Goal: Task Accomplishment & Management: Manage account settings

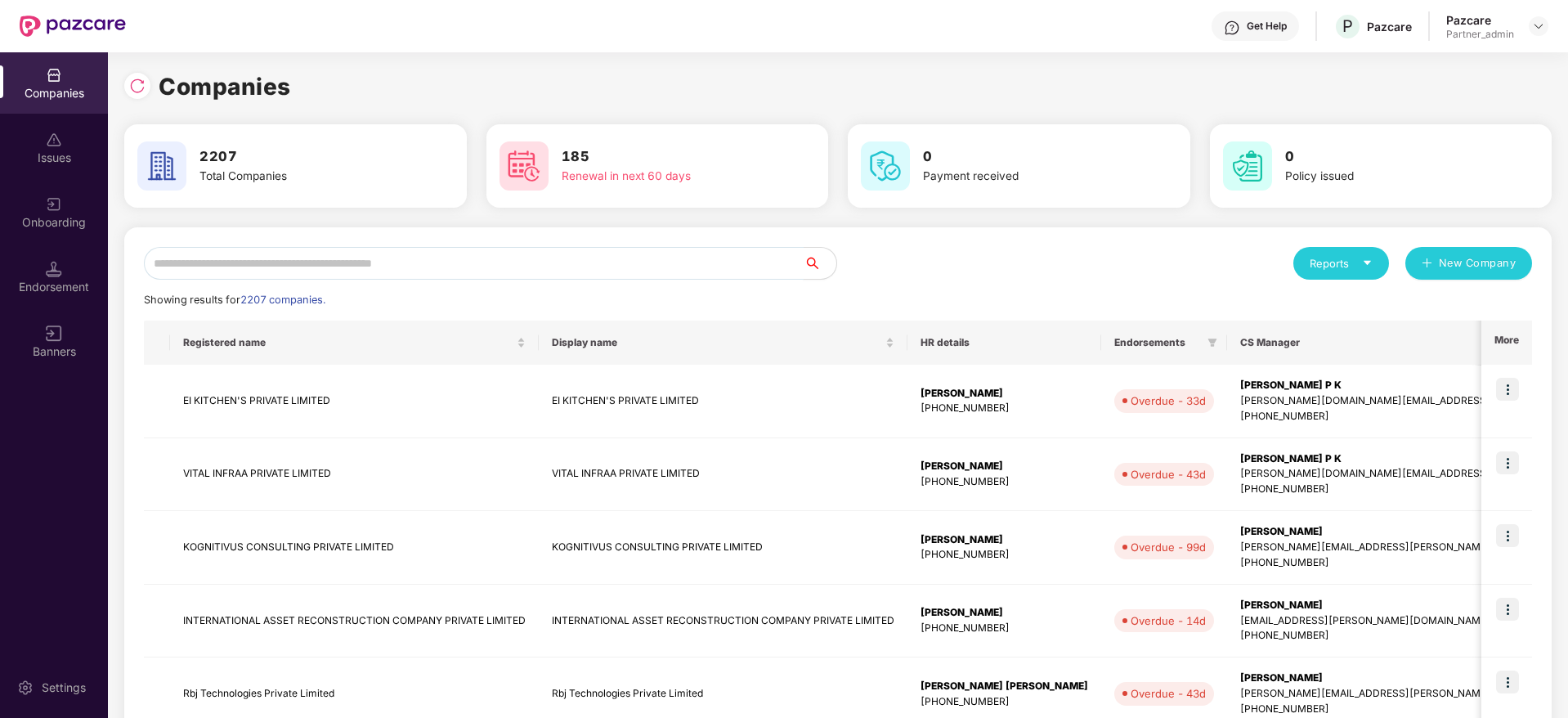
click at [366, 266] on input "text" at bounding box center [474, 263] width 660 height 33
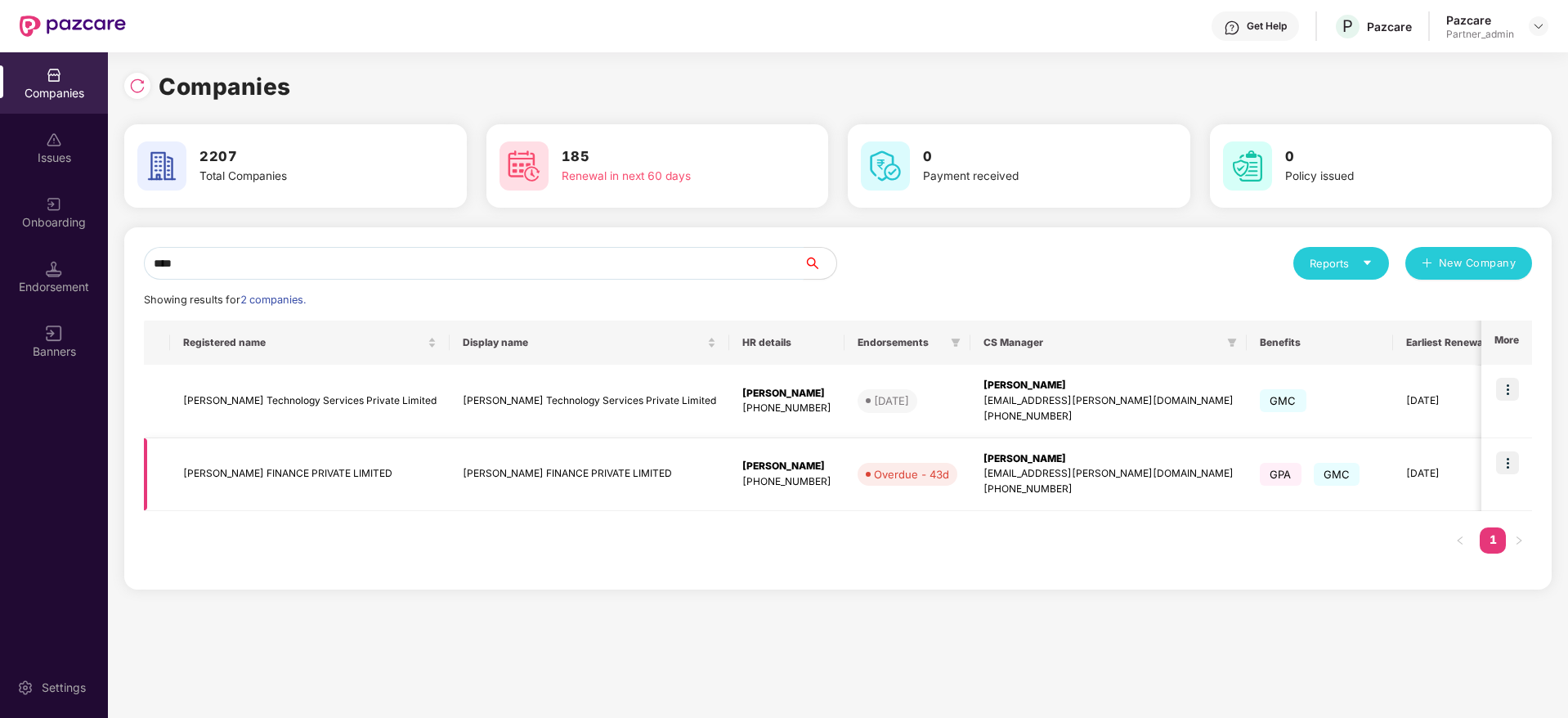
type input "****"
click at [1517, 389] on img at bounding box center [1508, 389] width 23 height 23
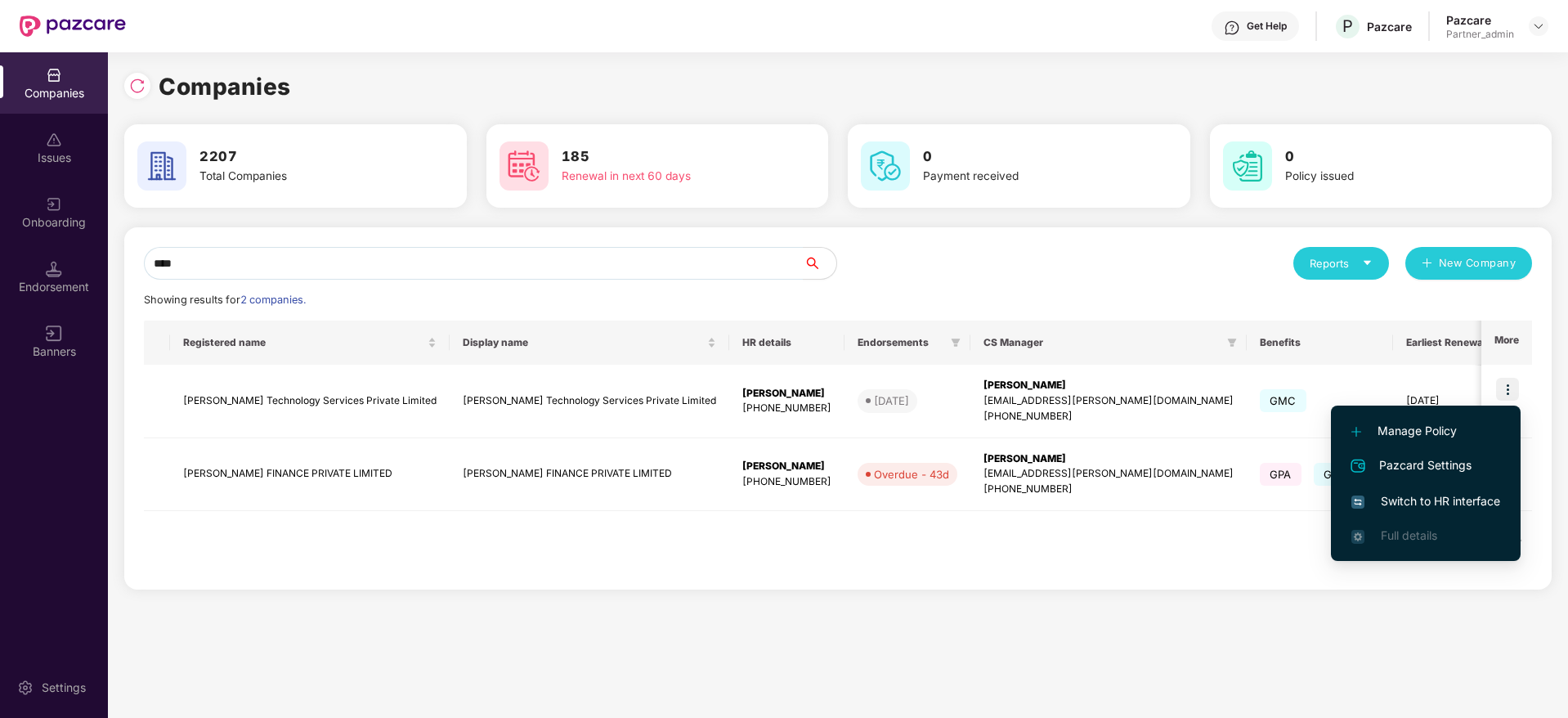
click at [1145, 529] on div "Registered name Display name HR details Endorsements CS Manager Benefits Earlie…" at bounding box center [838, 445] width 1389 height 250
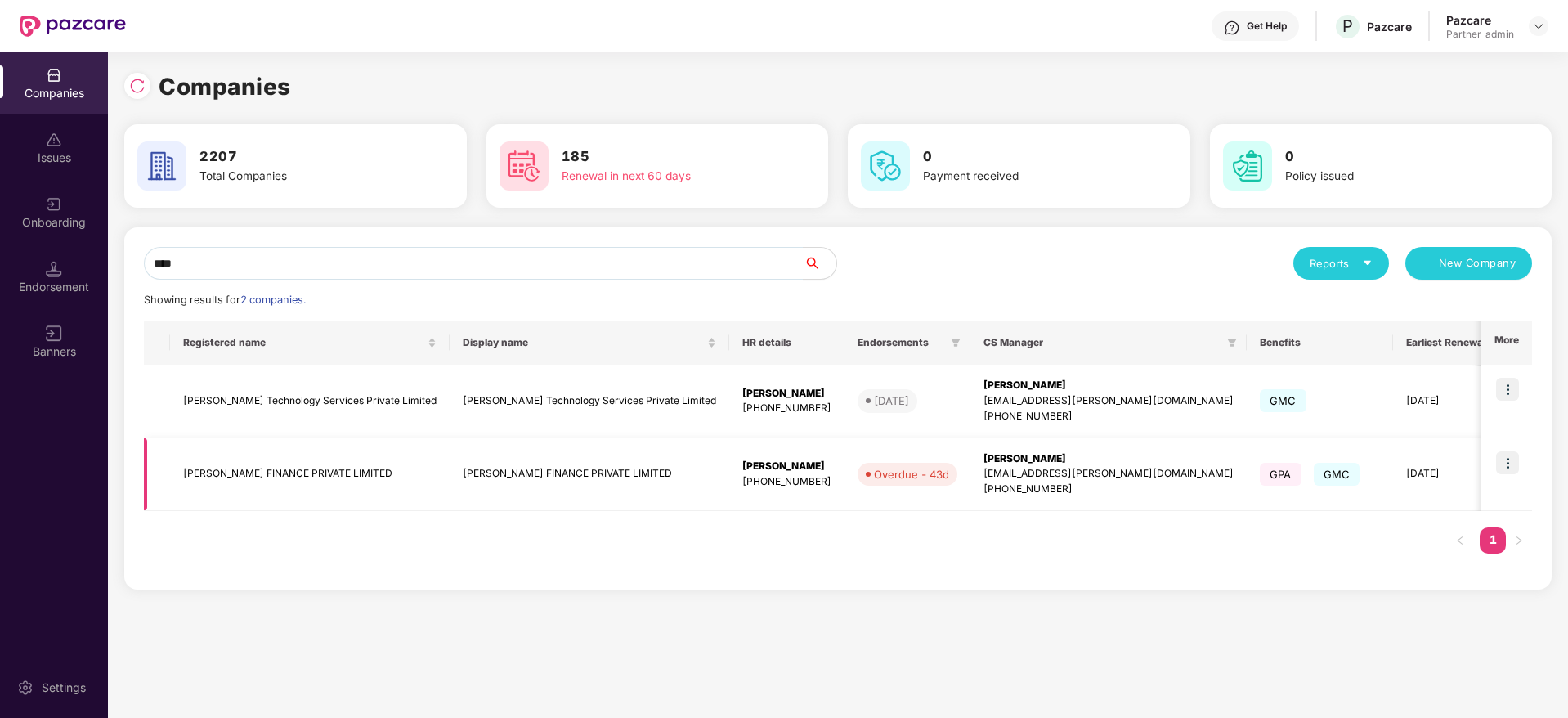
click at [1504, 463] on img at bounding box center [1508, 463] width 23 height 23
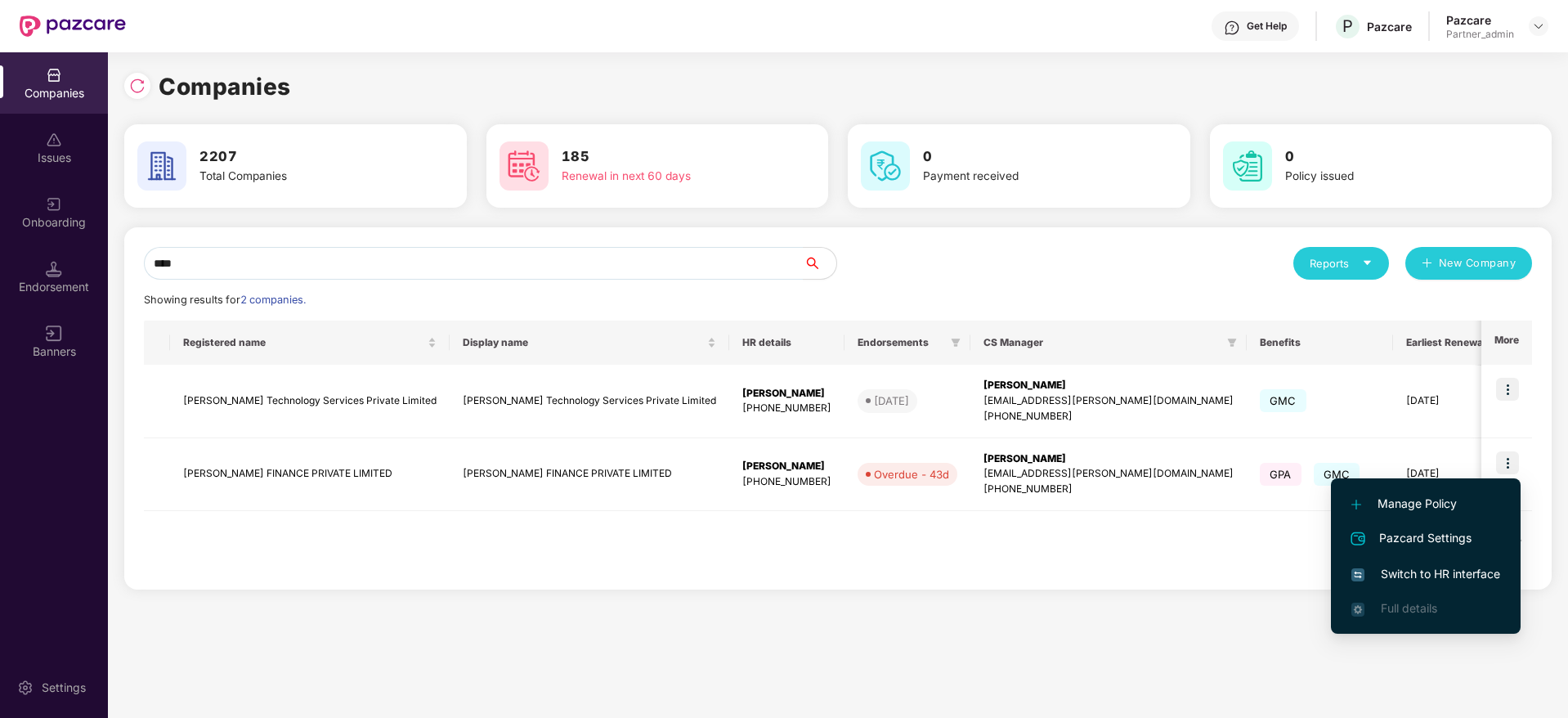
click at [1416, 558] on li "Switch to HR interface" at bounding box center [1426, 574] width 189 height 34
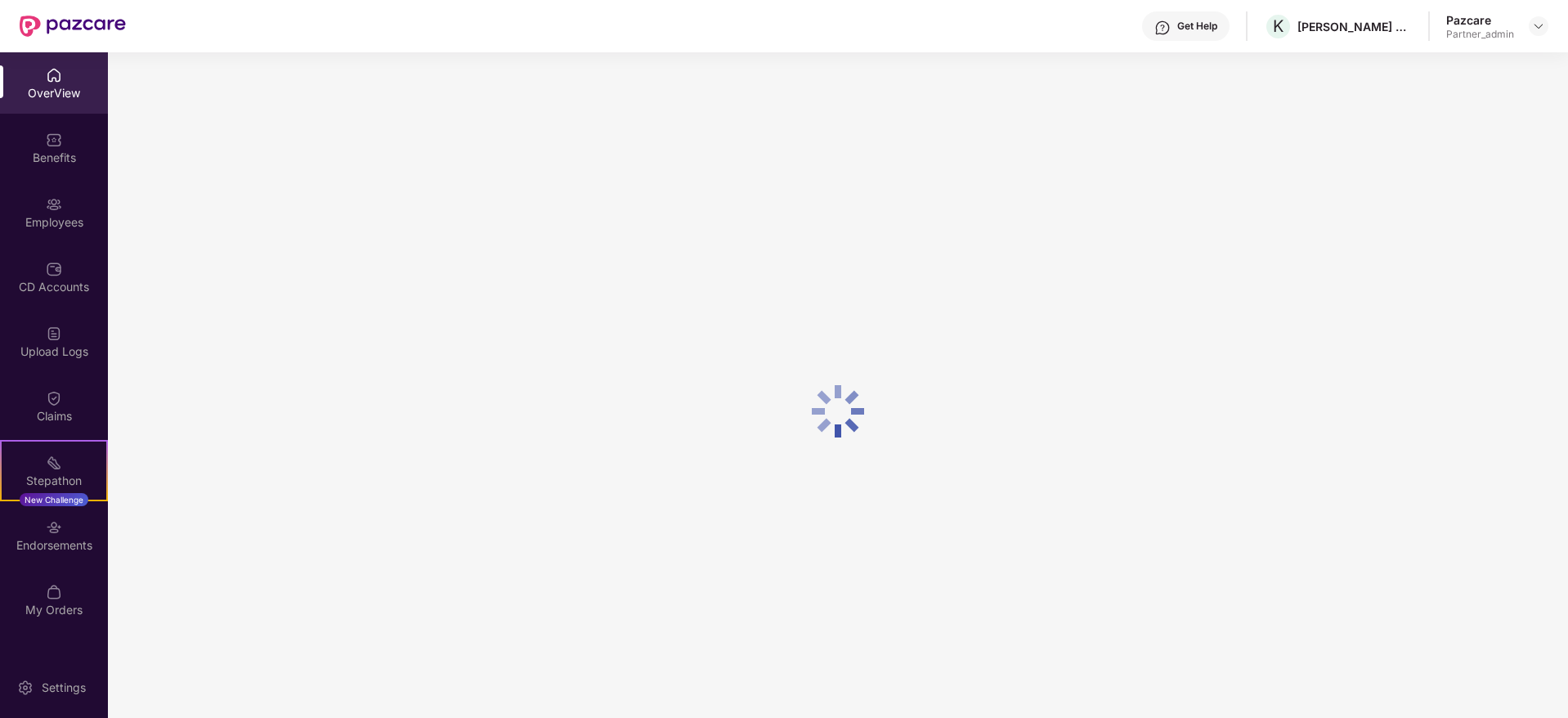
click at [50, 233] on div "Employees" at bounding box center [54, 212] width 108 height 61
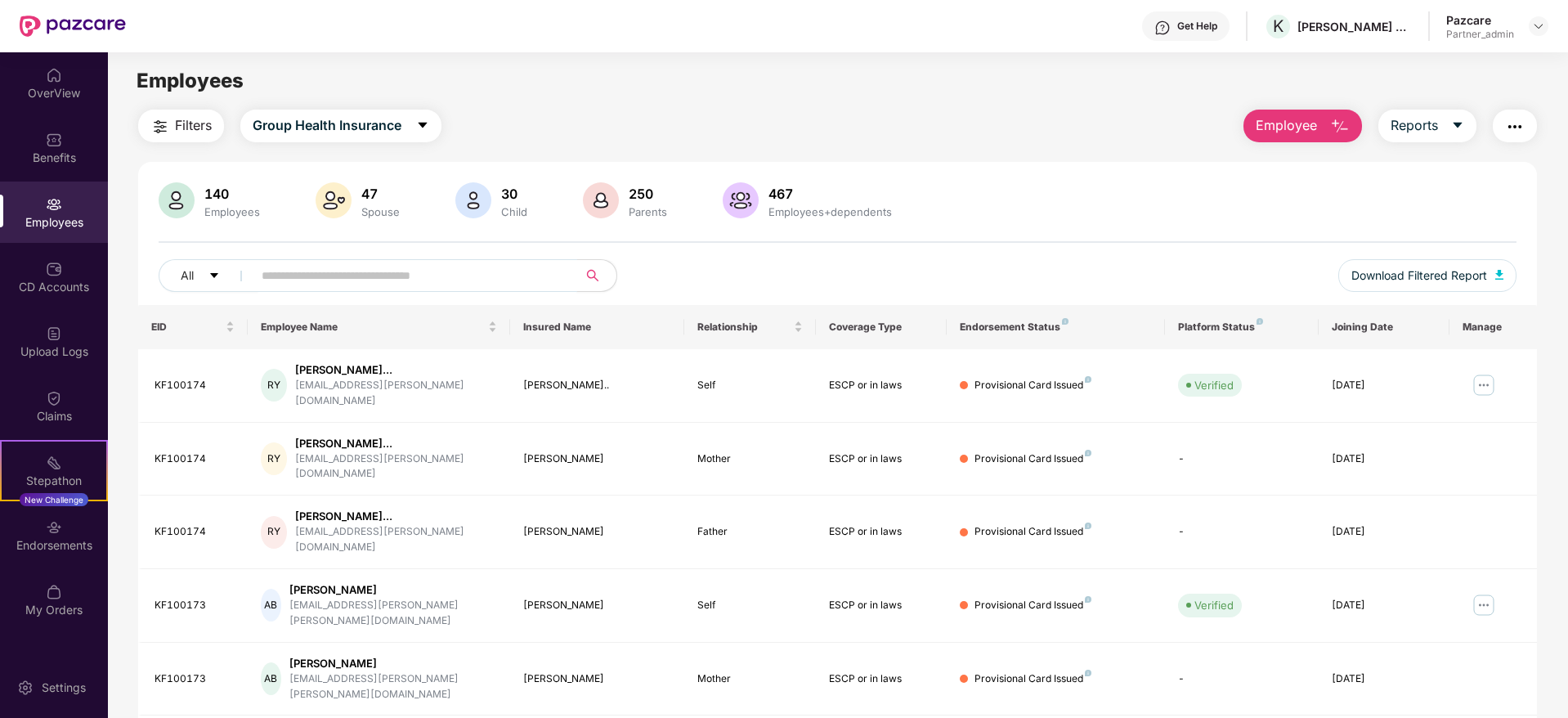
click at [336, 272] on input "text" at bounding box center [409, 275] width 294 height 24
paste input "********"
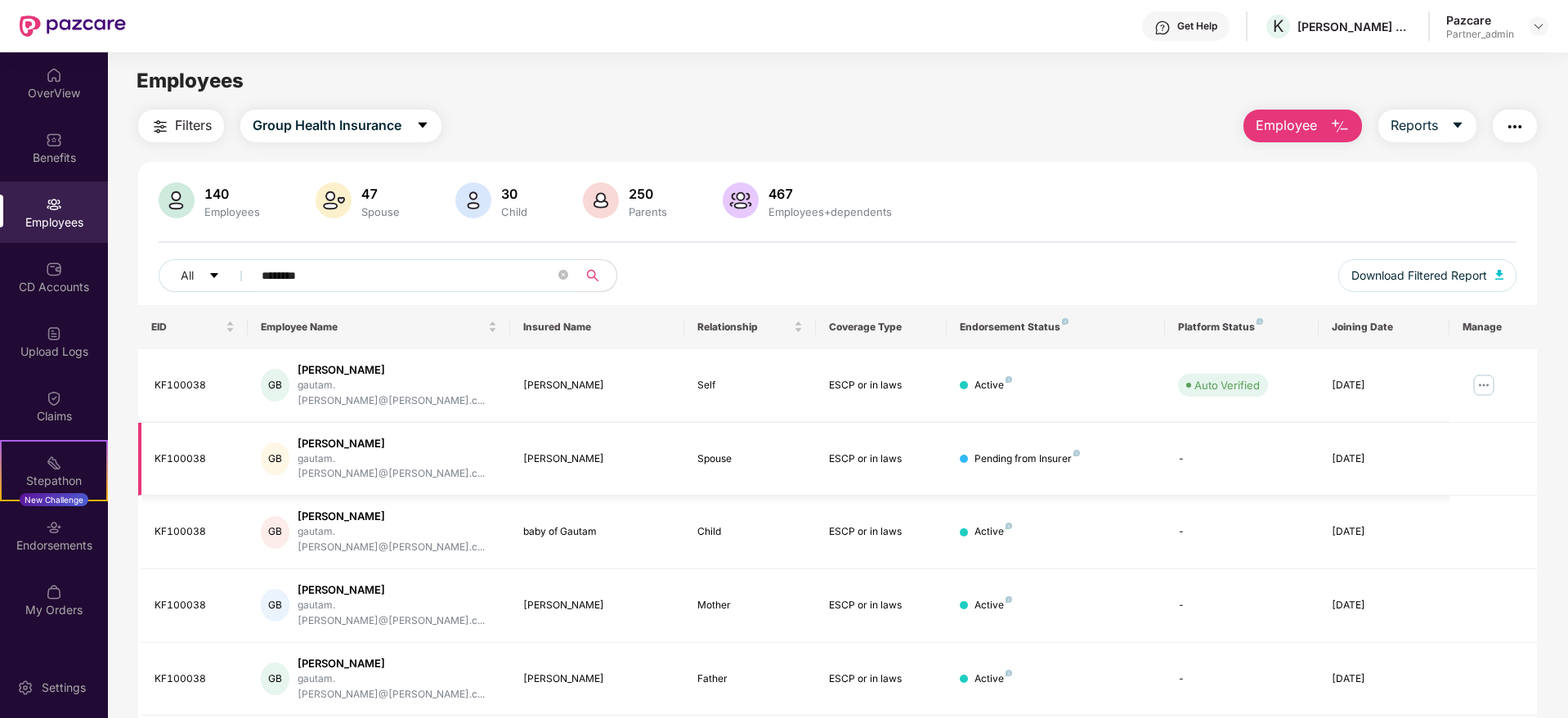
type input "********"
click at [56, 342] on div "Upload Logs" at bounding box center [54, 342] width 108 height 61
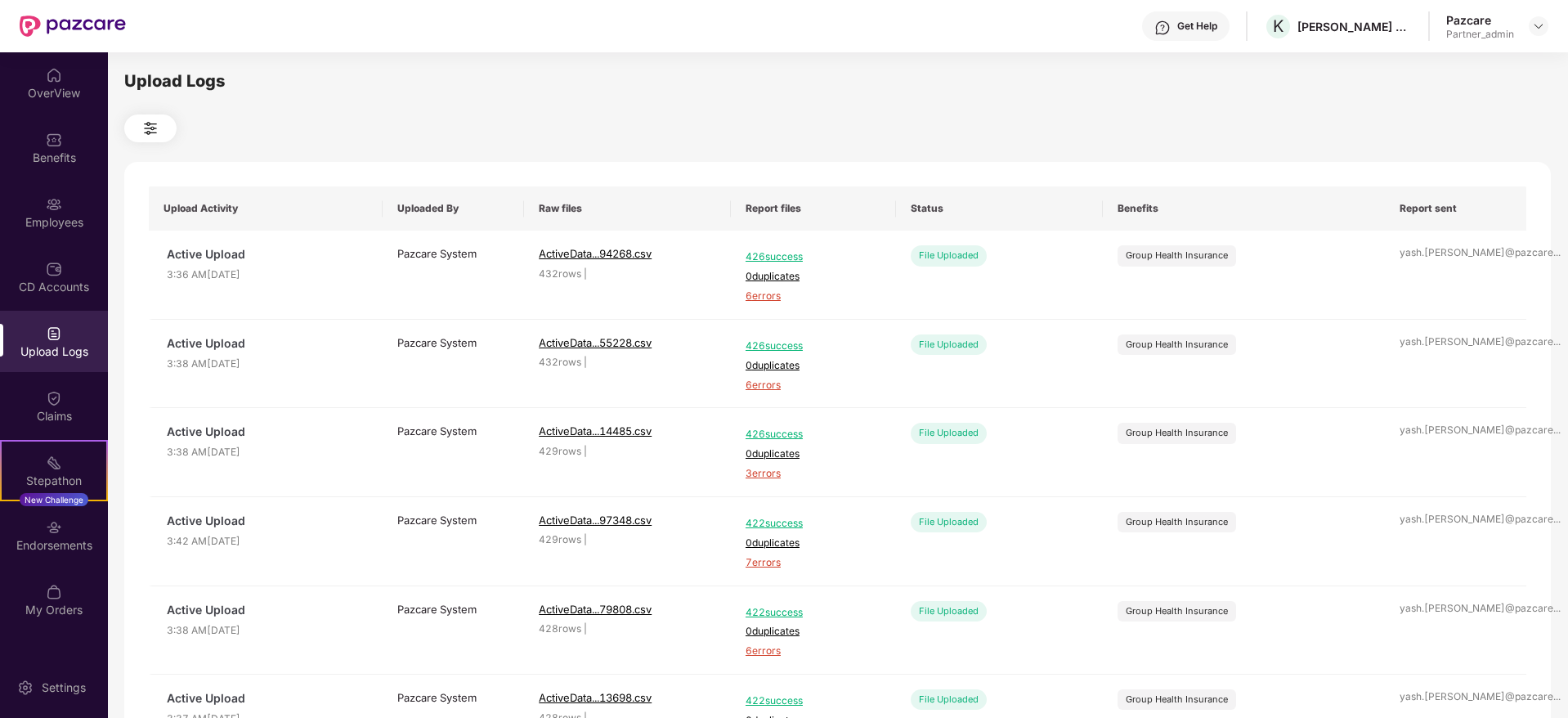
drag, startPoint x: 608, startPoint y: 117, endPoint x: 486, endPoint y: 122, distance: 122.1
click at [608, 116] on div at bounding box center [838, 128] width 1427 height 28
click at [53, 215] on div "Employees" at bounding box center [54, 223] width 108 height 17
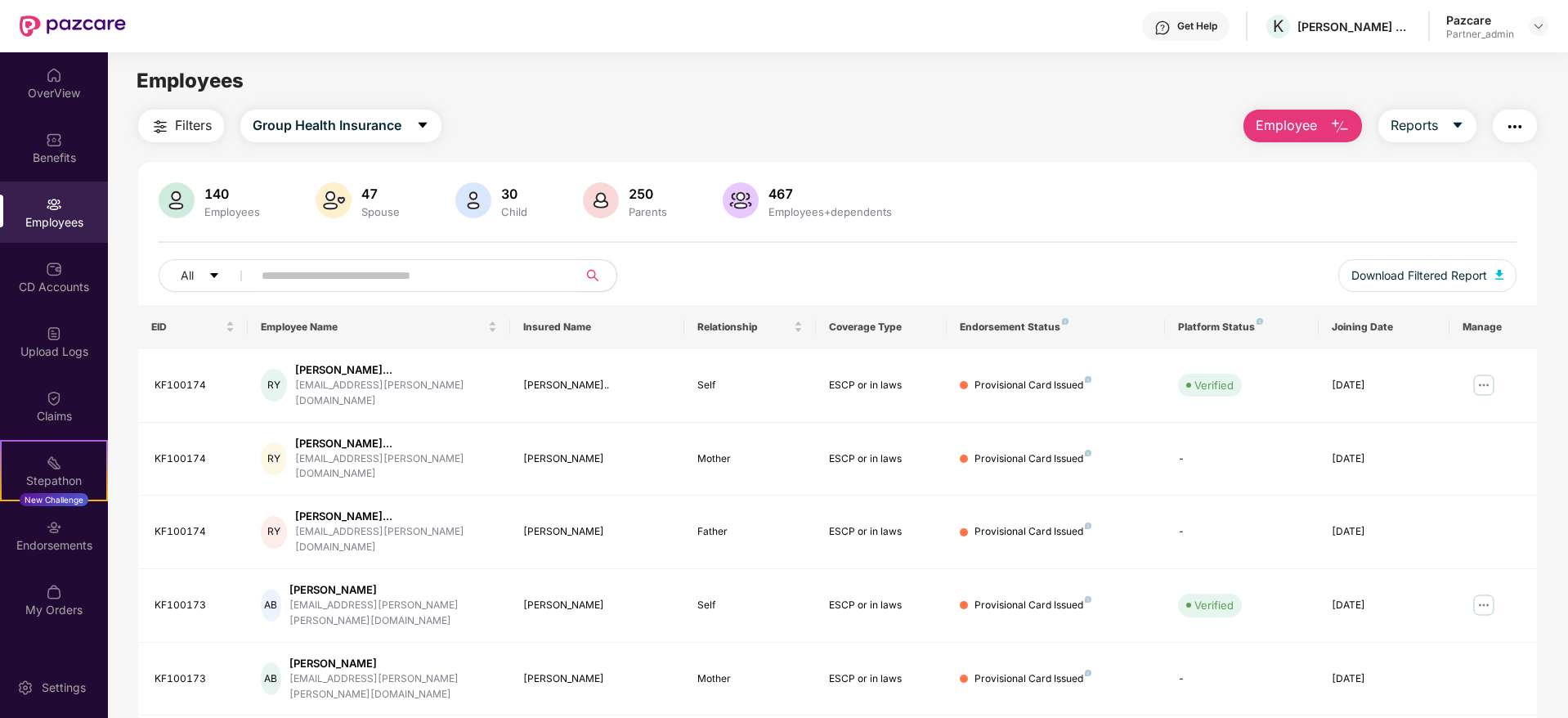
click at [1517, 125] on img "button" at bounding box center [1515, 126] width 20 height 20
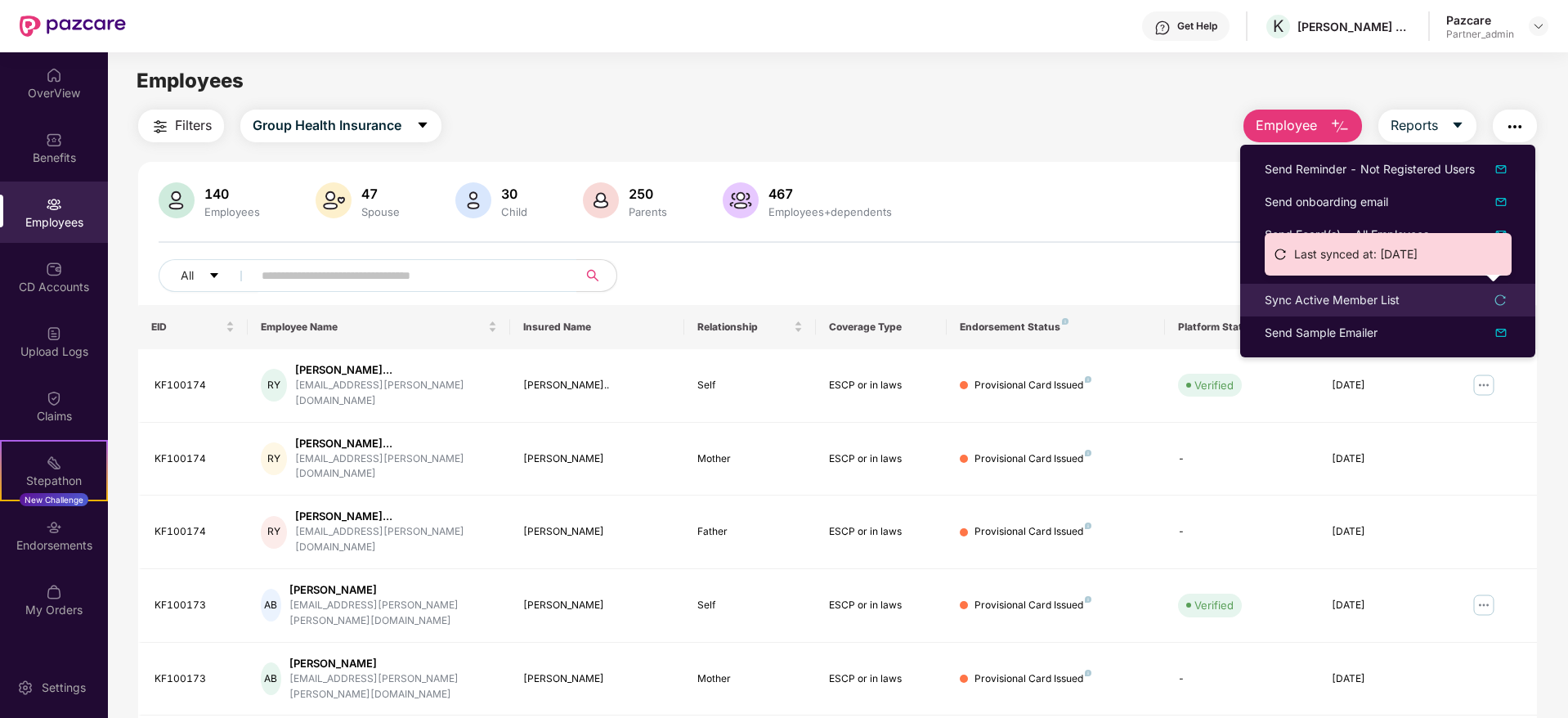
click at [1328, 302] on div "Sync Active Member List" at bounding box center [1332, 299] width 135 height 18
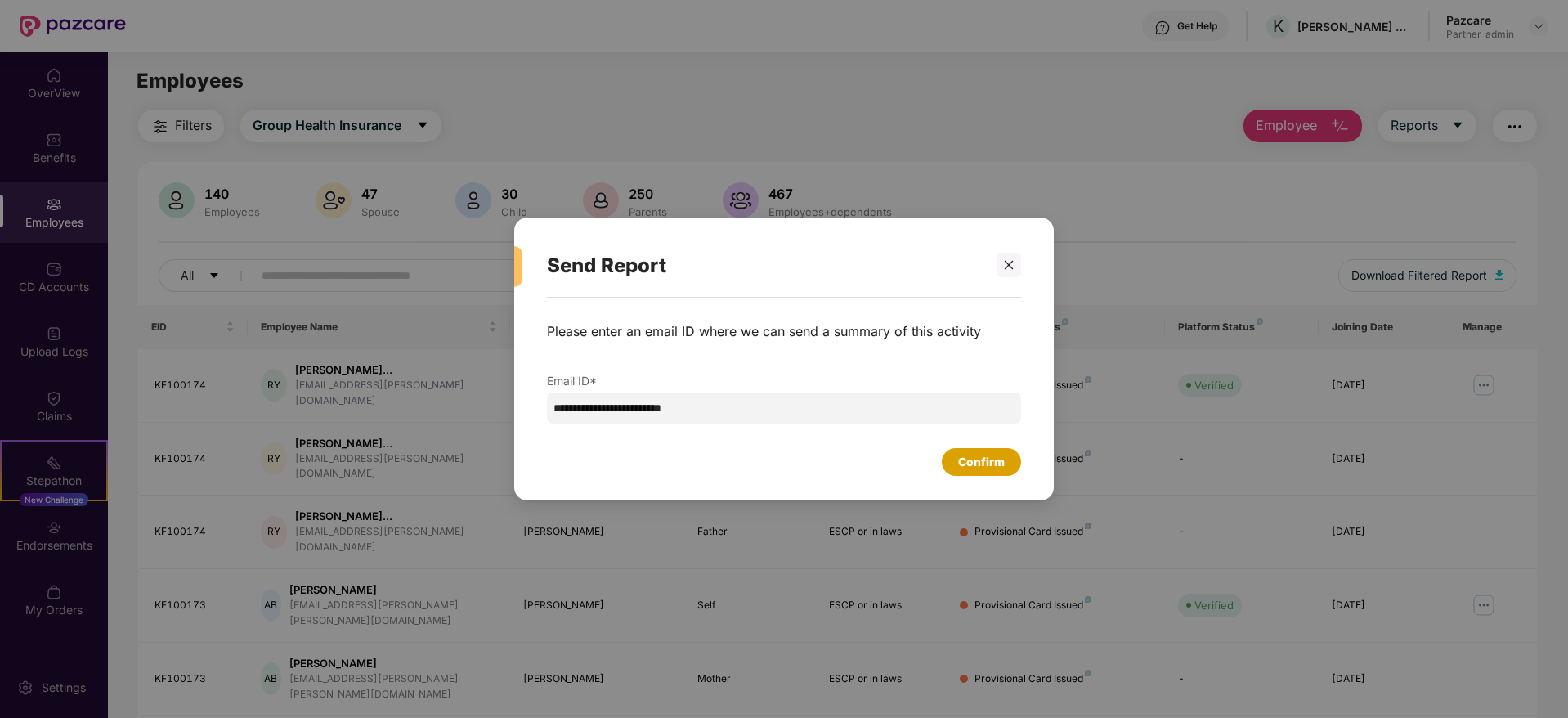
click at [973, 465] on div "Confirm" at bounding box center [982, 462] width 46 height 18
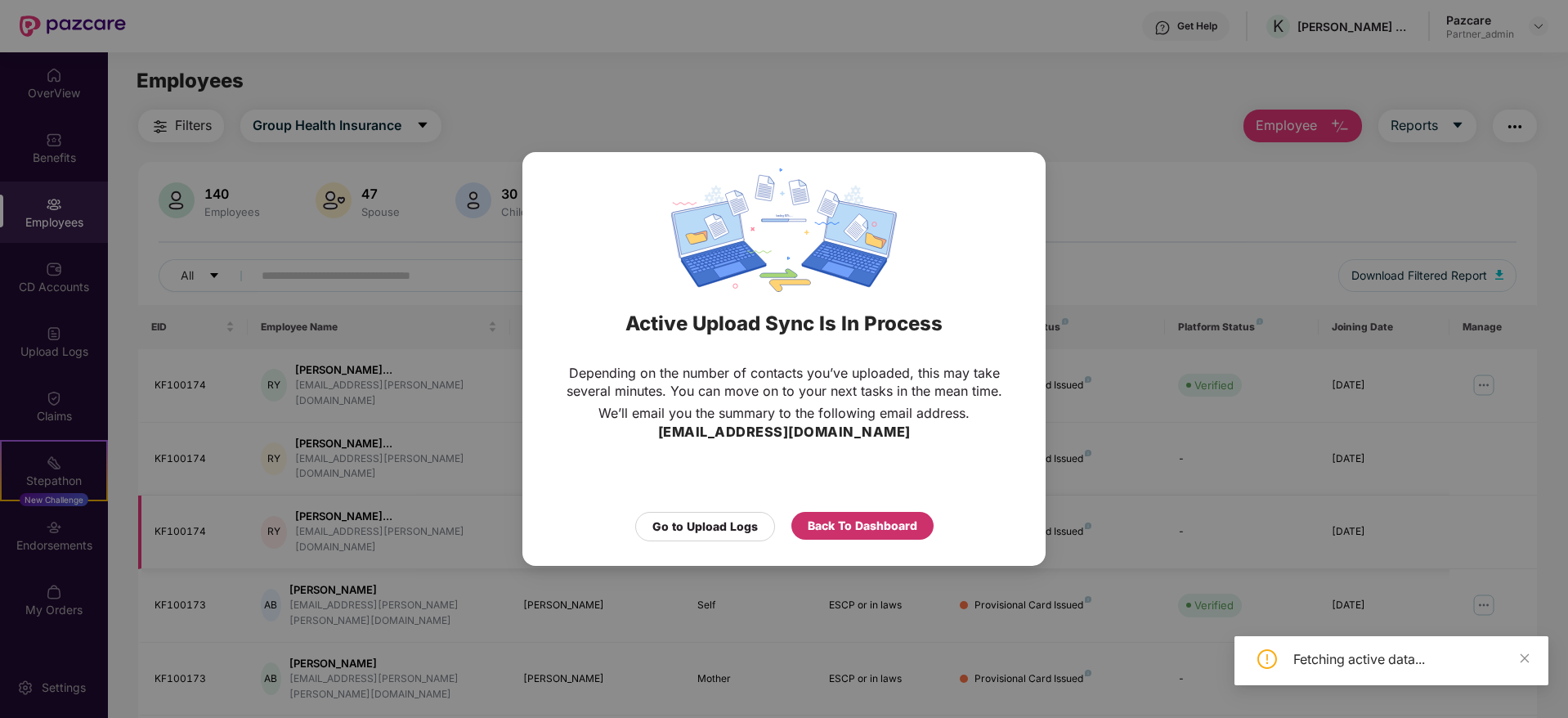
click at [885, 523] on div "Back To Dashboard" at bounding box center [863, 525] width 110 height 18
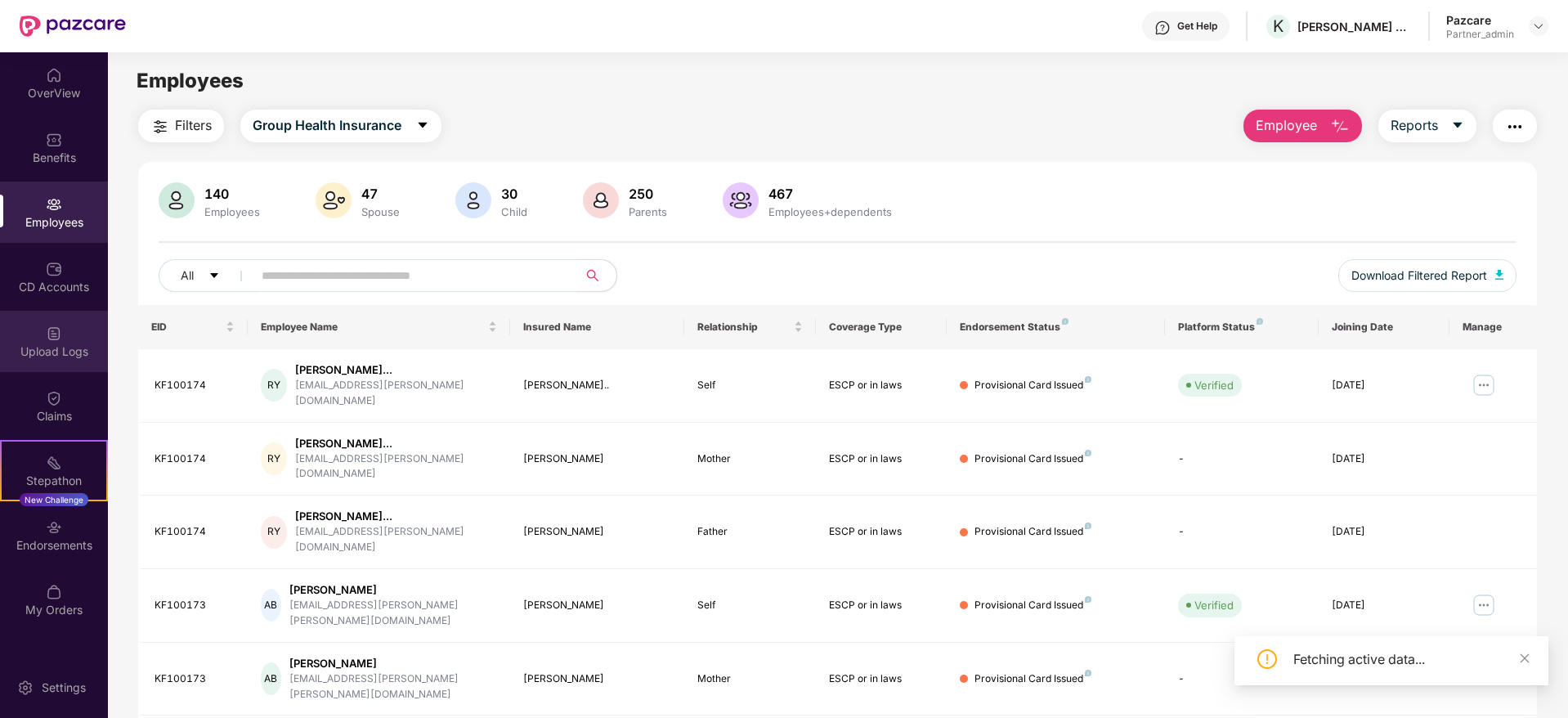
click at [51, 350] on div "Upload Logs" at bounding box center [54, 352] width 108 height 17
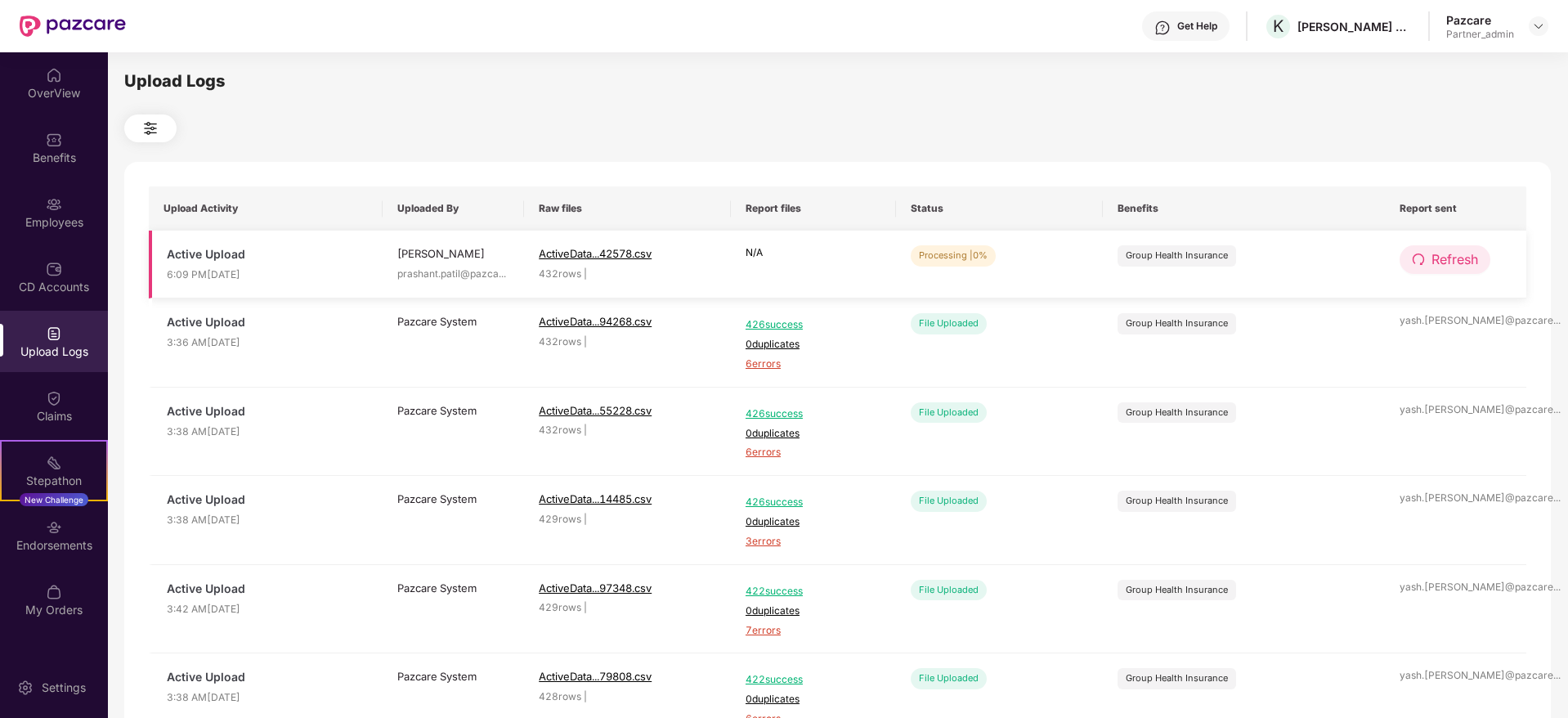
click at [1459, 260] on span "Refresh" at bounding box center [1455, 260] width 46 height 20
click at [1441, 255] on span "Refresh" at bounding box center [1455, 260] width 46 height 20
click at [1440, 262] on span "Refresh" at bounding box center [1455, 260] width 46 height 20
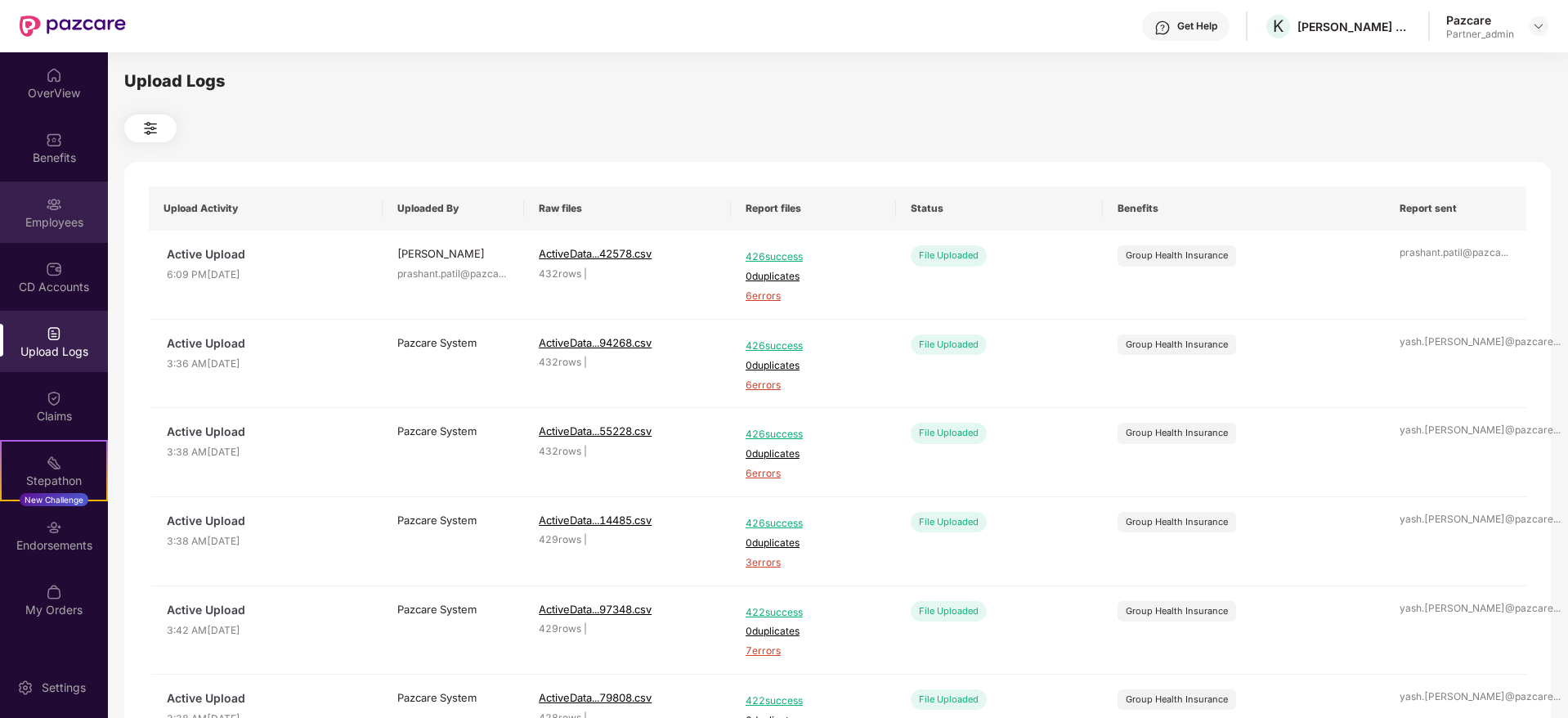
click at [53, 230] on div "Employees" at bounding box center [54, 212] width 108 height 61
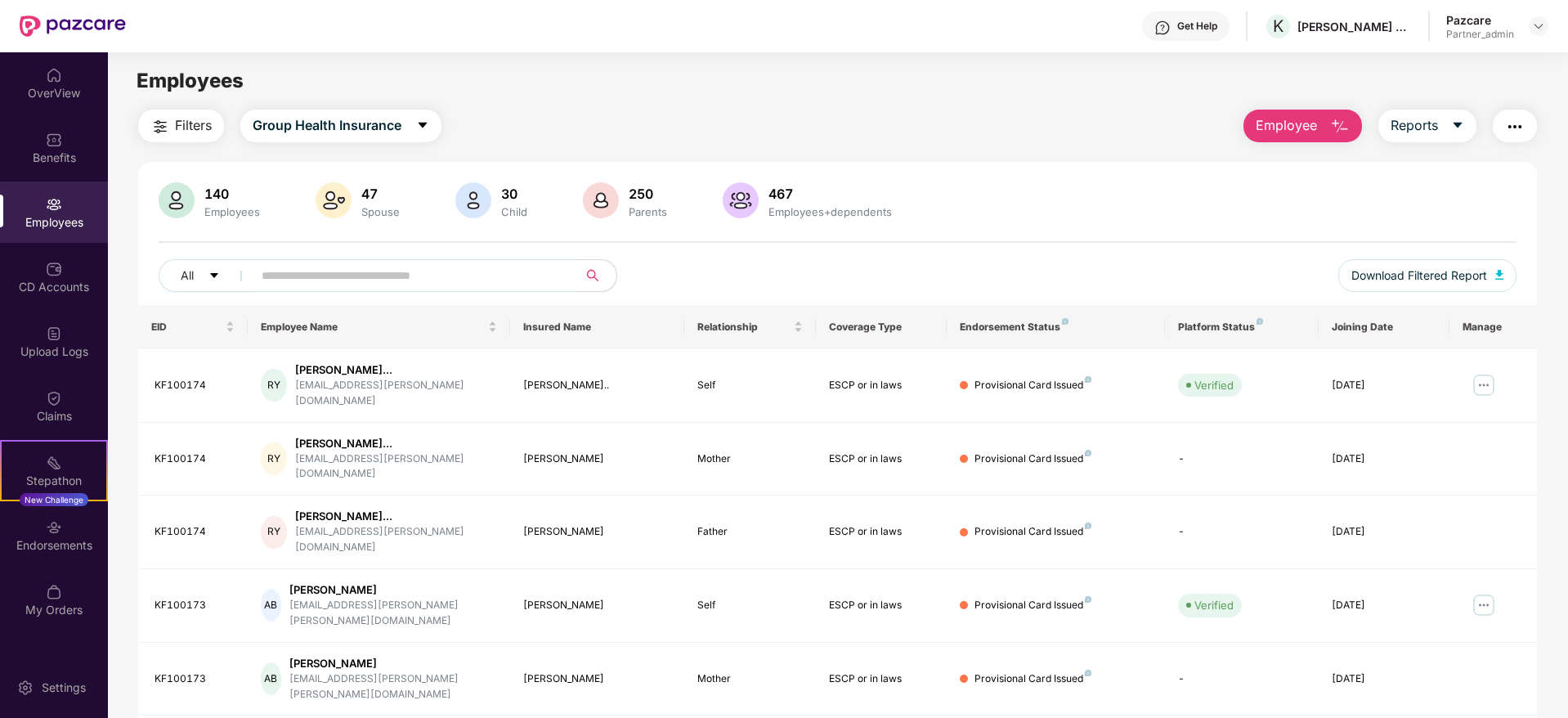
drag, startPoint x: 324, startPoint y: 256, endPoint x: 324, endPoint y: 280, distance: 24.0
click at [324, 255] on div "140 Employees 47 Spouse 30 Child 250 Parents 467 Employees+dependents All Downl…" at bounding box center [838, 243] width 1399 height 123
click at [324, 281] on input "text" at bounding box center [409, 275] width 294 height 24
paste input "********"
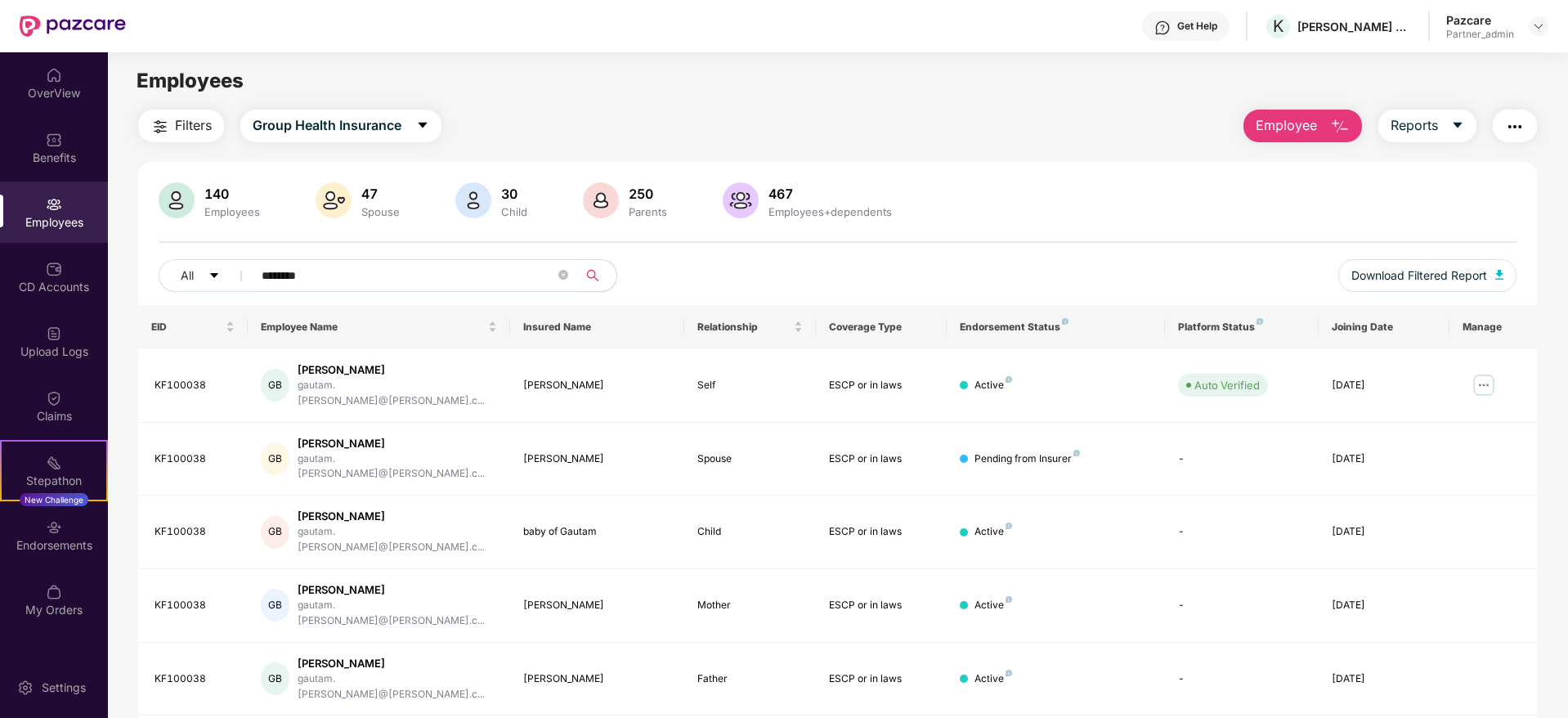
type input "********"
click at [49, 545] on div "Endorsements" at bounding box center [54, 545] width 108 height 17
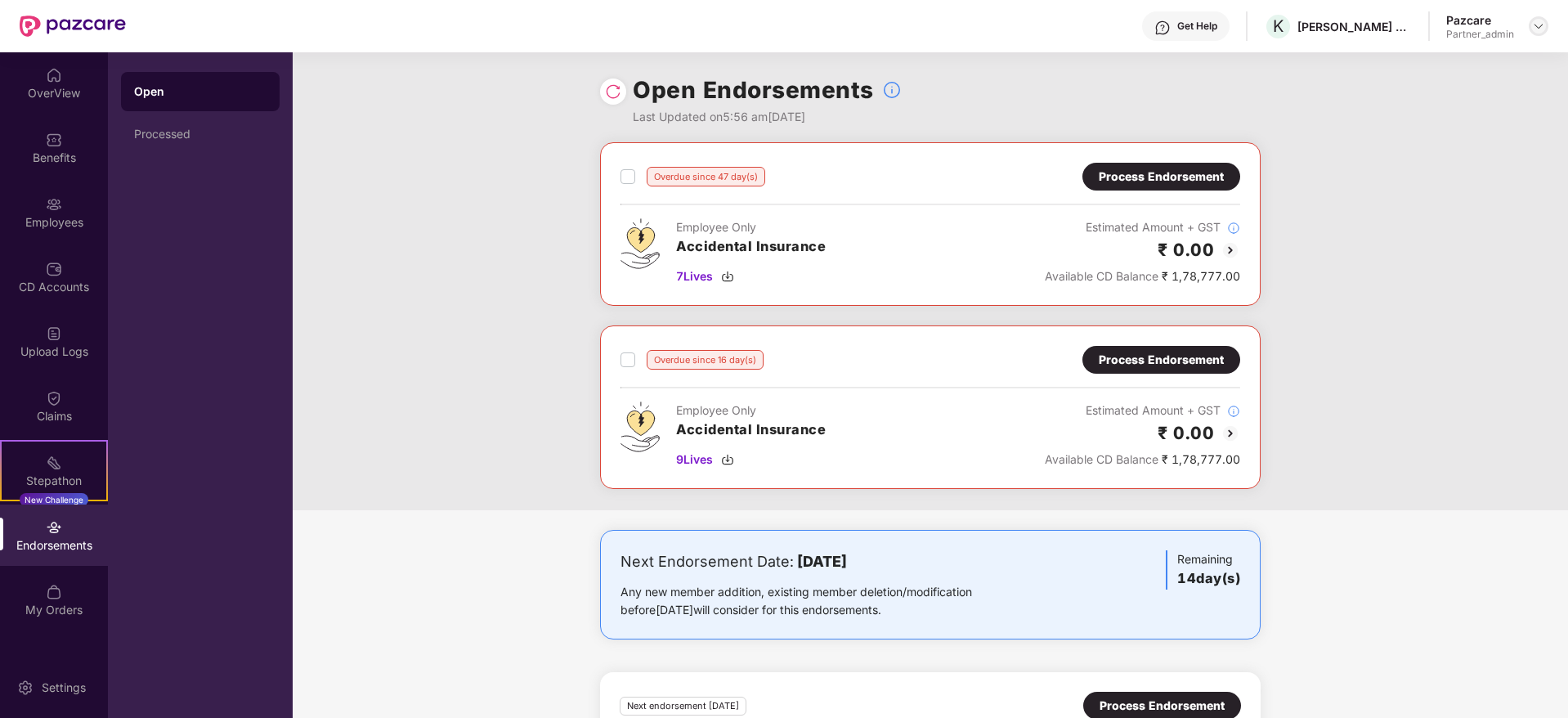
click at [1539, 31] on img at bounding box center [1539, 26] width 13 height 13
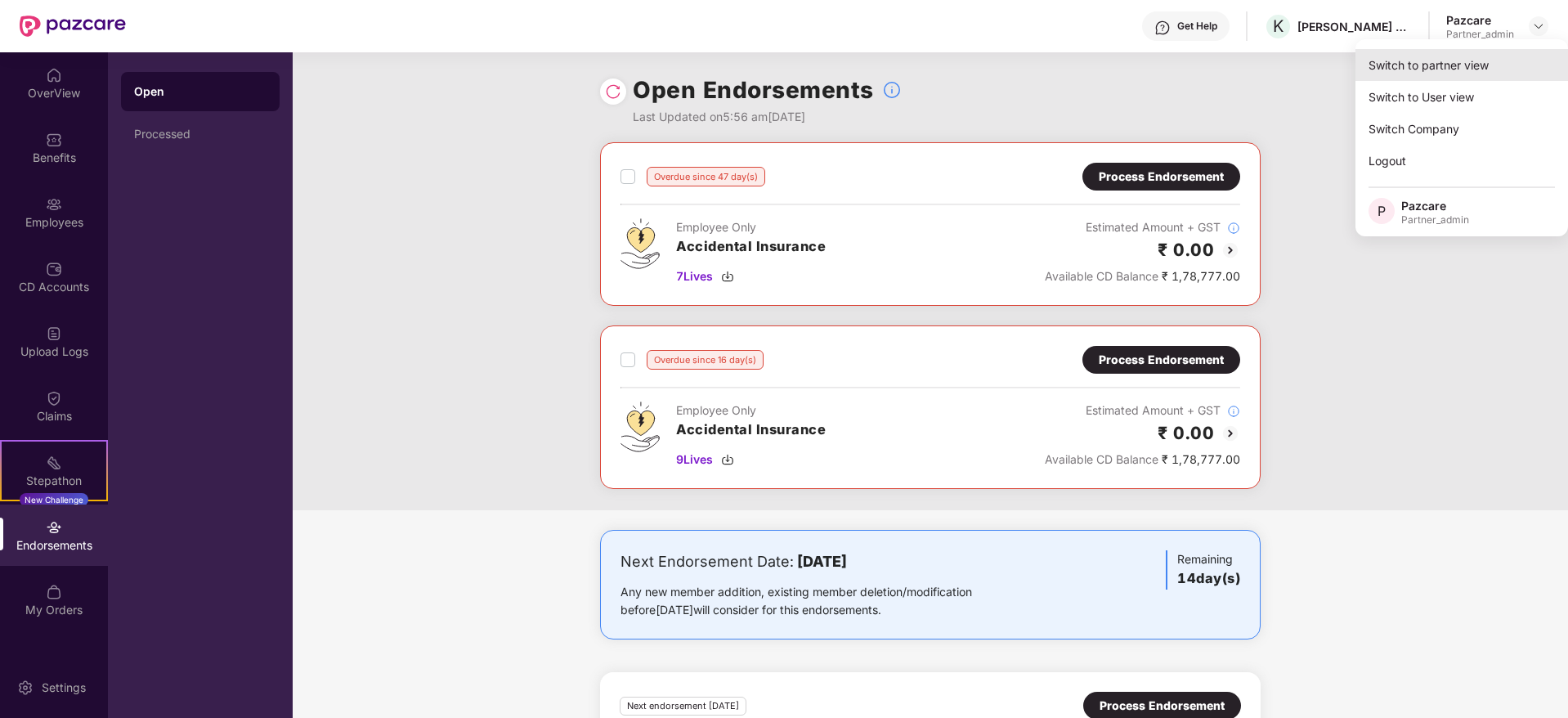
click at [1492, 59] on div "Switch to partner view" at bounding box center [1462, 65] width 213 height 32
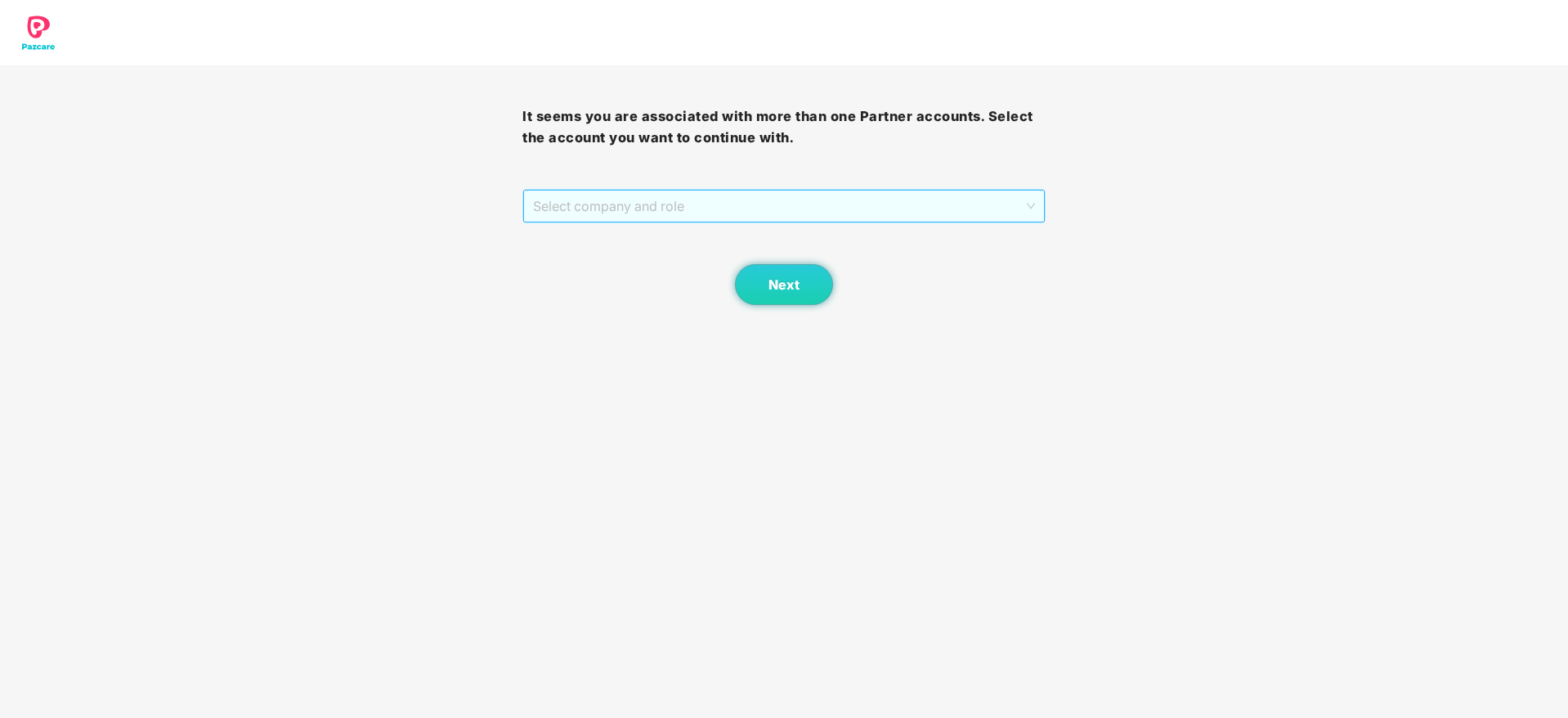
click at [769, 208] on span "Select company and role" at bounding box center [784, 205] width 502 height 31
click at [660, 269] on div "Pazcare - PARTNER_ADMIN" at bounding box center [784, 265] width 503 height 18
click at [786, 300] on button "Next" at bounding box center [784, 284] width 98 height 41
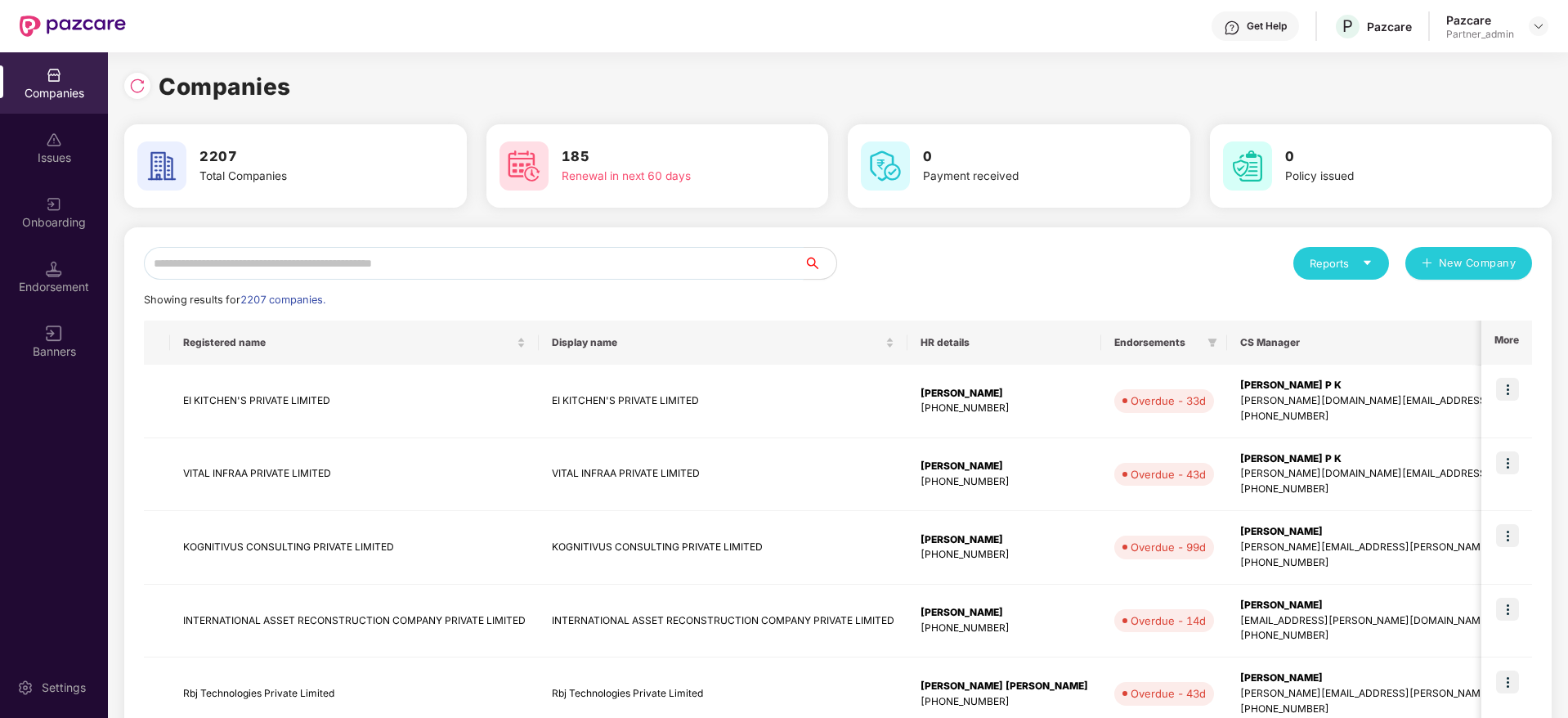
click at [224, 268] on input "text" at bounding box center [474, 263] width 660 height 33
click at [356, 256] on input "text" at bounding box center [474, 263] width 660 height 33
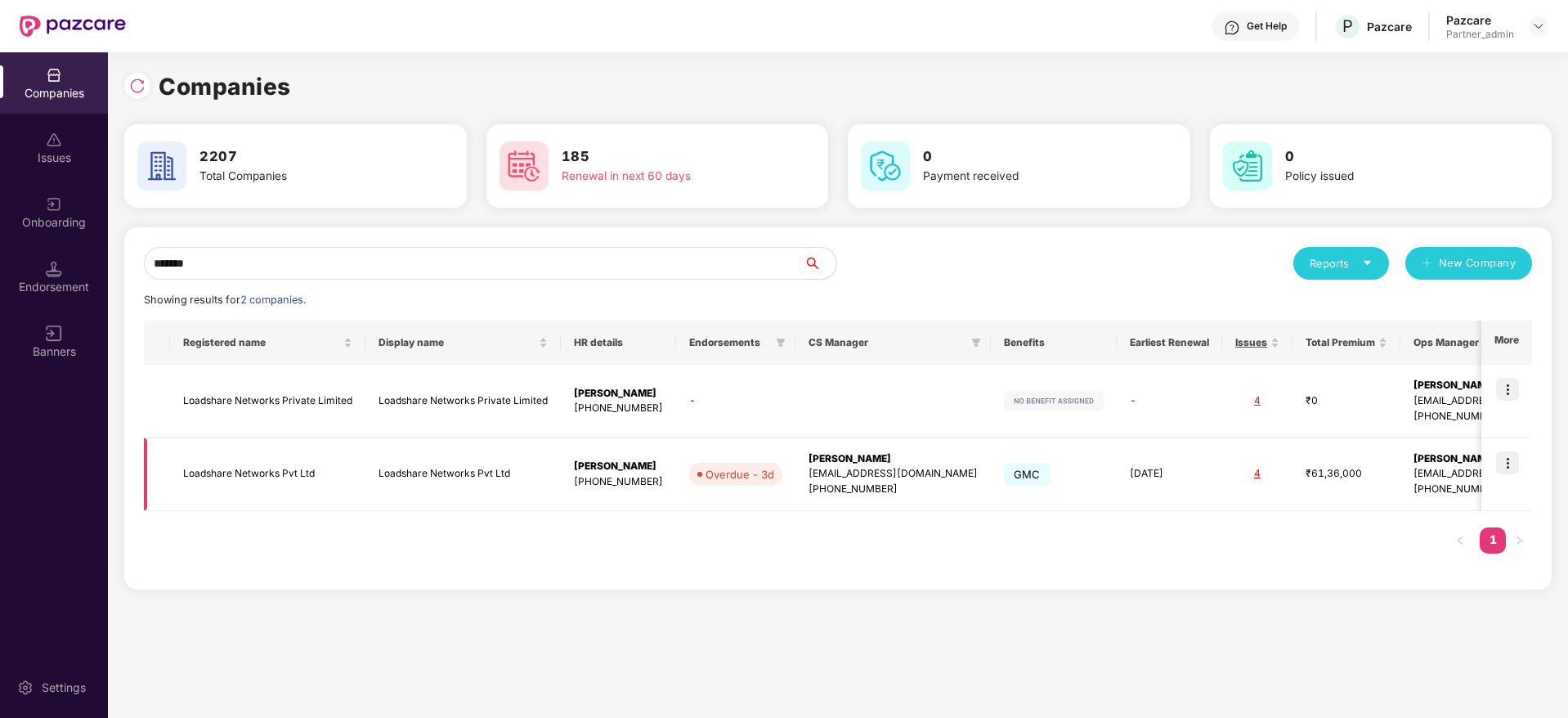
type input "*******"
click at [1505, 462] on img at bounding box center [1508, 463] width 23 height 23
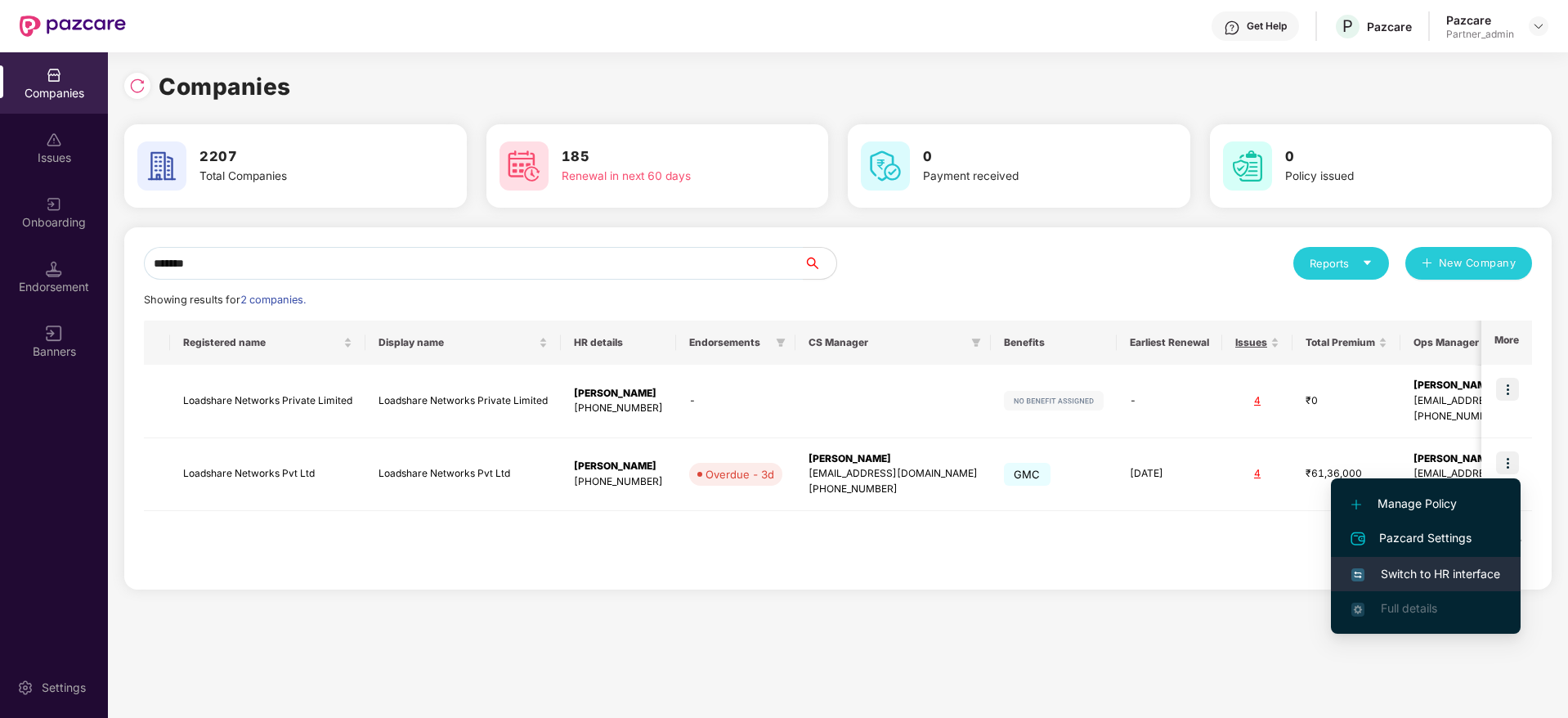
click at [1466, 578] on span "Switch to HR interface" at bounding box center [1426, 573] width 149 height 18
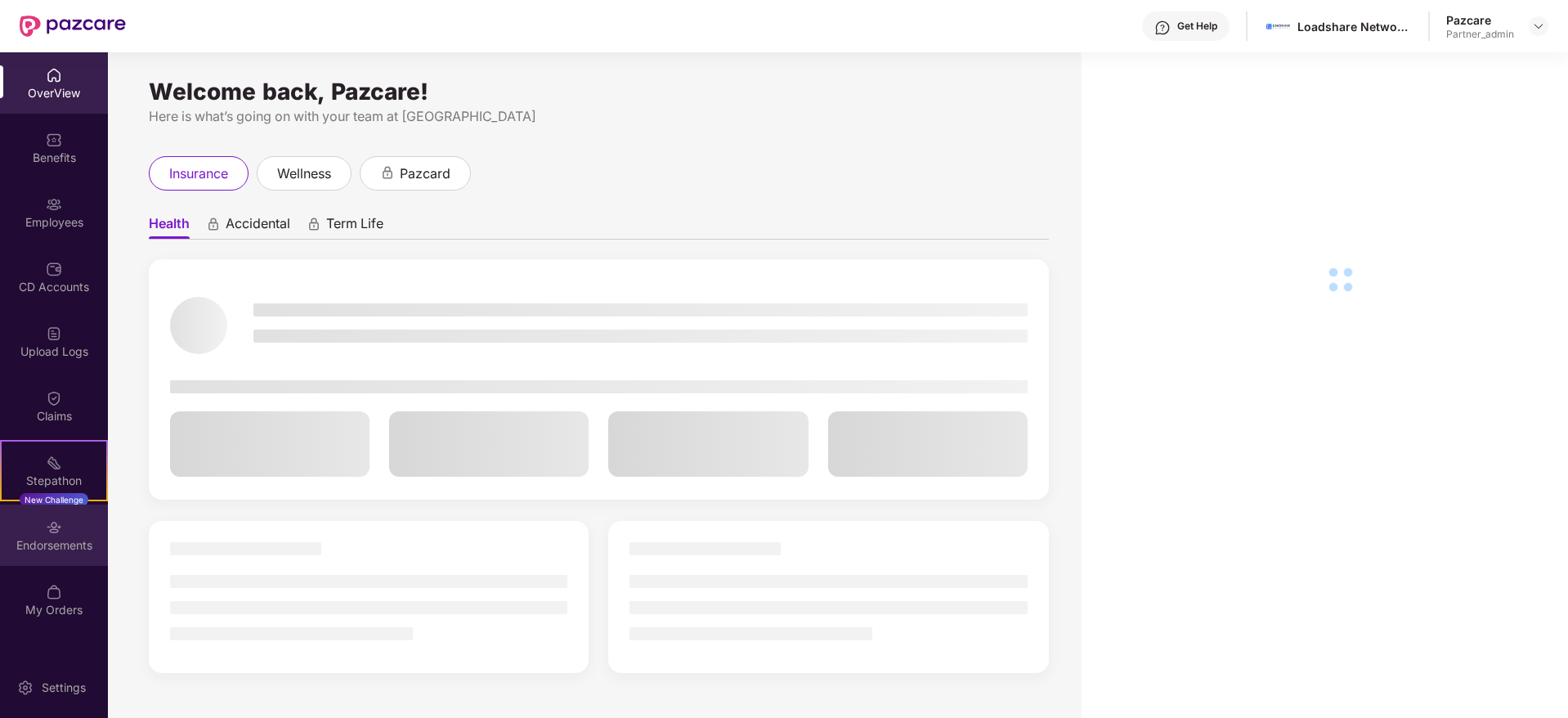
click at [72, 542] on div "Endorsements" at bounding box center [54, 545] width 108 height 17
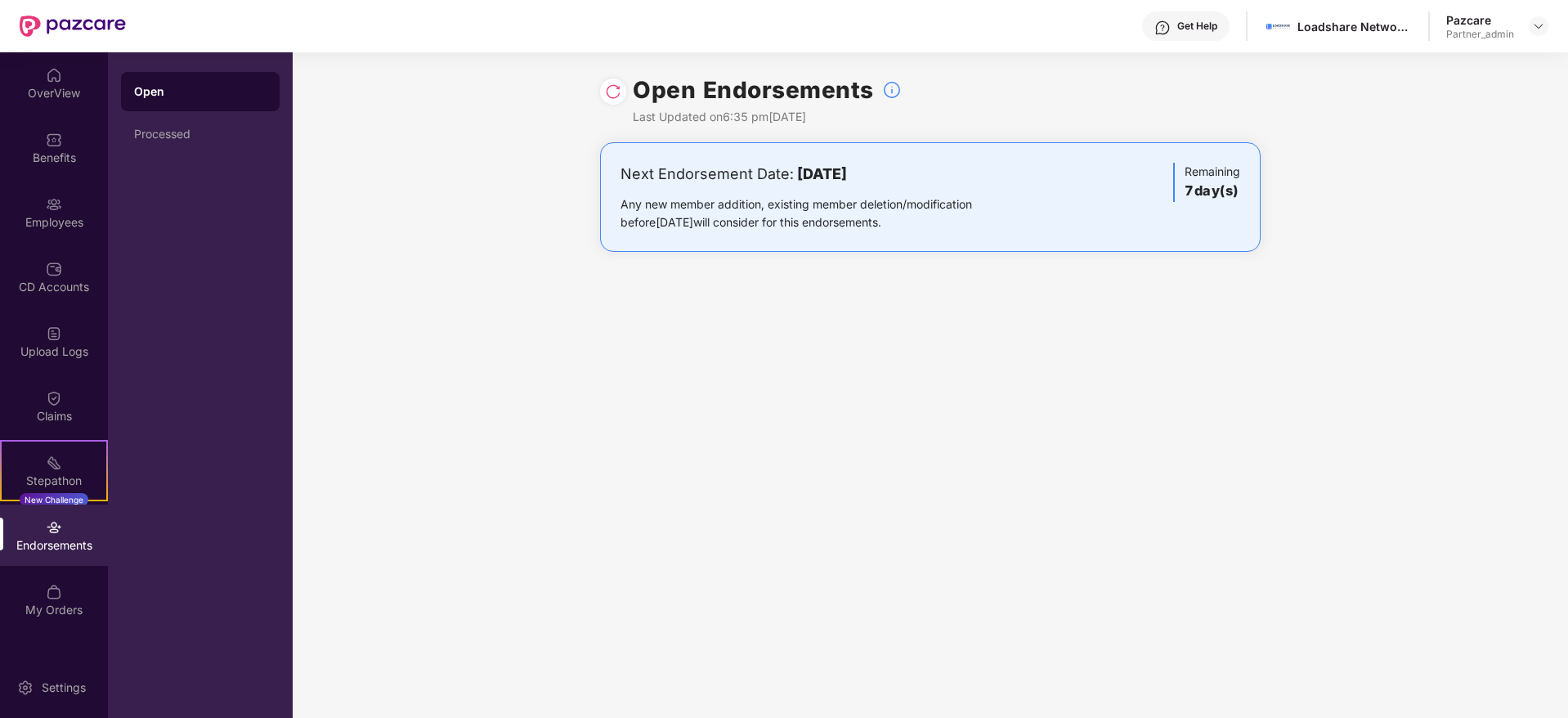
click at [133, 158] on div "Open Processed" at bounding box center [200, 385] width 185 height 666
click at [188, 137] on div "Processed" at bounding box center [200, 134] width 133 height 13
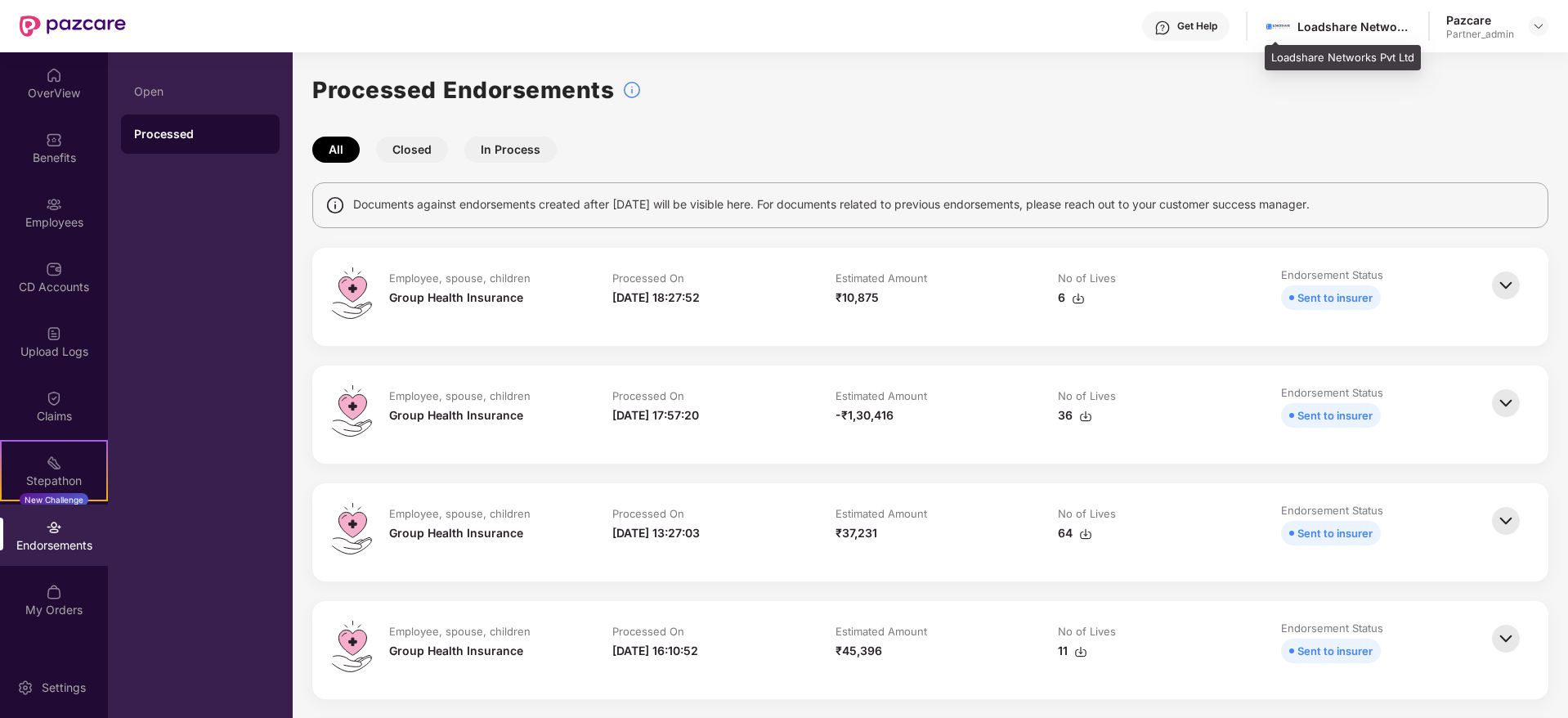
click at [1334, 32] on div "Loadshare Networks Pvt Ltd" at bounding box center [1354, 26] width 114 height 16
click at [1331, 30] on div "Loadshare Networks Pvt Ltd" at bounding box center [1354, 26] width 114 height 16
copy div "Loadshare"
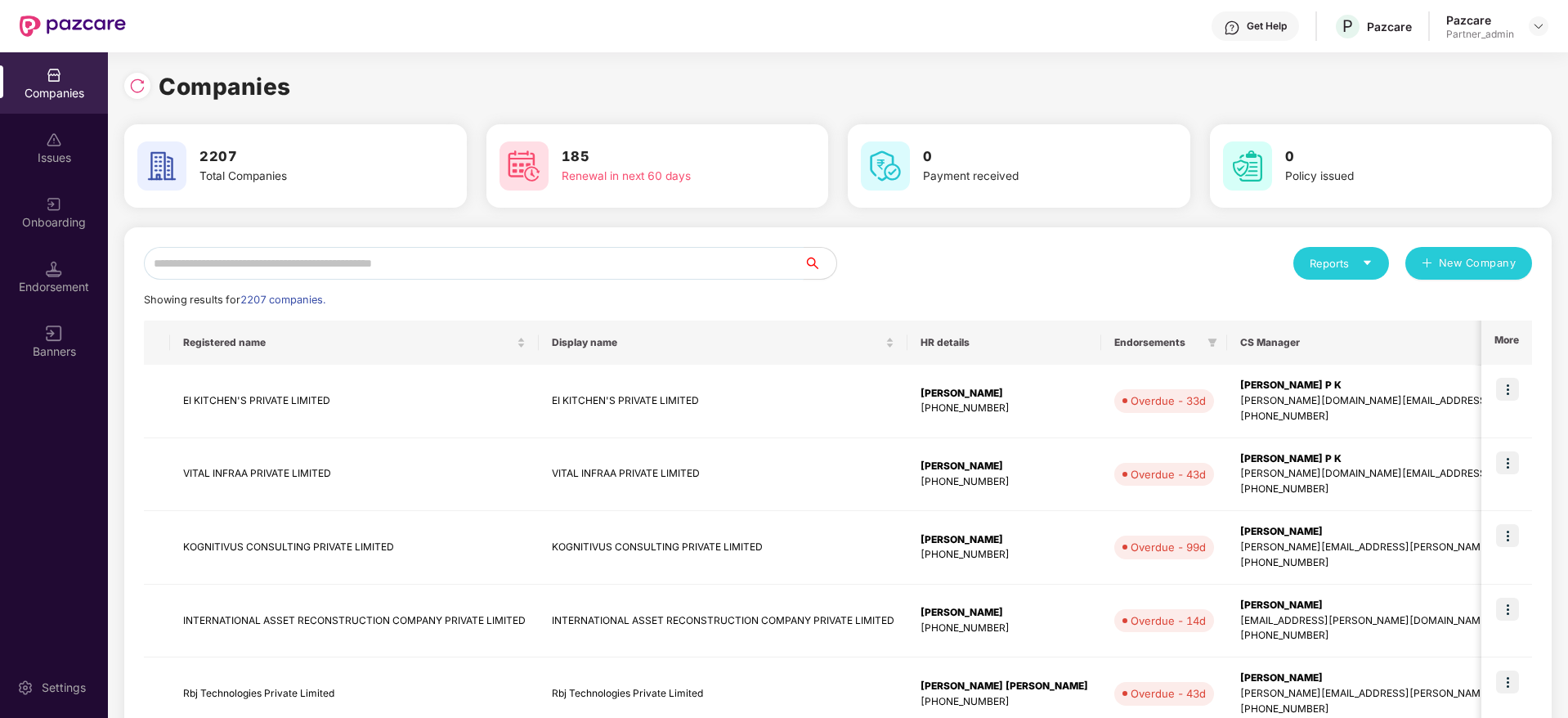
click at [357, 263] on input "text" at bounding box center [474, 263] width 660 height 33
paste input "*********"
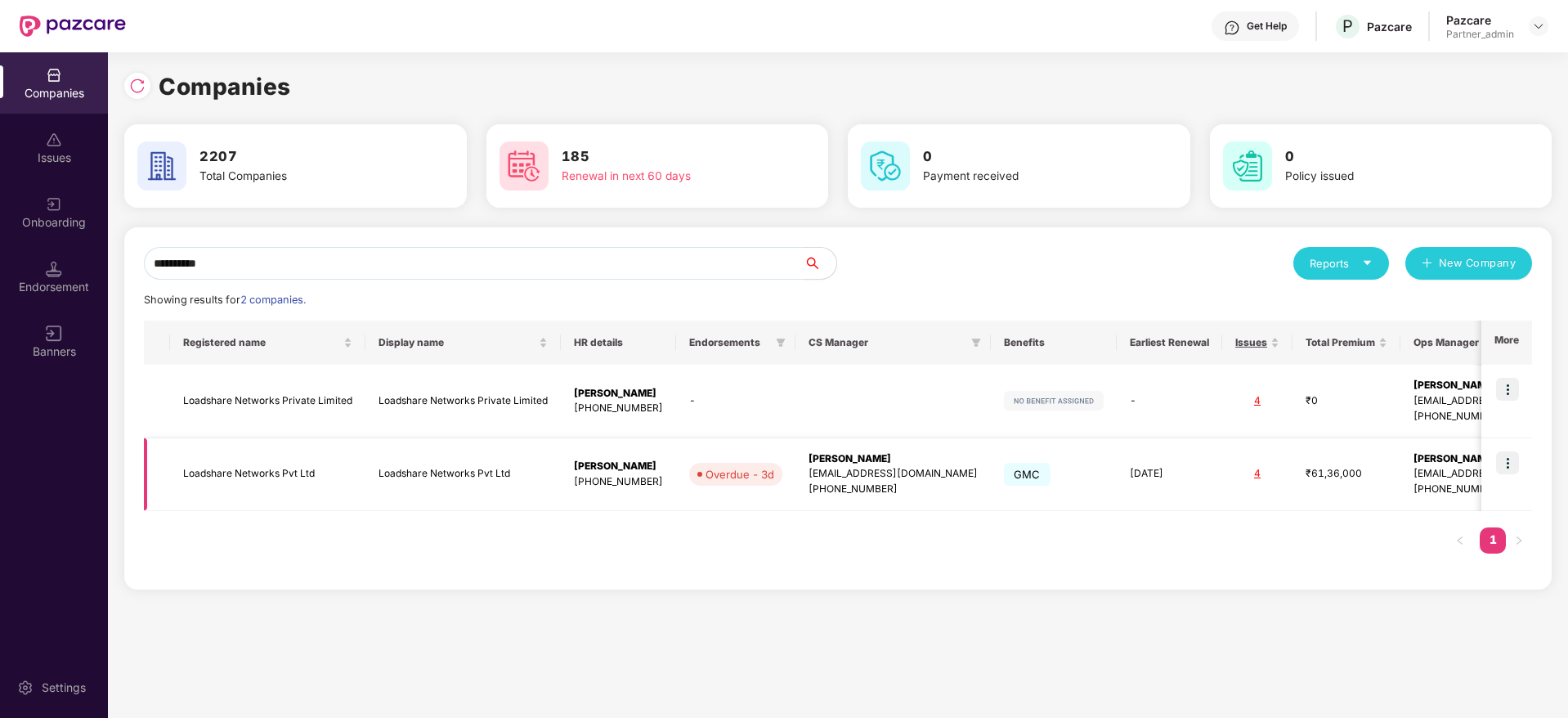
type input "*********"
click at [871, 461] on div "[PERSON_NAME]" at bounding box center [894, 459] width 169 height 16
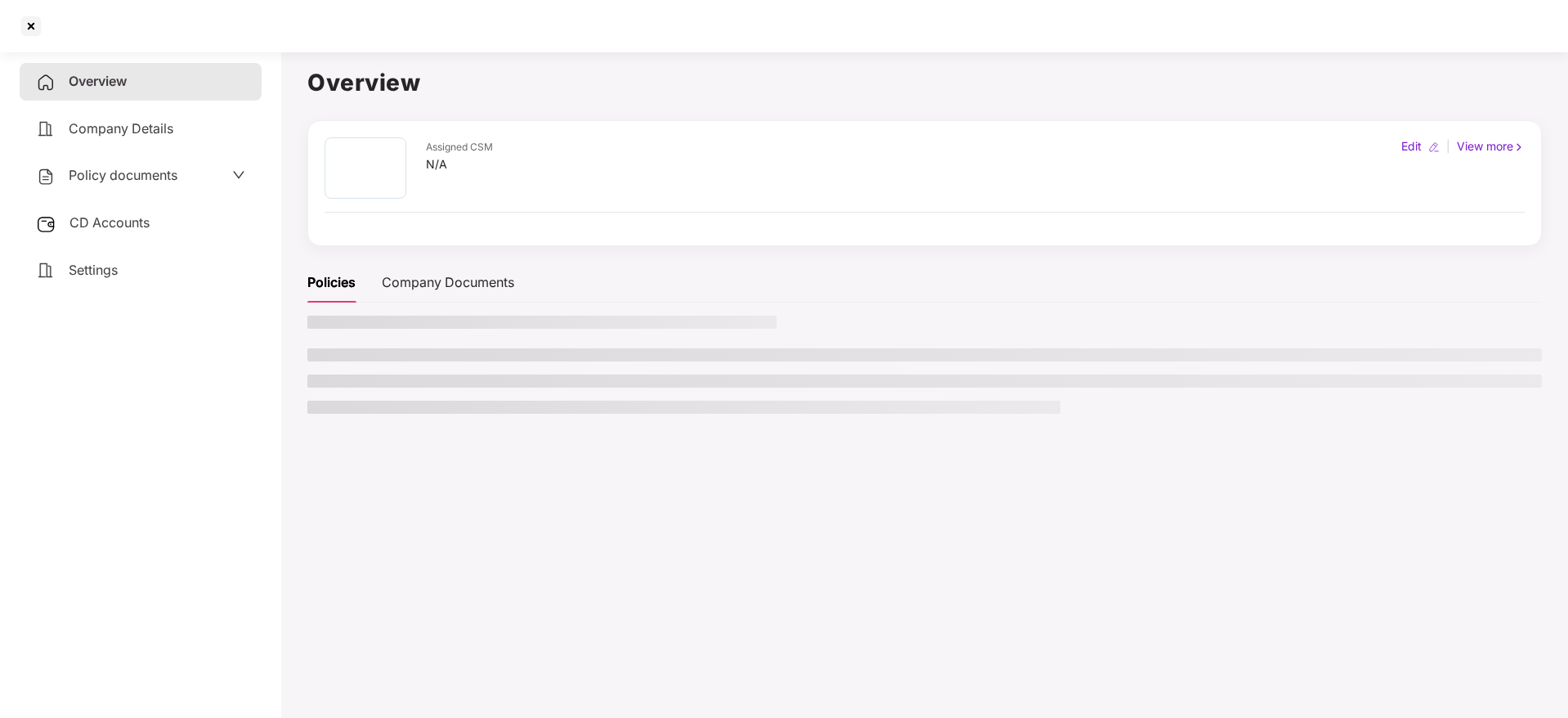
click at [114, 228] on span "CD Accounts" at bounding box center [110, 223] width 80 height 17
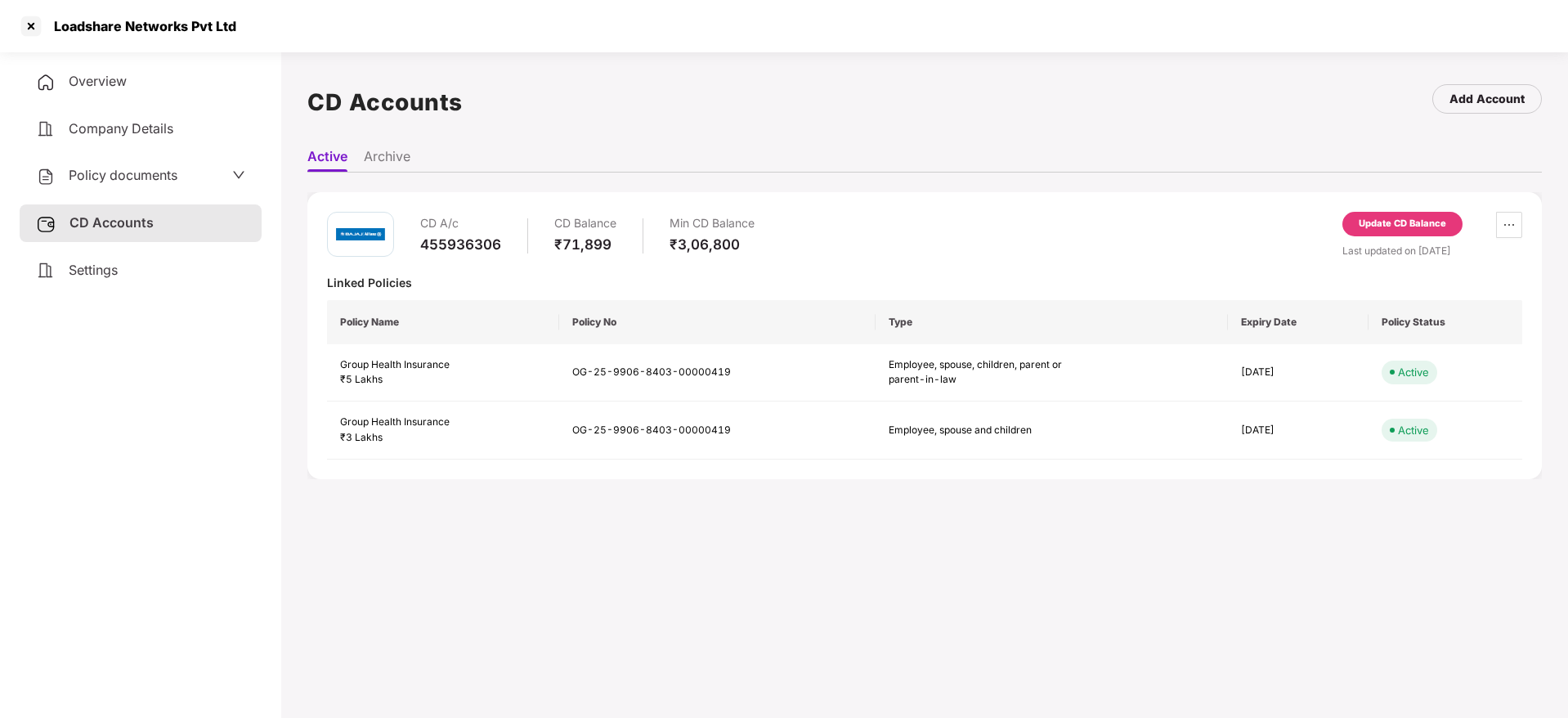
click at [1405, 220] on div "Update CD Balance" at bounding box center [1403, 224] width 87 height 15
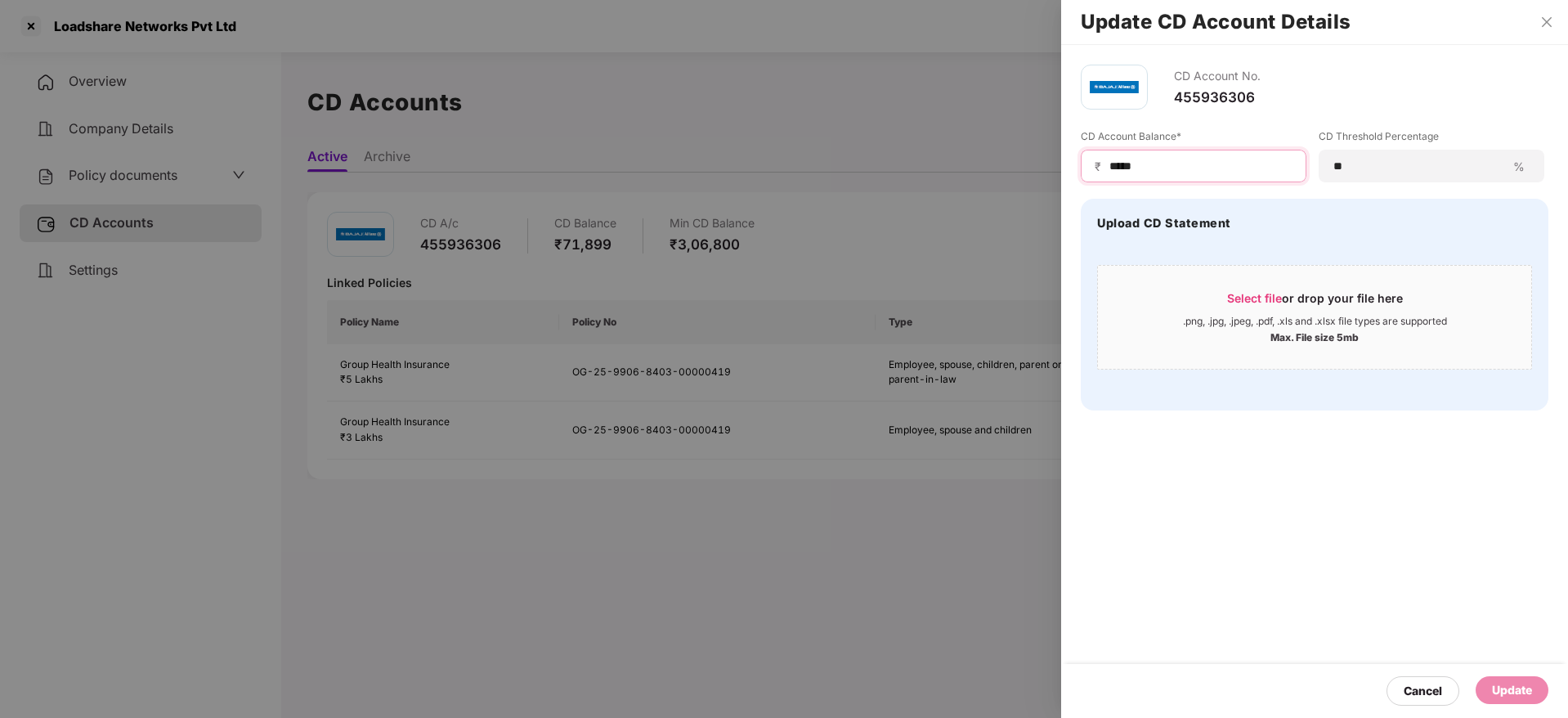
drag, startPoint x: 1205, startPoint y: 157, endPoint x: 843, endPoint y: 152, distance: 362.0
click at [857, 158] on div "Update CD Account Details CD Account No. 455936306 CD Account Balance* ₹ ***** …" at bounding box center [784, 359] width 1568 height 718
paste input
type input "*****"
click at [1268, 293] on span "Select file" at bounding box center [1254, 297] width 55 height 14
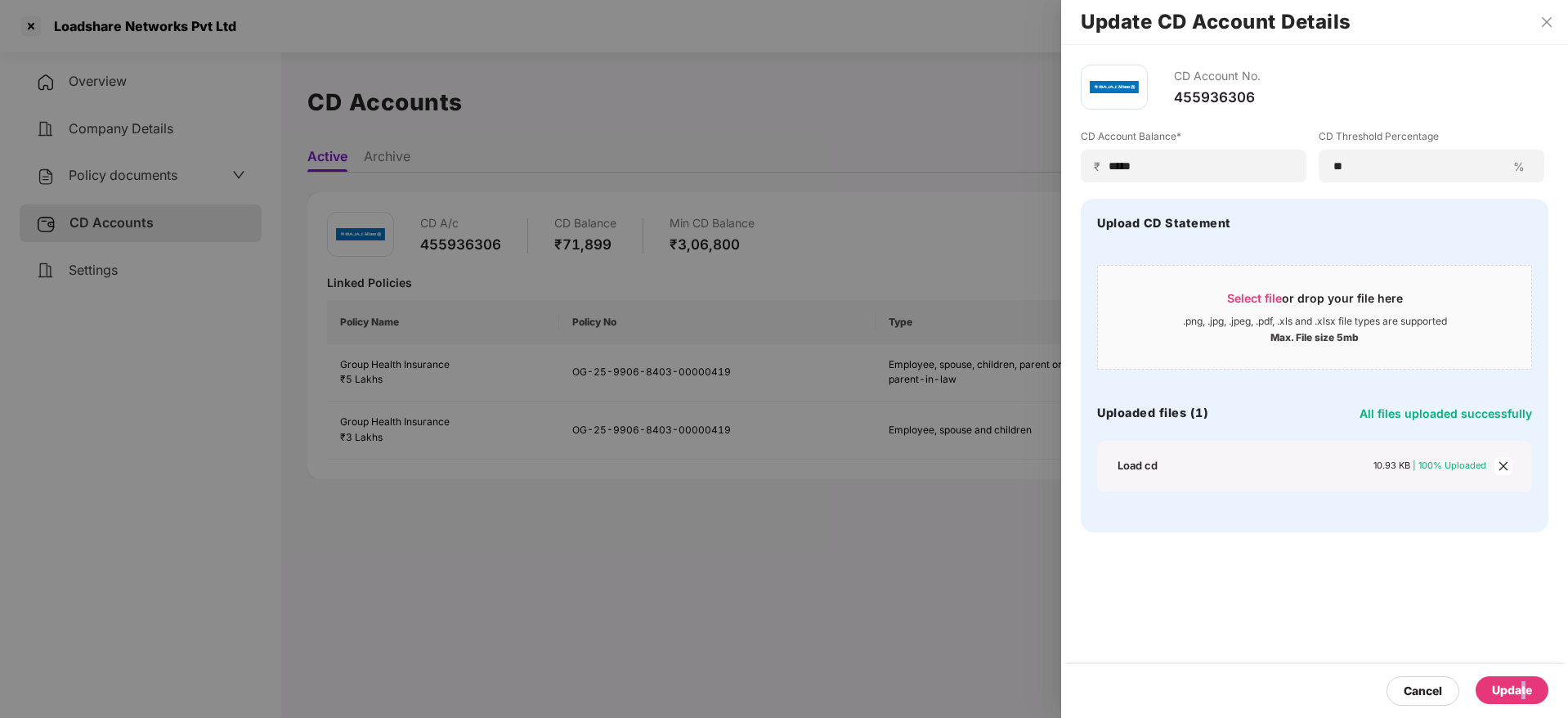
click at [1522, 686] on div "Update" at bounding box center [1512, 689] width 40 height 18
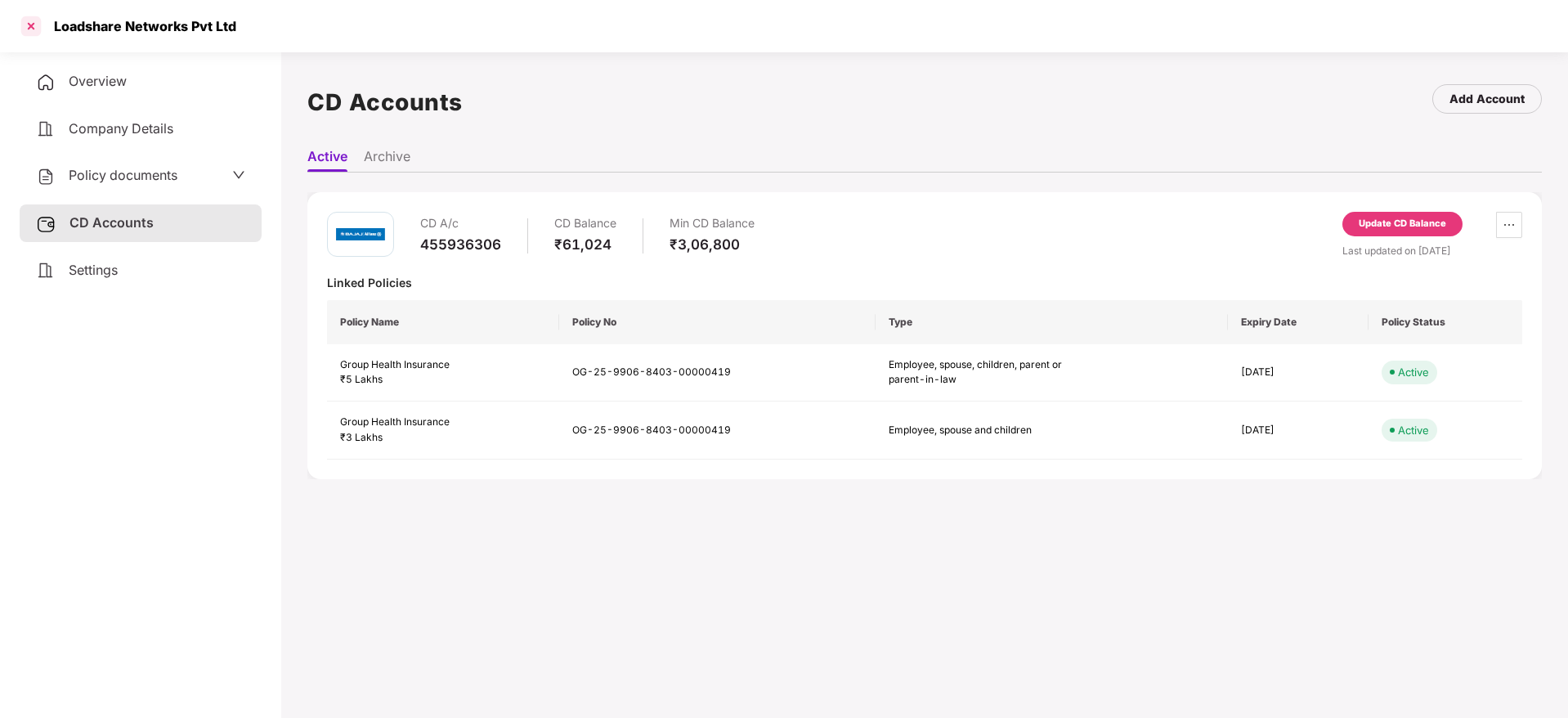
click at [26, 29] on div at bounding box center [31, 26] width 26 height 26
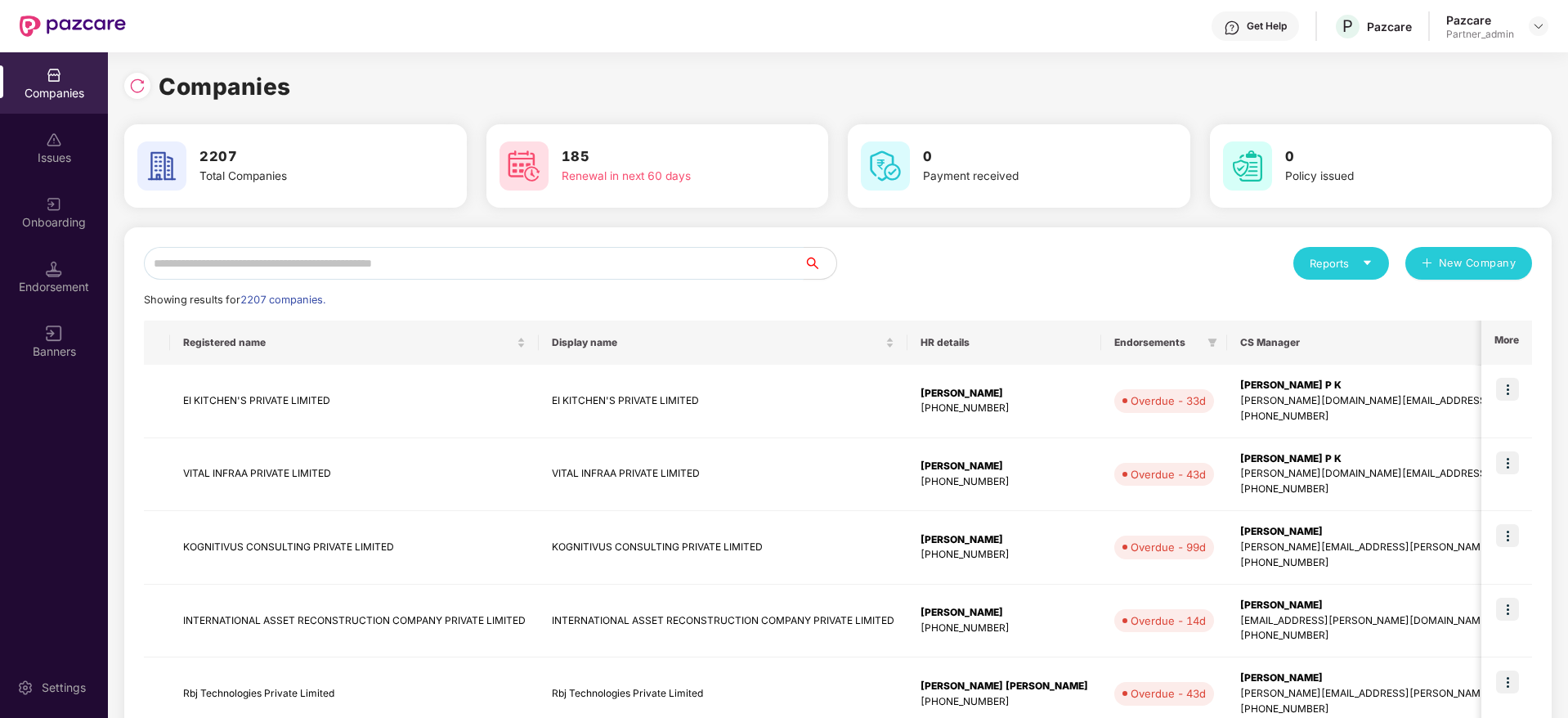
click at [216, 255] on input "text" at bounding box center [474, 263] width 660 height 33
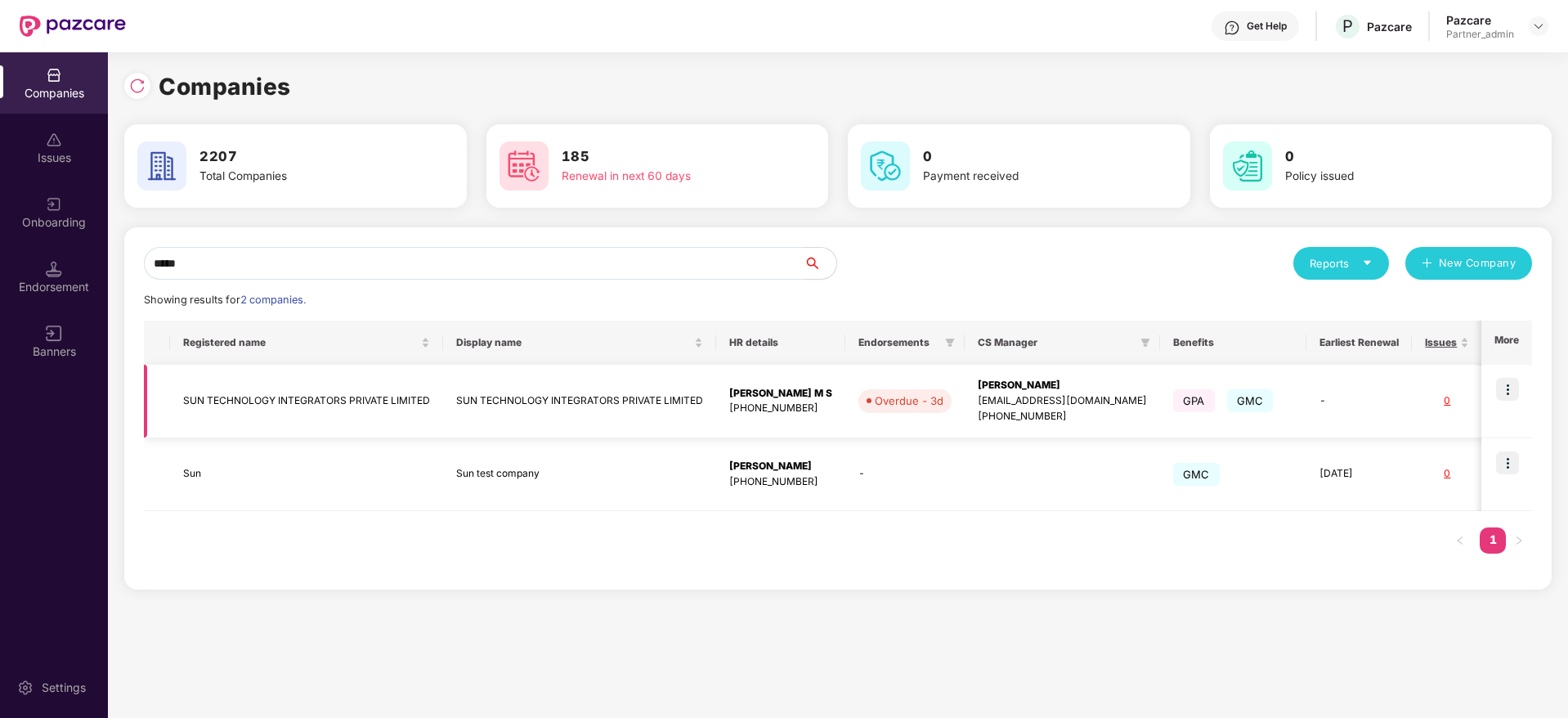
type input "*****"
click at [1507, 386] on img at bounding box center [1508, 389] width 23 height 23
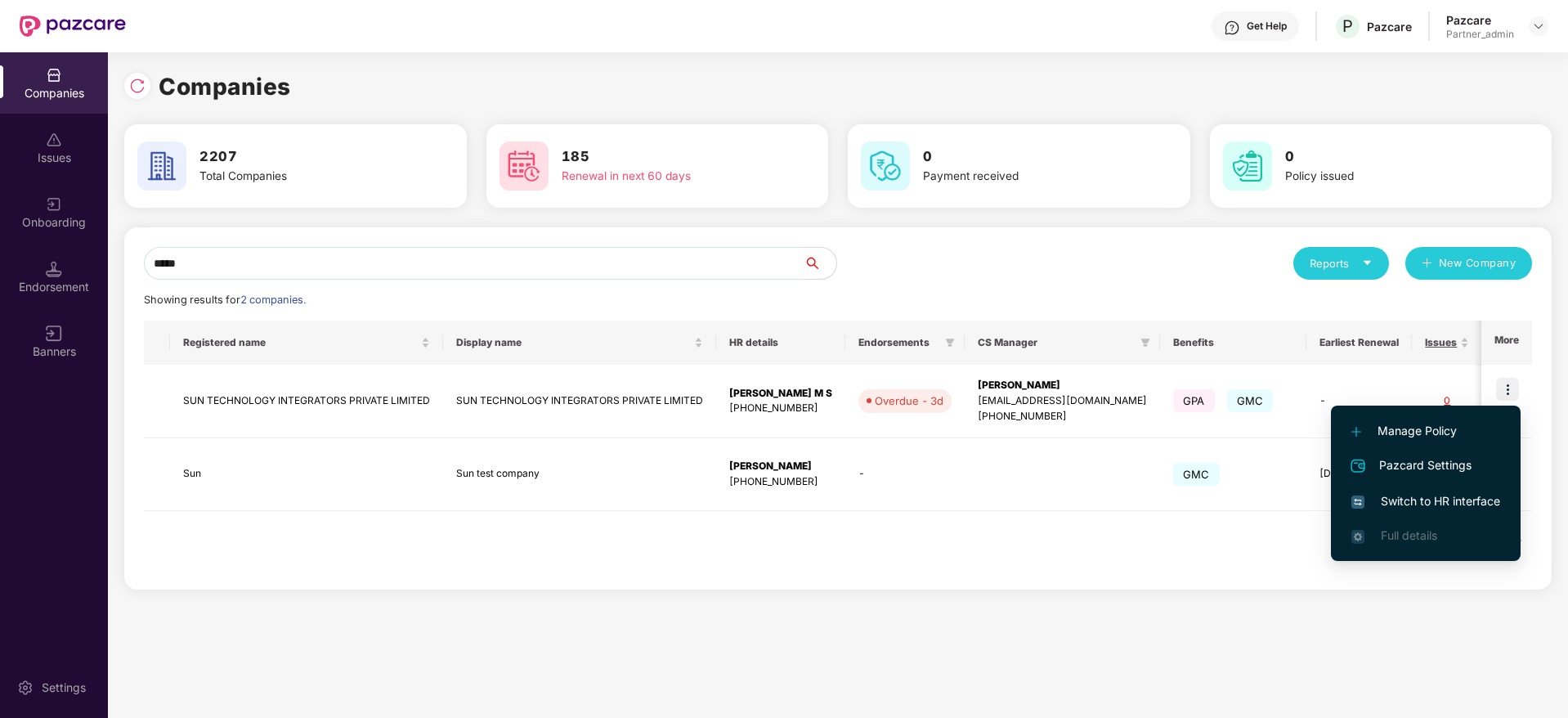
click at [1459, 497] on span "Switch to HR interface" at bounding box center [1426, 501] width 149 height 18
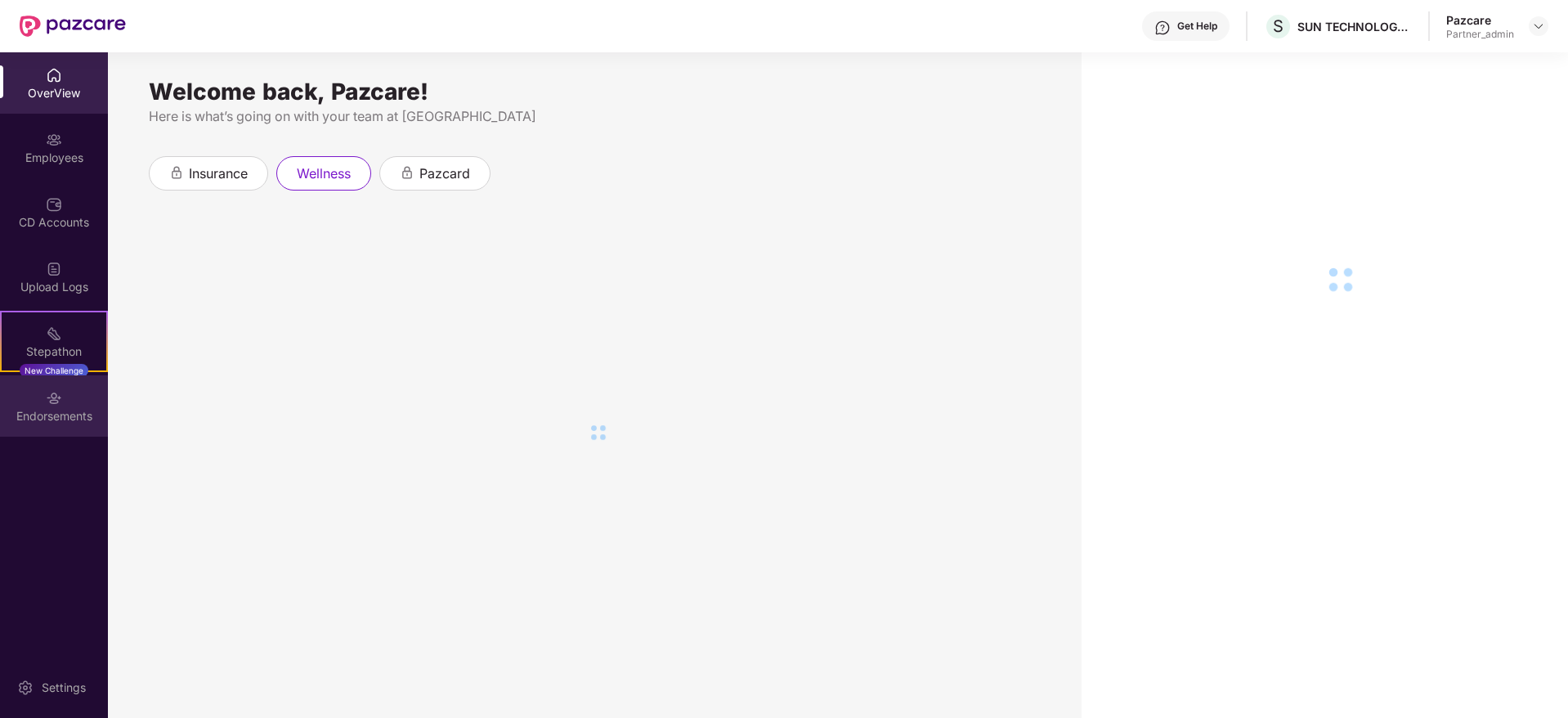
click at [63, 409] on div "Endorsements" at bounding box center [54, 416] width 108 height 17
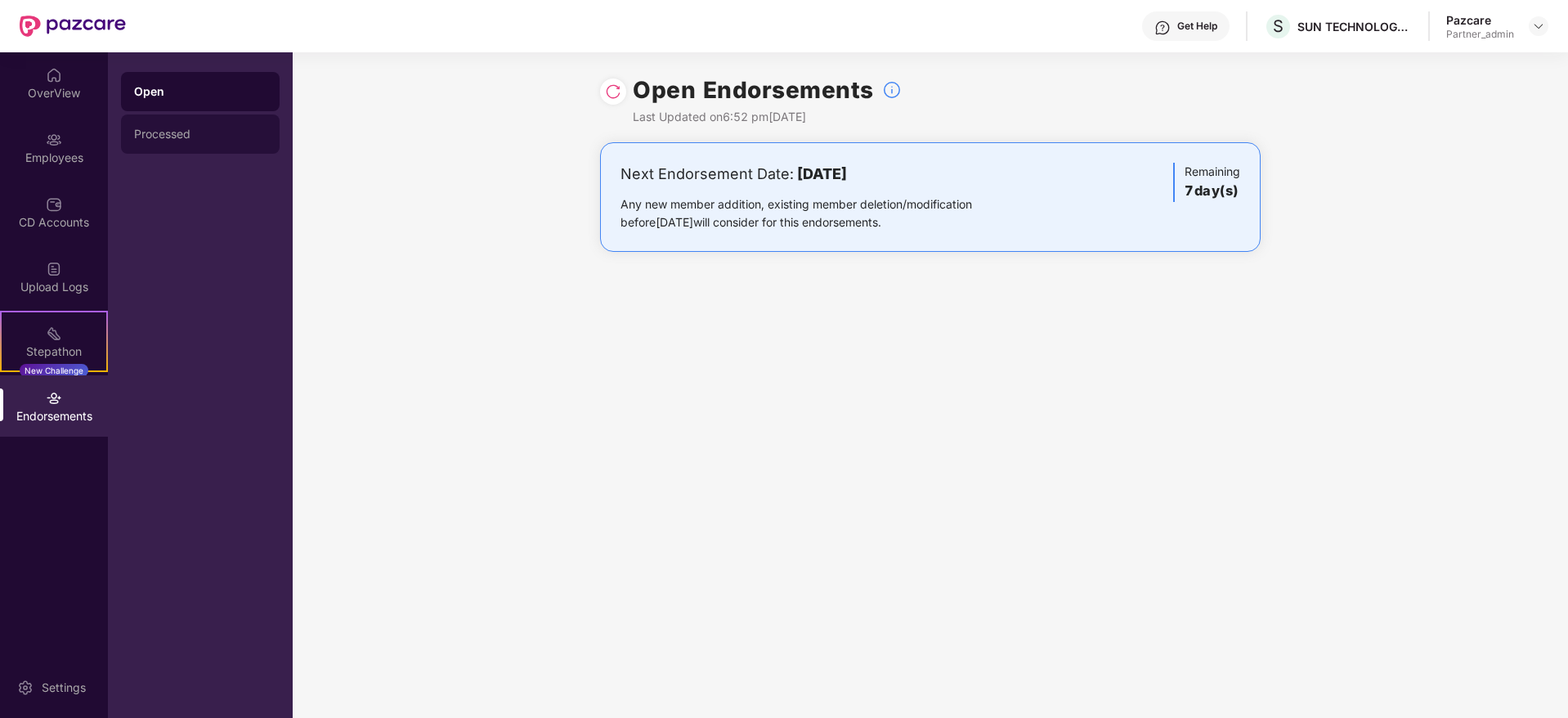
click at [192, 114] on div "Processed" at bounding box center [200, 134] width 159 height 39
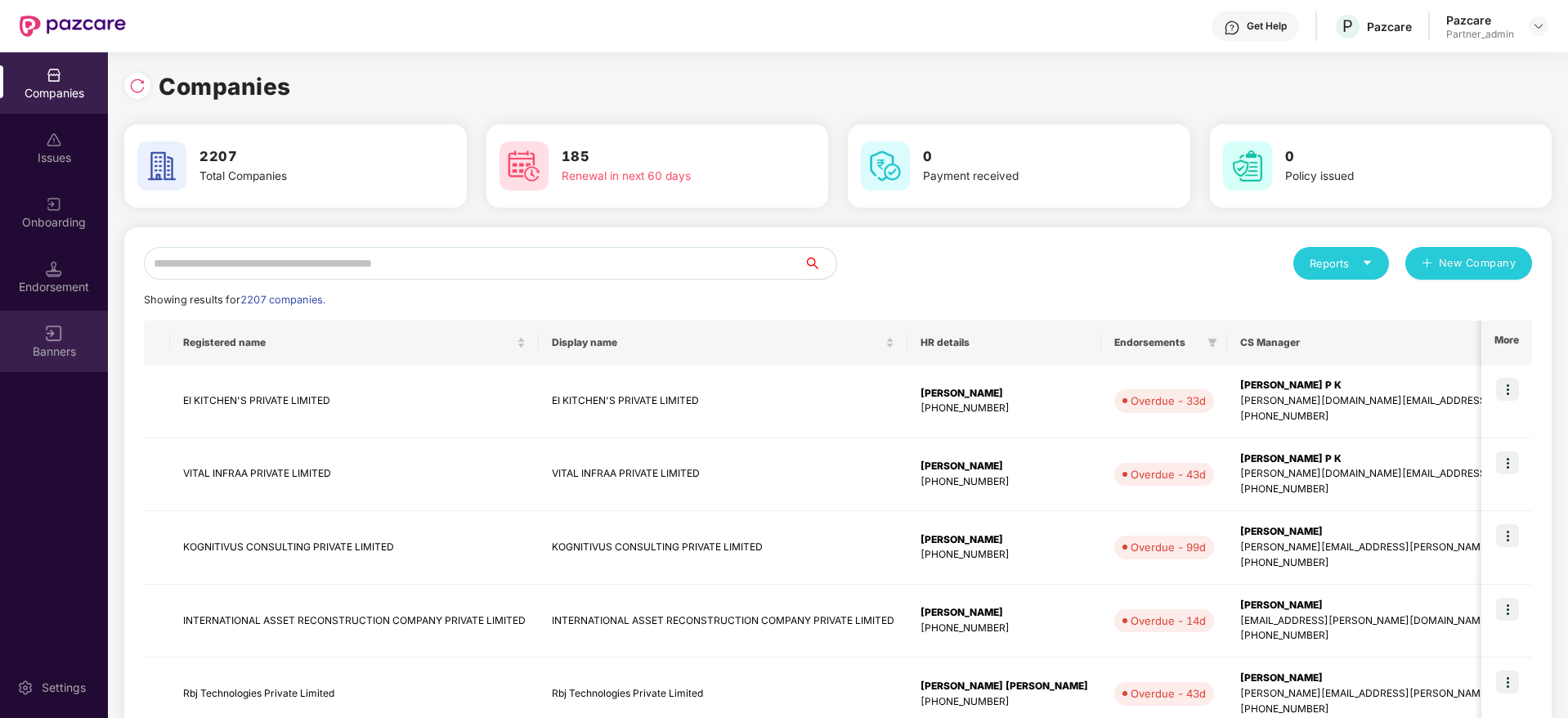
click at [63, 342] on div "Banners" at bounding box center [54, 342] width 108 height 61
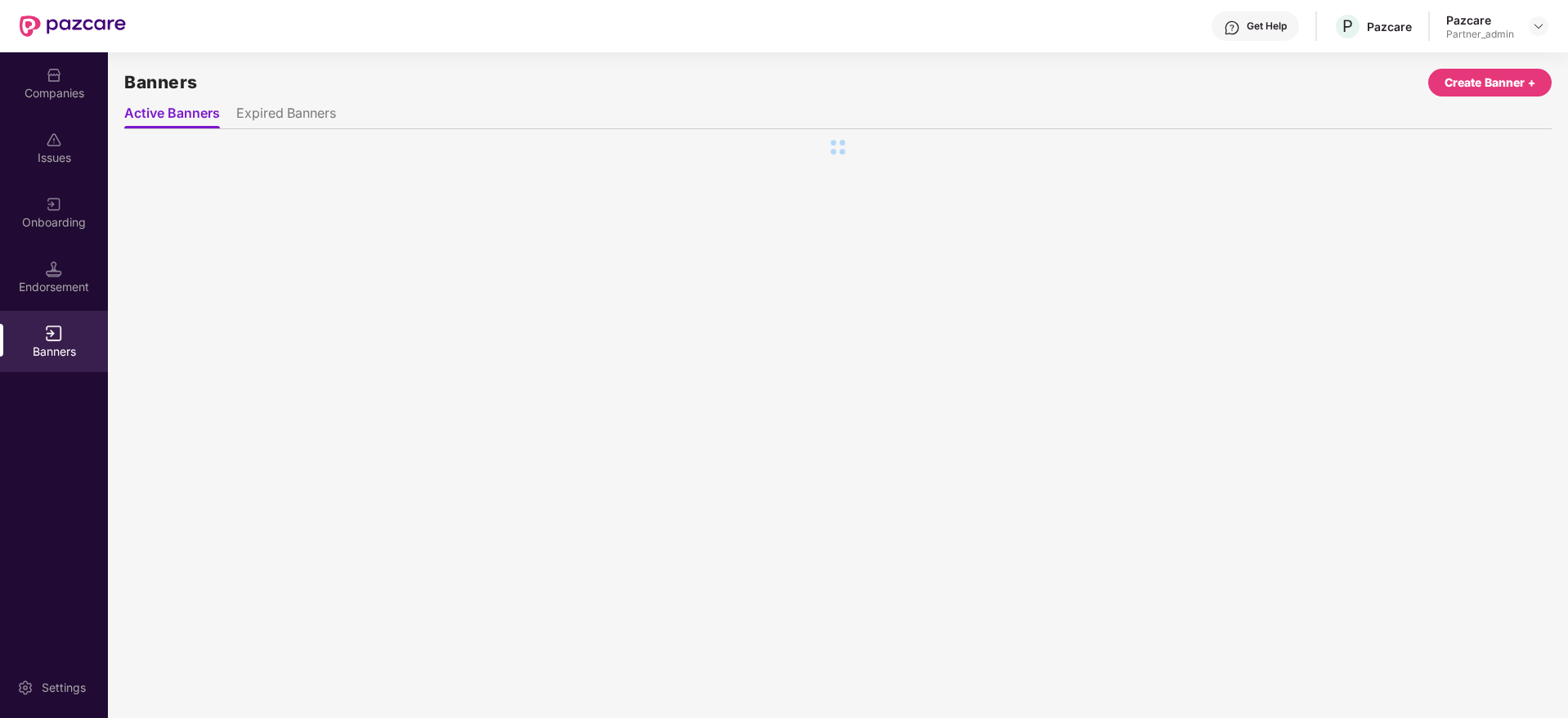
click at [62, 283] on div "Endorsement" at bounding box center [54, 287] width 108 height 17
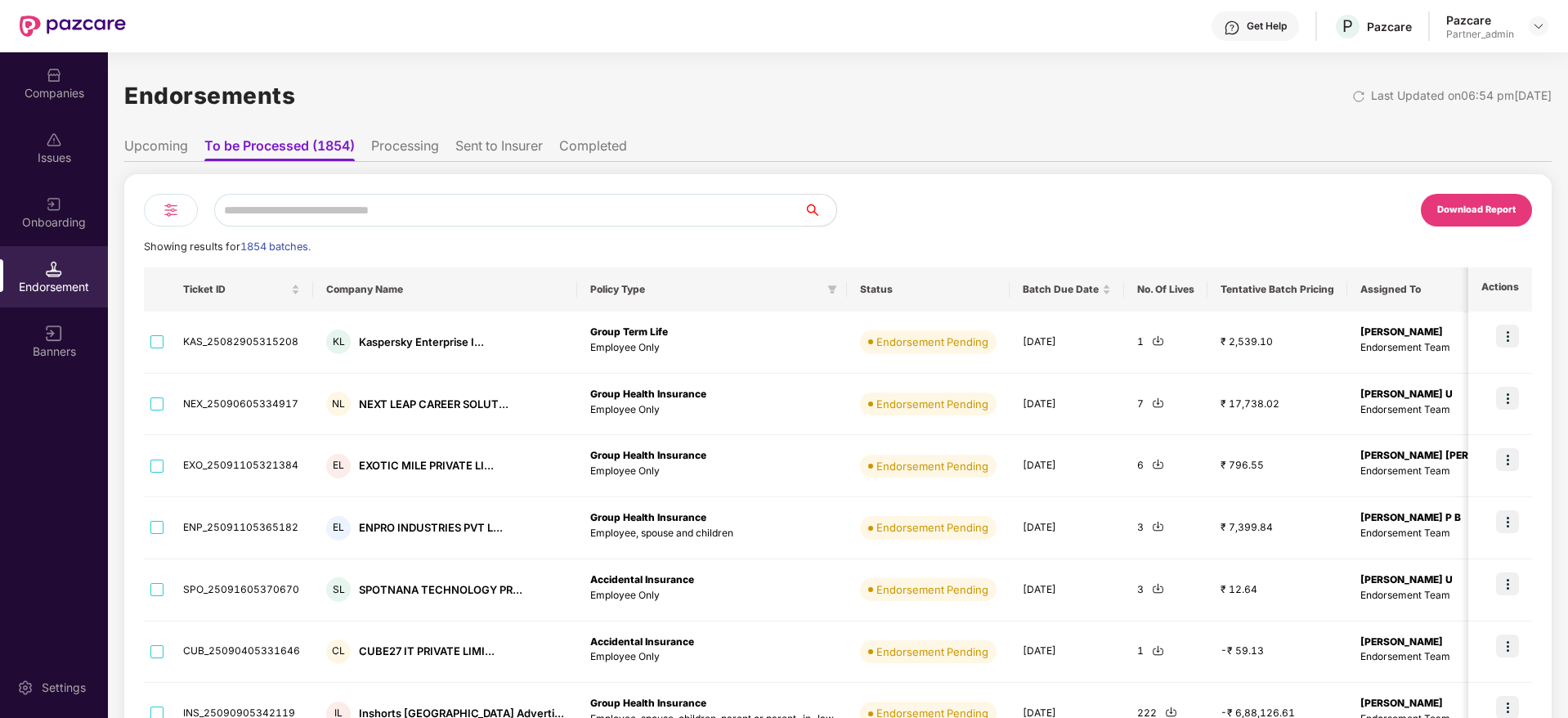
click at [294, 210] on input "text" at bounding box center [509, 210] width 590 height 33
paste input "**********"
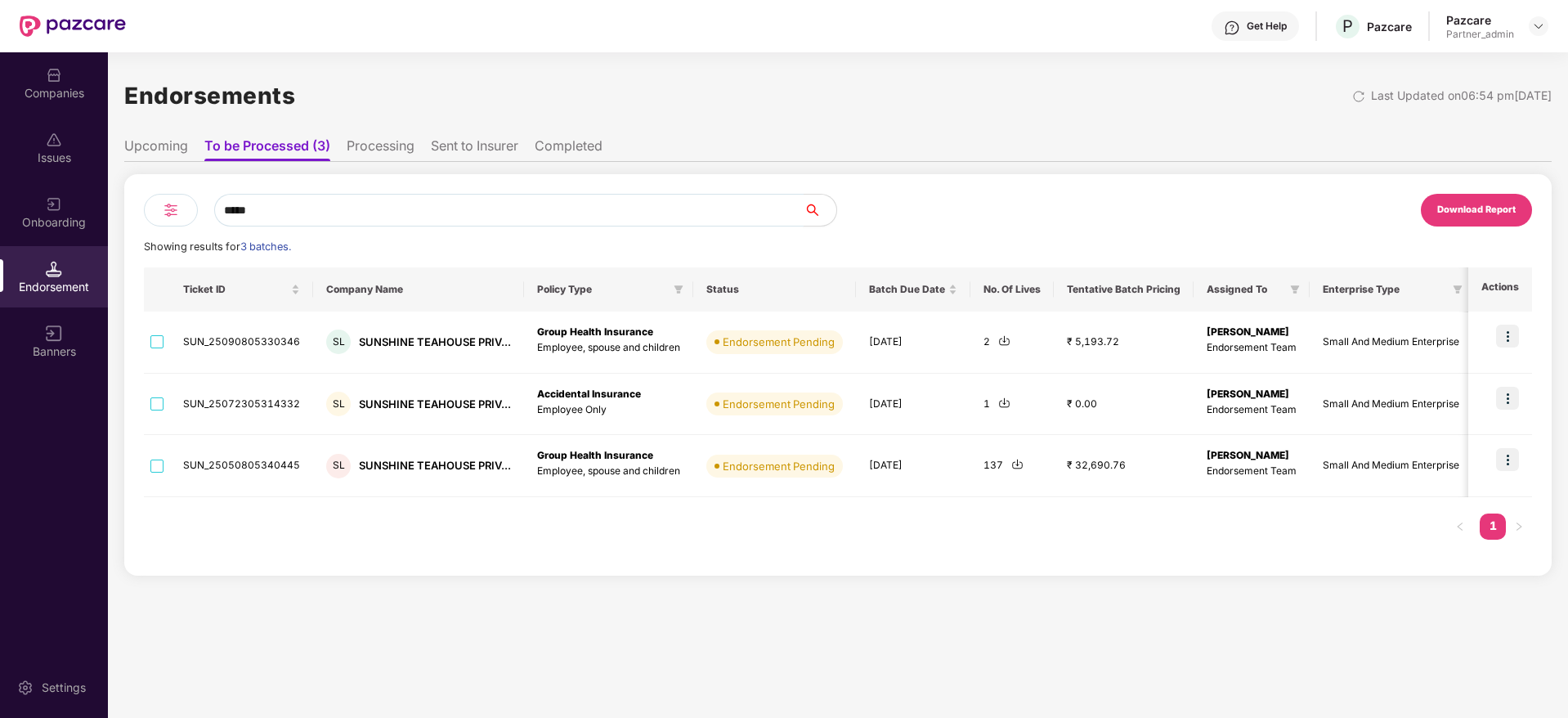
type input "*****"
click at [381, 149] on li "Processing" at bounding box center [380, 150] width 68 height 24
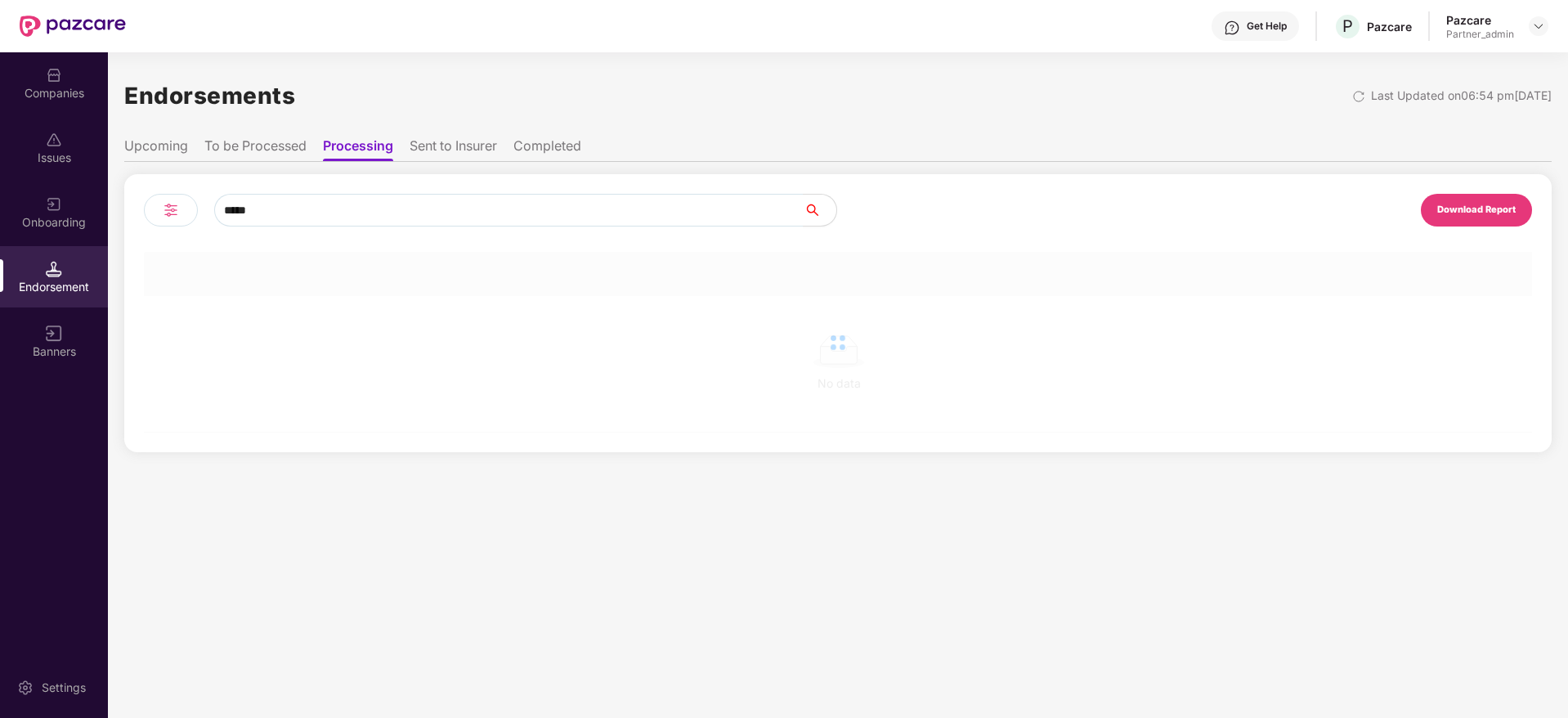
click at [446, 146] on li "Sent to Insurer" at bounding box center [453, 150] width 87 height 24
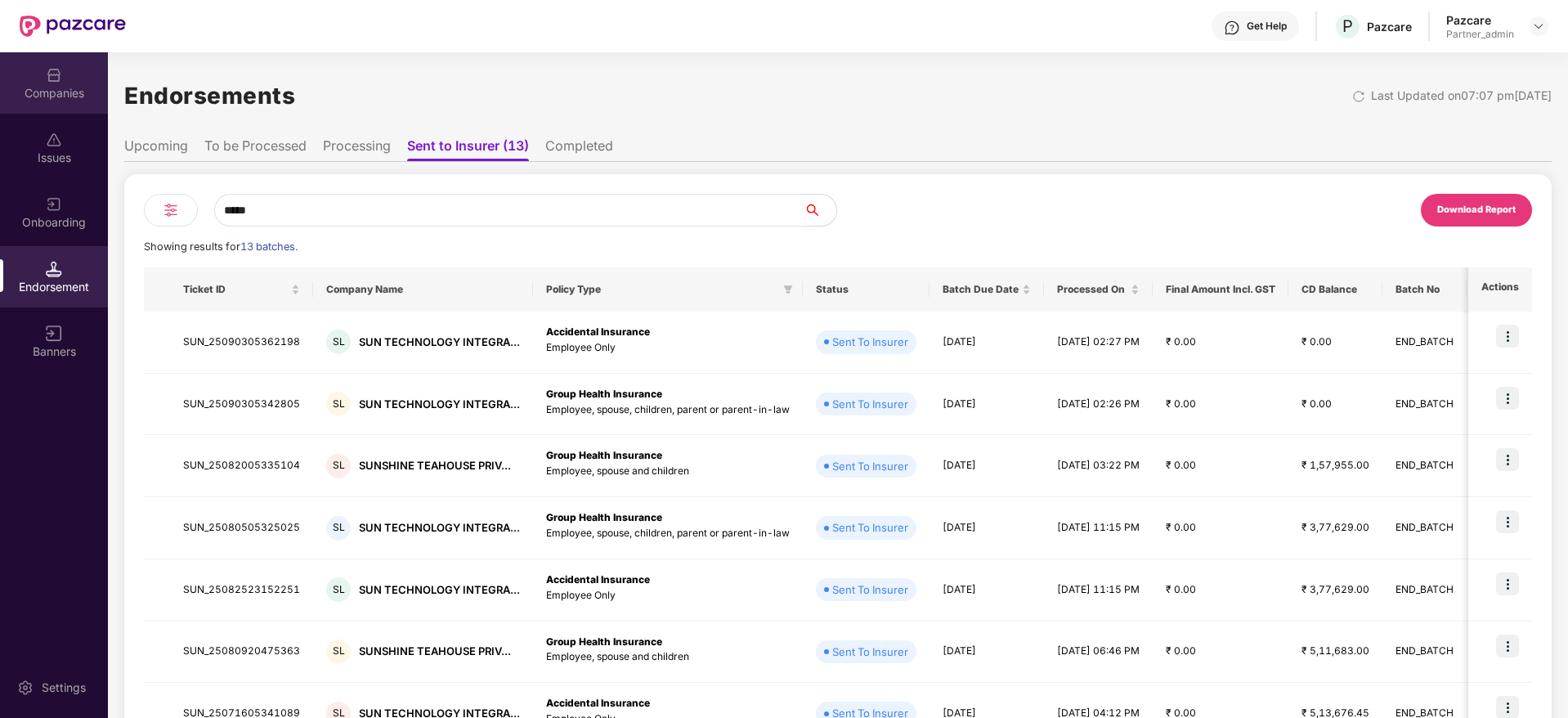
click at [61, 94] on div "Companies" at bounding box center [54, 94] width 108 height 17
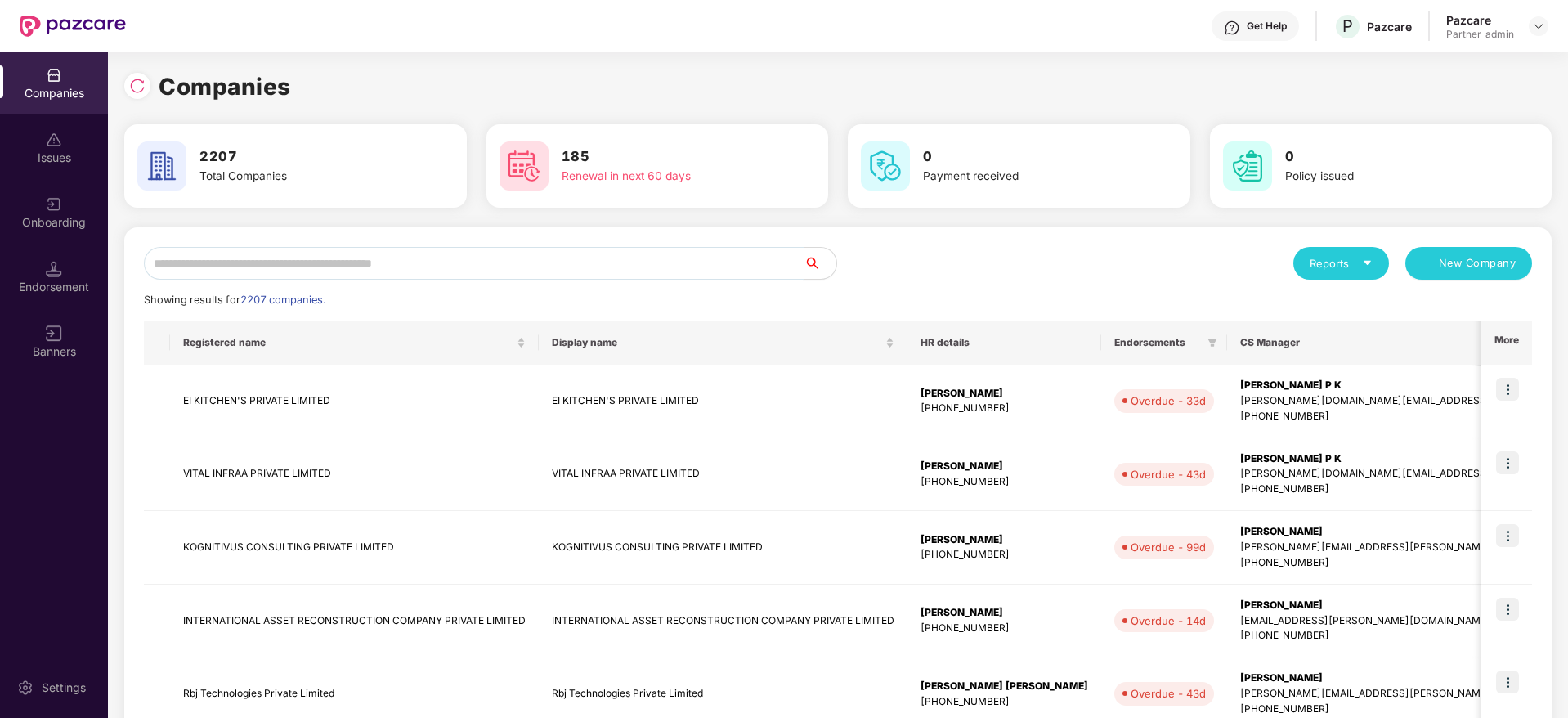
click at [328, 255] on input "text" at bounding box center [474, 263] width 660 height 33
paste input "**********"
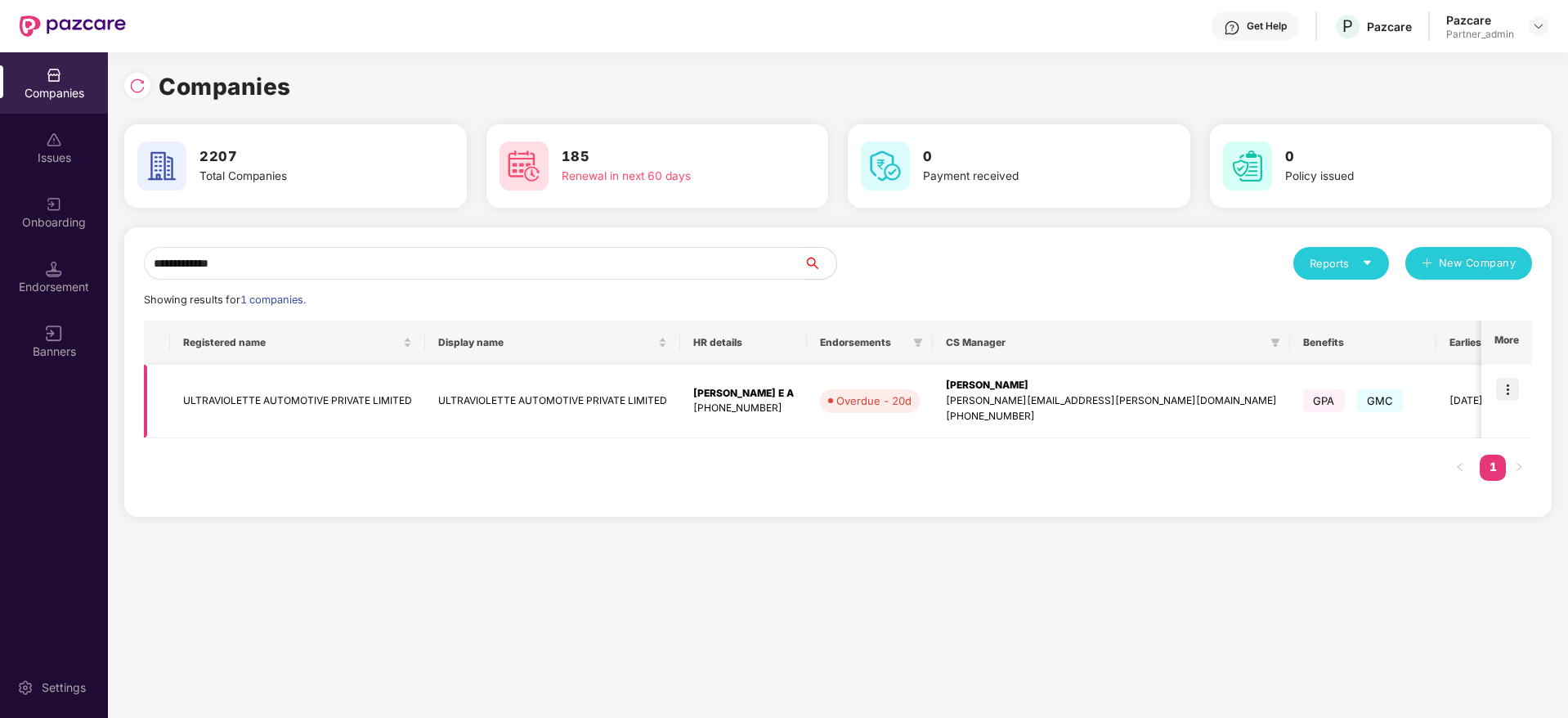
type input "**********"
click at [1514, 382] on img at bounding box center [1508, 389] width 23 height 23
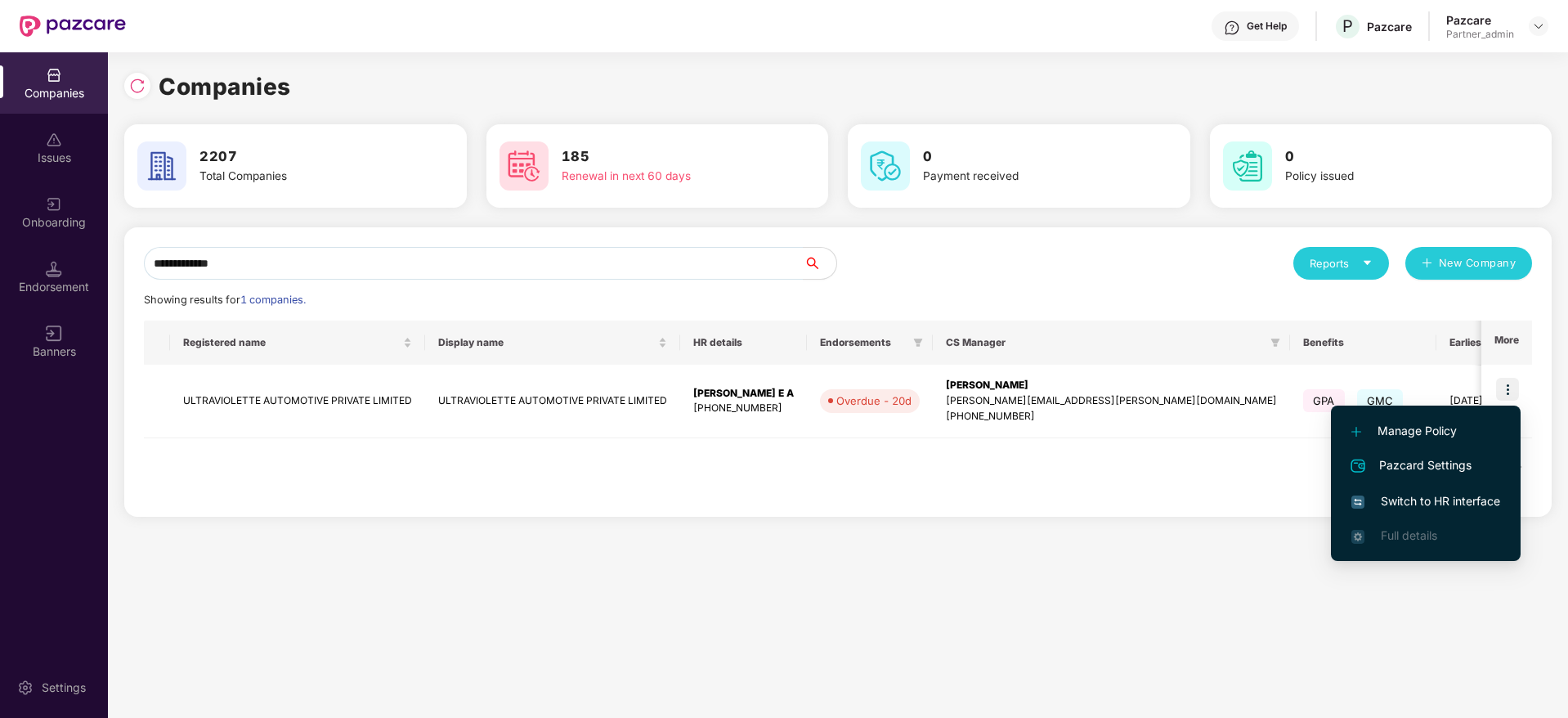
click at [1447, 495] on span "Switch to HR interface" at bounding box center [1426, 501] width 149 height 18
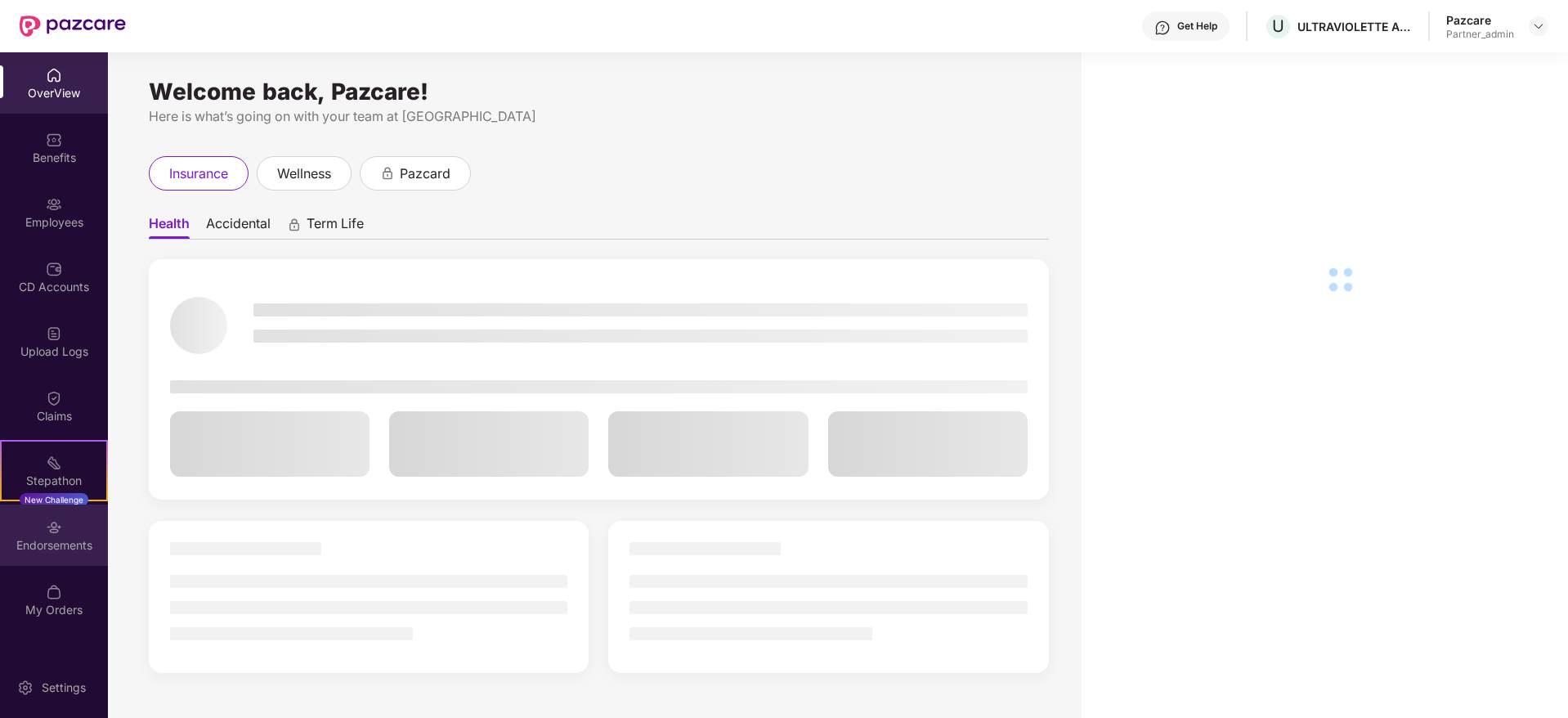
click at [46, 545] on div "Endorsements" at bounding box center [54, 545] width 108 height 17
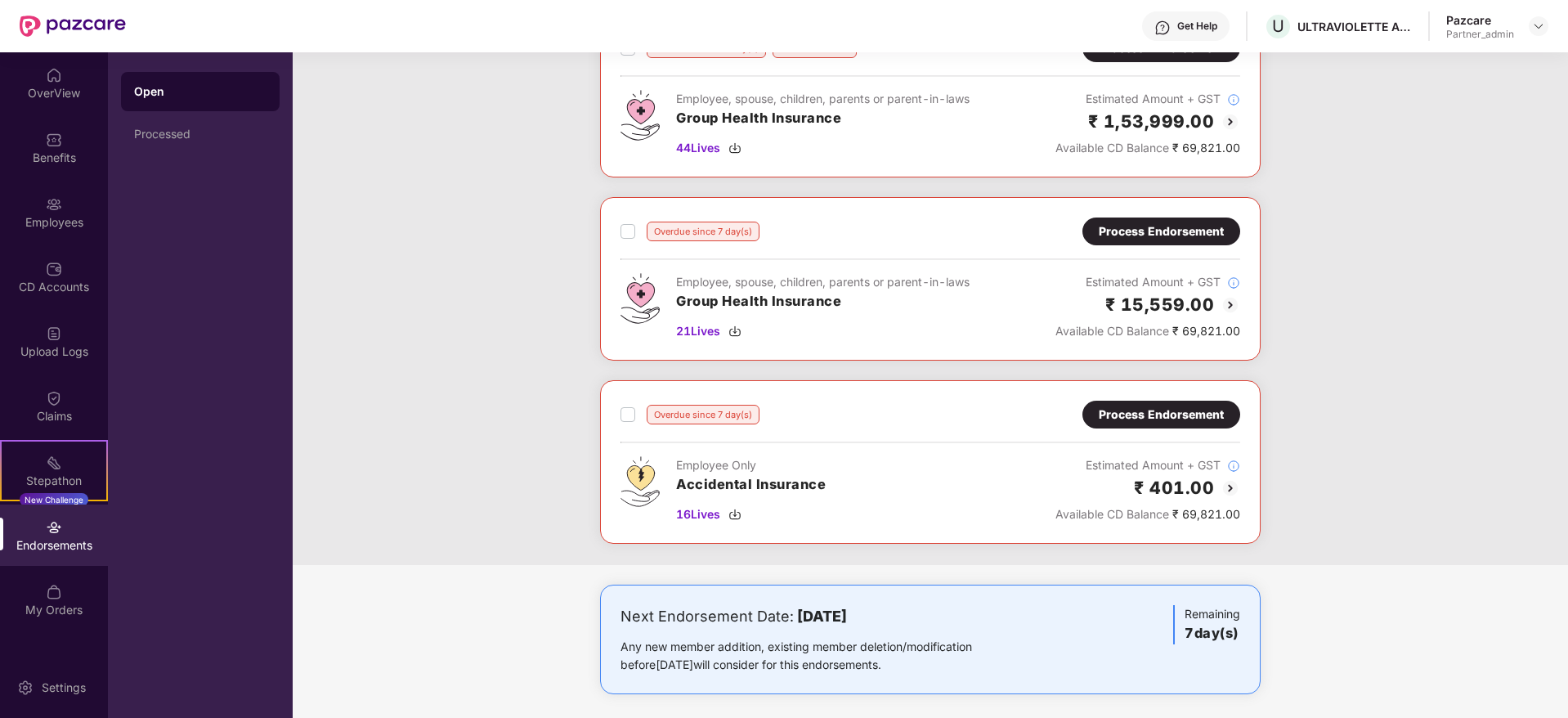
scroll to position [320, 0]
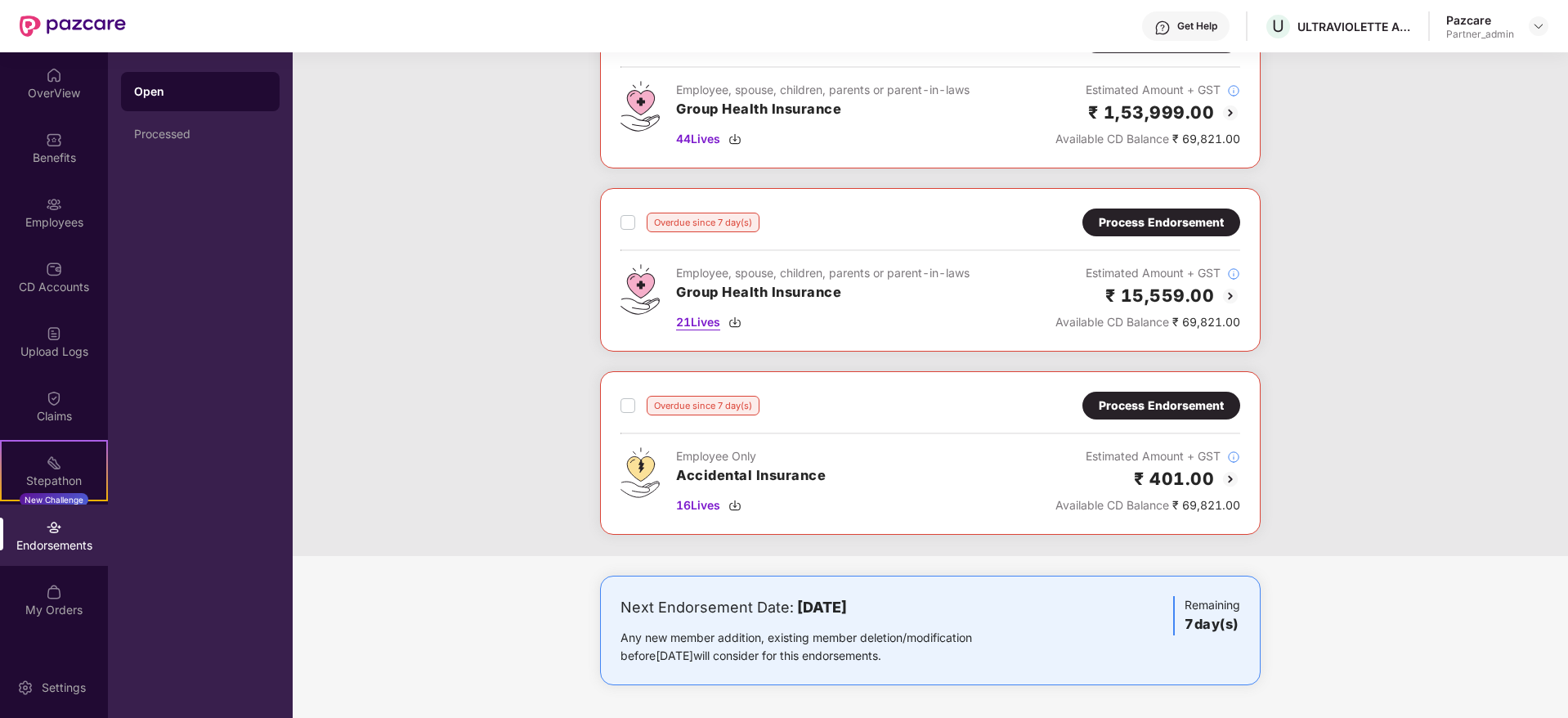
click at [737, 317] on img at bounding box center [735, 322] width 13 height 13
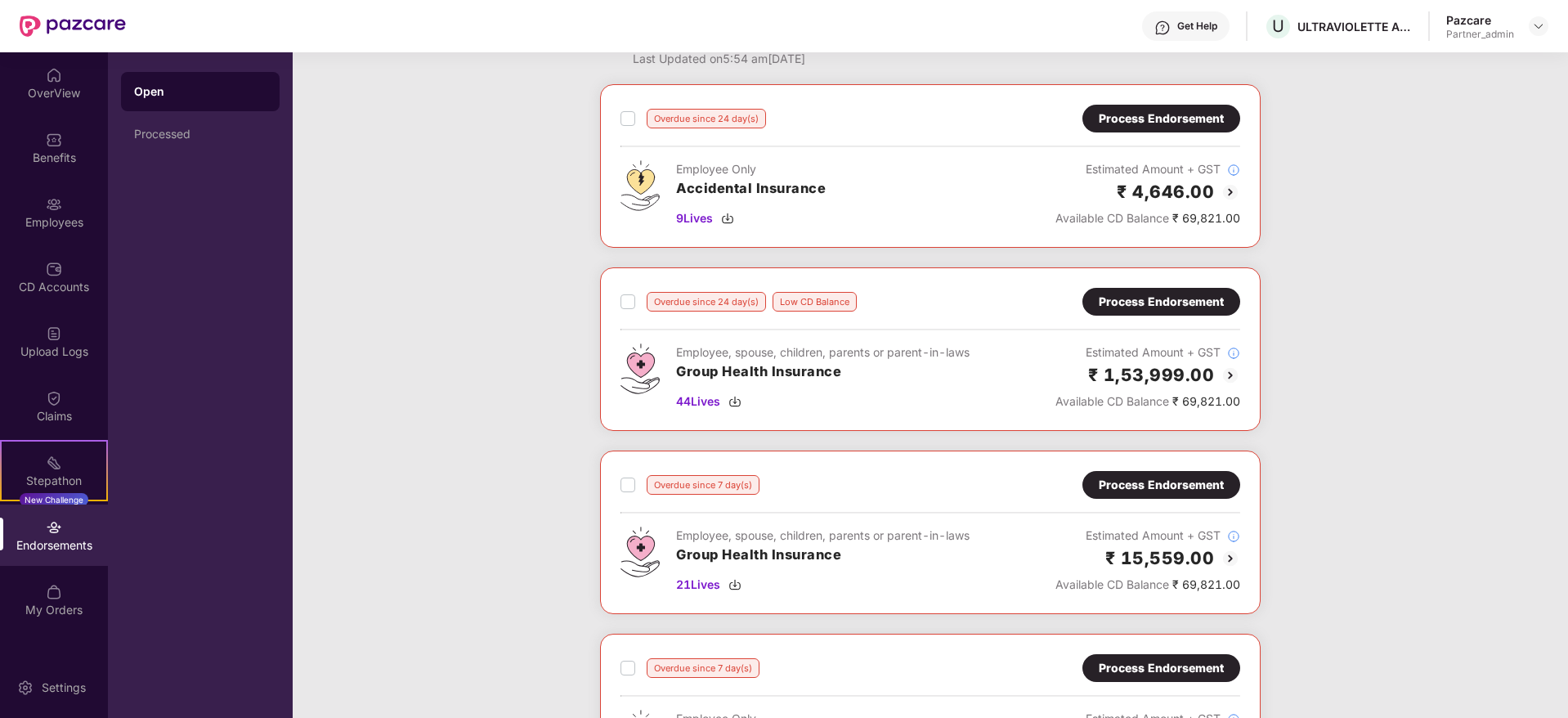
scroll to position [0, 0]
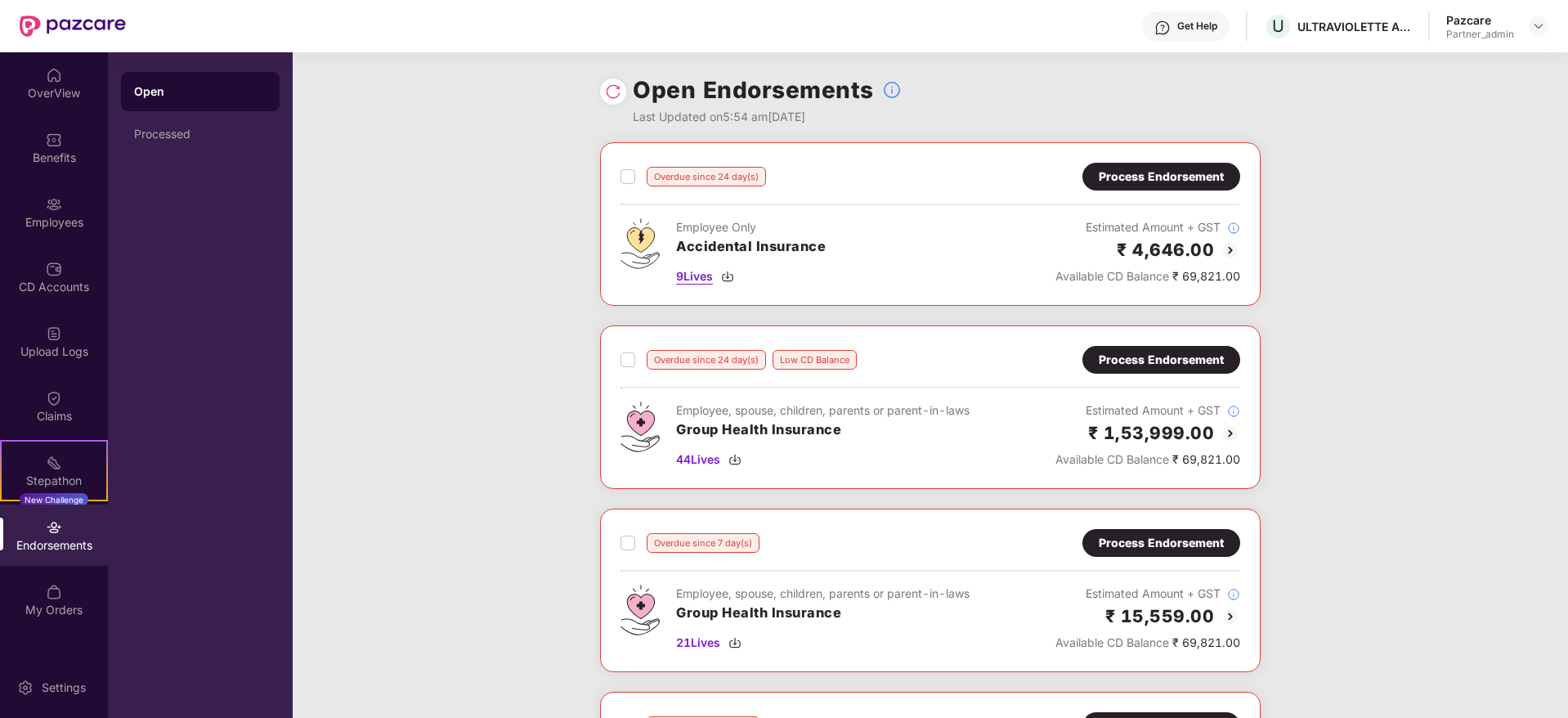
click at [726, 276] on img at bounding box center [727, 277] width 13 height 13
click at [1348, 20] on div "ULTRAVIOLETTE AUTOMOTIVE PRIVATE LIMITED" at bounding box center [1354, 26] width 114 height 16
copy div "ULTRAVIOLETTE"
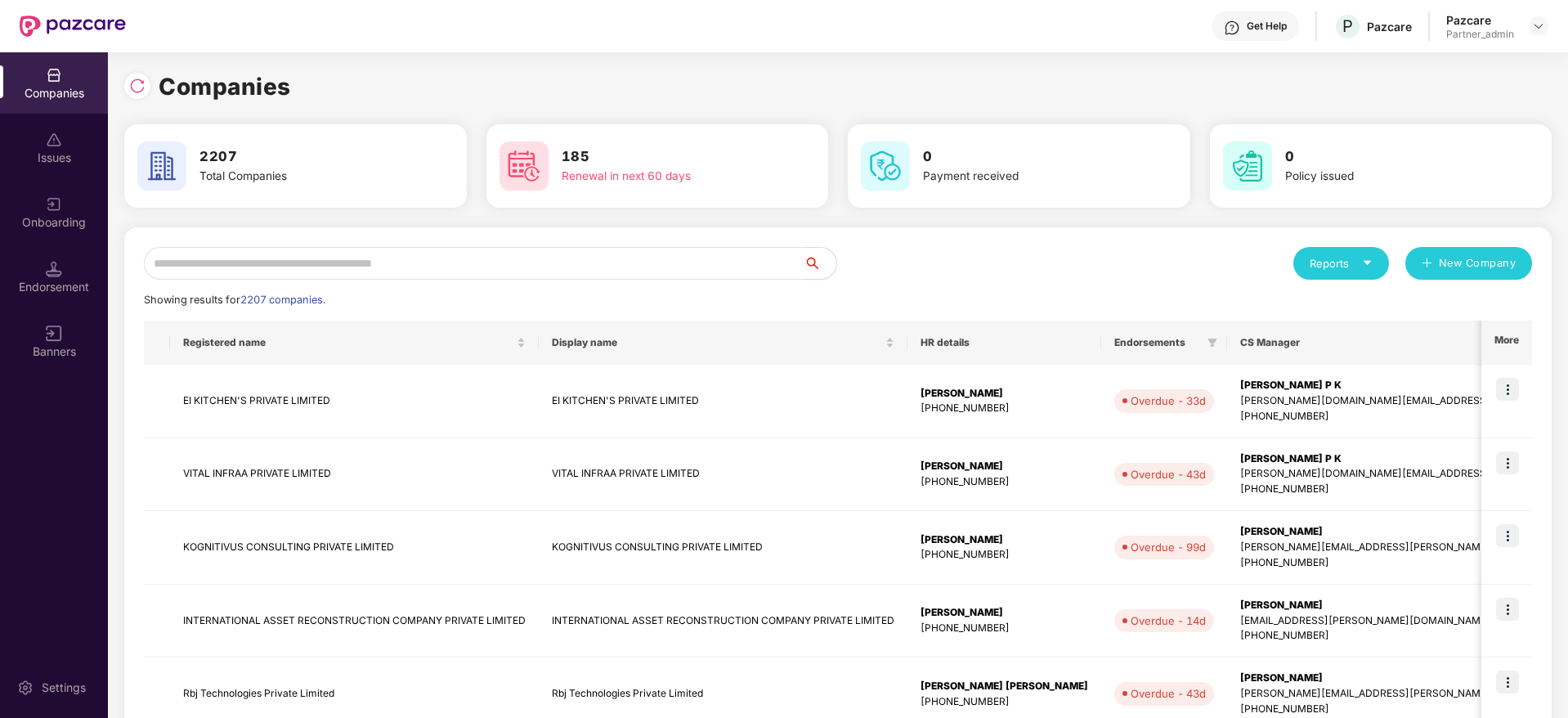
click at [398, 249] on input "text" at bounding box center [474, 263] width 660 height 33
paste input "**********"
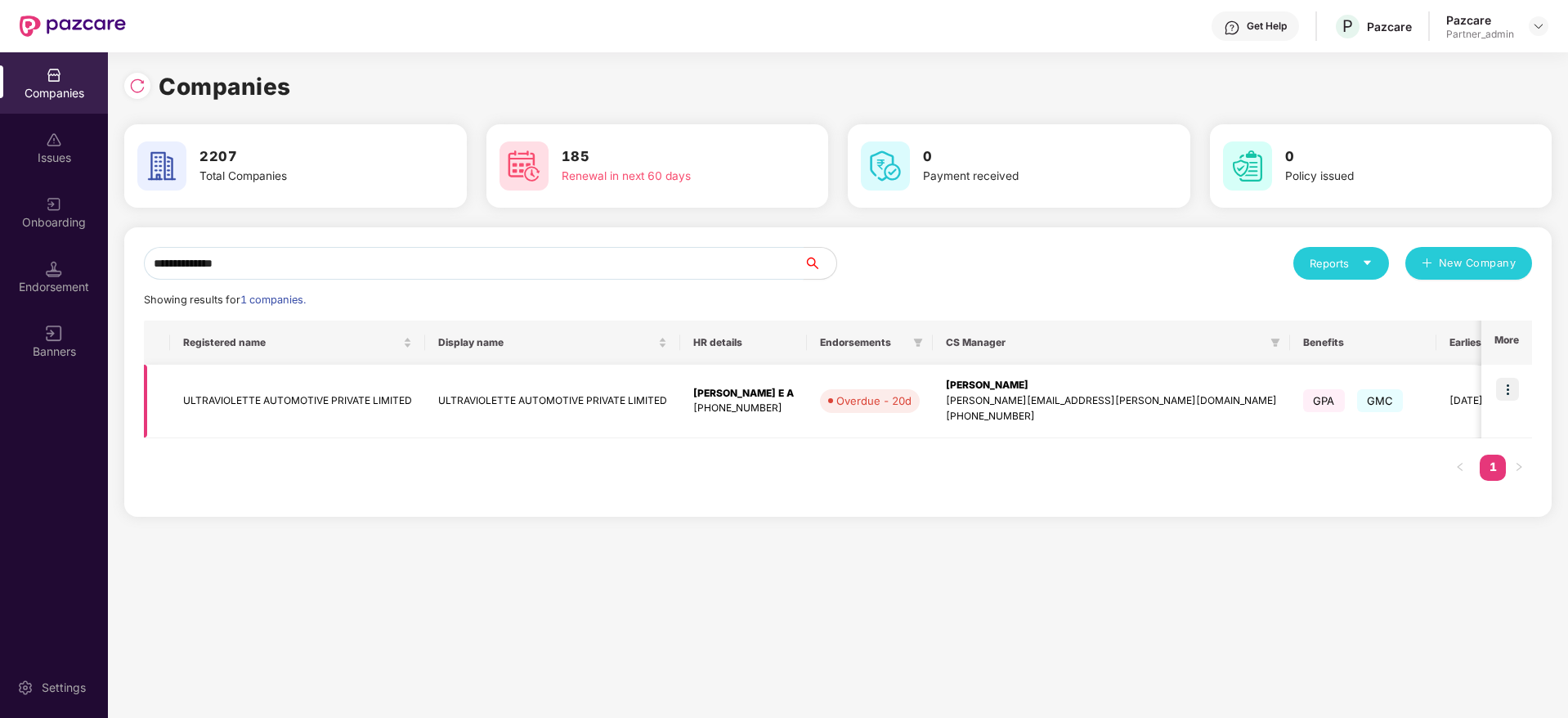
type input "**********"
click at [1008, 386] on div "[PERSON_NAME]" at bounding box center [1112, 385] width 332 height 16
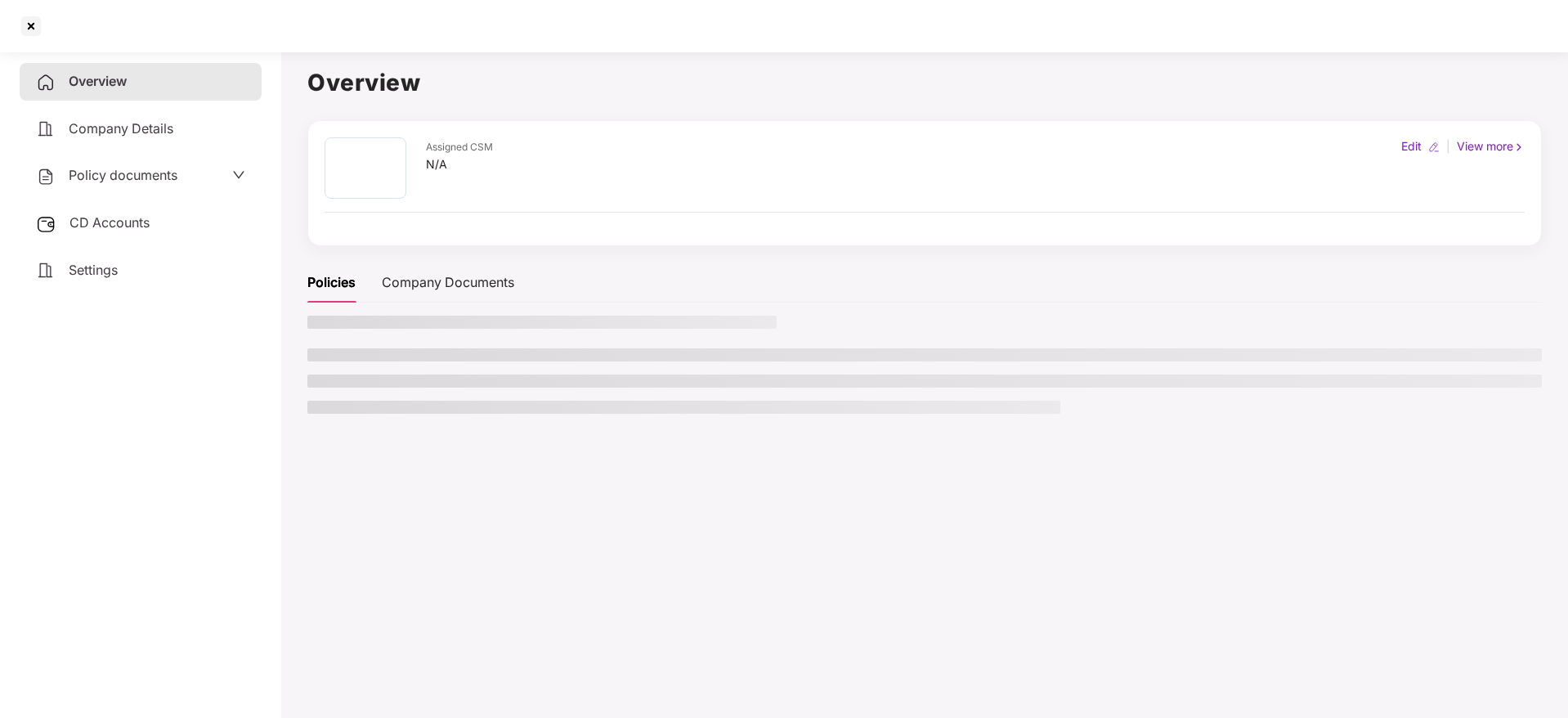
click at [154, 228] on div "CD Accounts" at bounding box center [140, 223] width 242 height 37
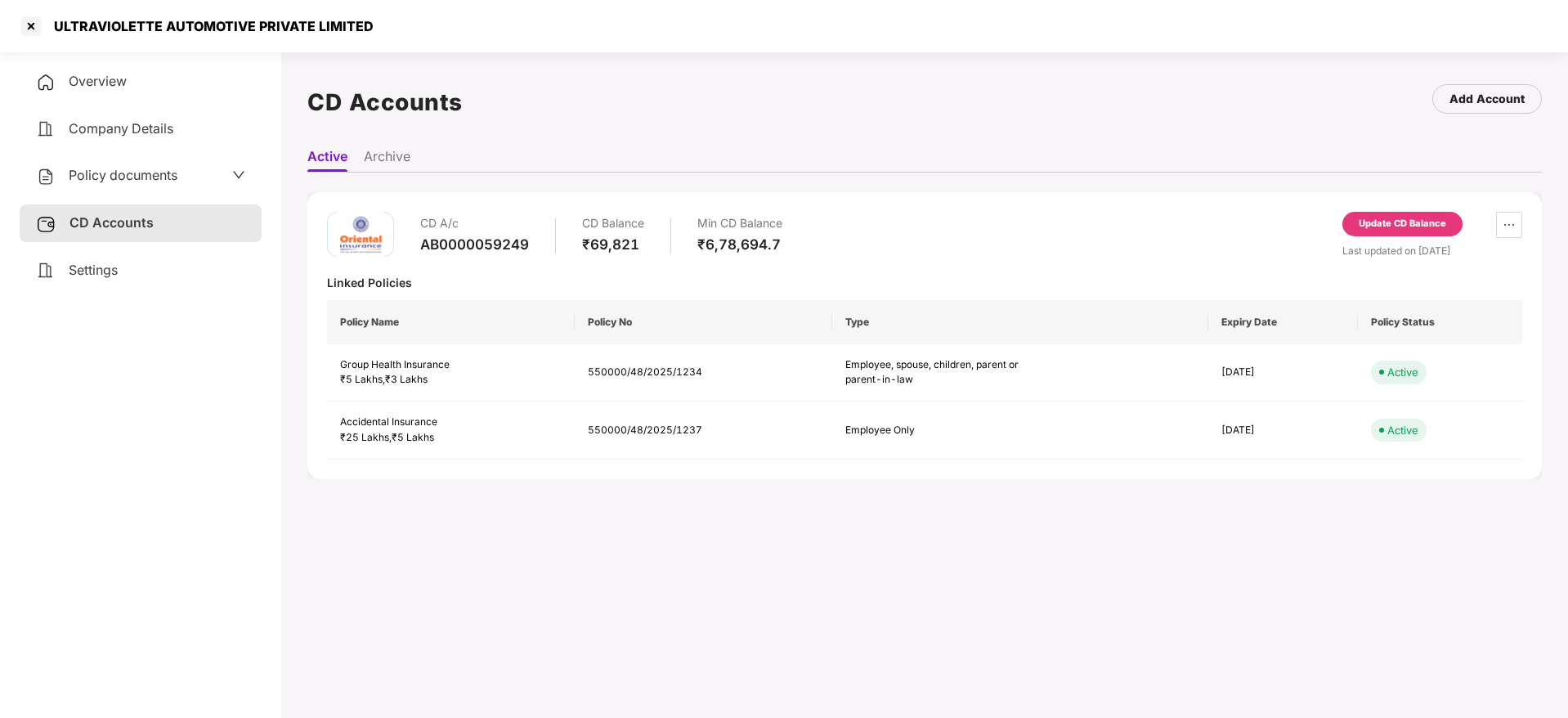
click at [1385, 216] on div "Update CD Balance" at bounding box center [1403, 224] width 87 height 15
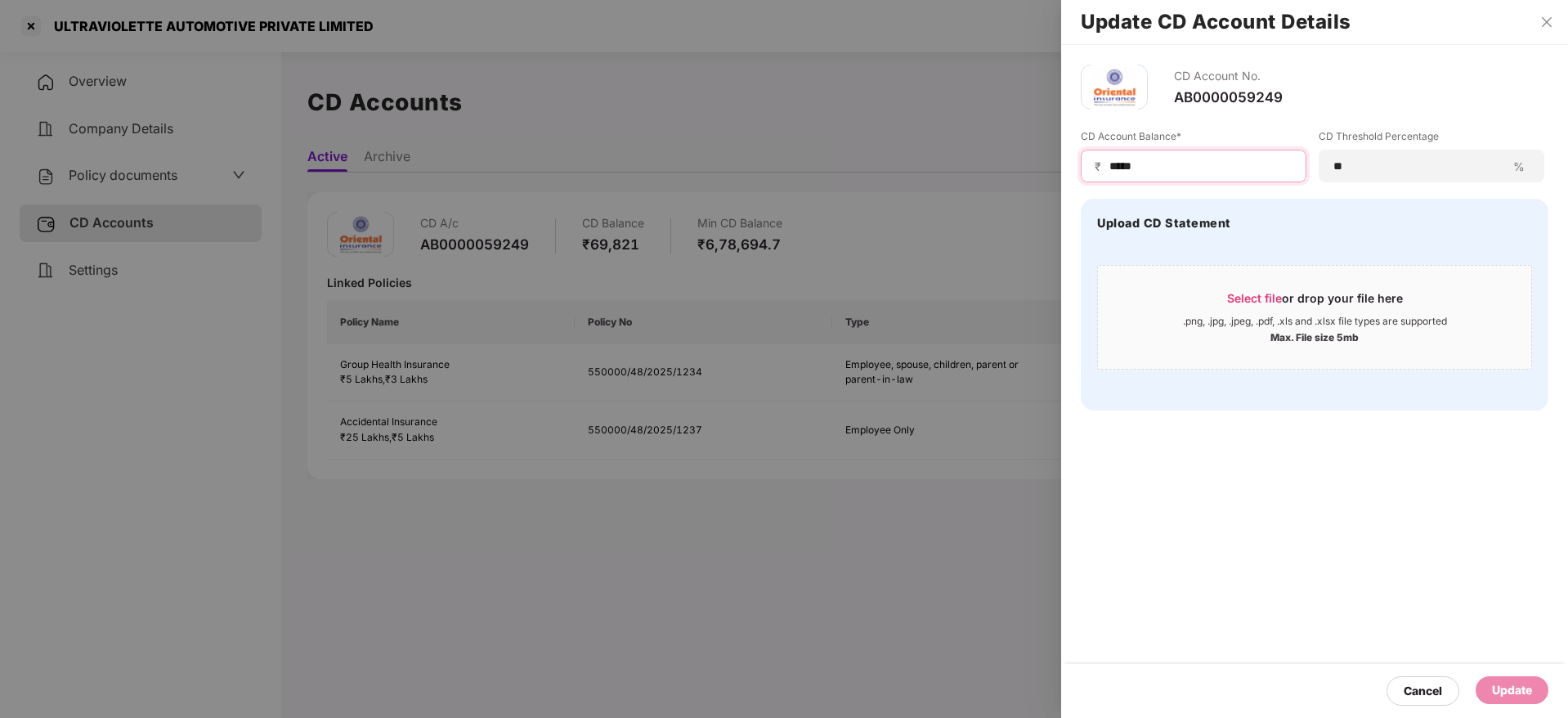
drag, startPoint x: 1192, startPoint y: 165, endPoint x: 849, endPoint y: 141, distance: 343.8
click at [850, 141] on div "Update CD Account Details CD Account No. AB0000059249 CD Account Balance* ₹ ***…" at bounding box center [784, 359] width 1568 height 718
paste input "*"
type input "******"
click at [1271, 287] on span "Select file or drop your file here .png, .jpg, .jpeg, .pdf, .xls and .xlsx file…" at bounding box center [1314, 317] width 434 height 79
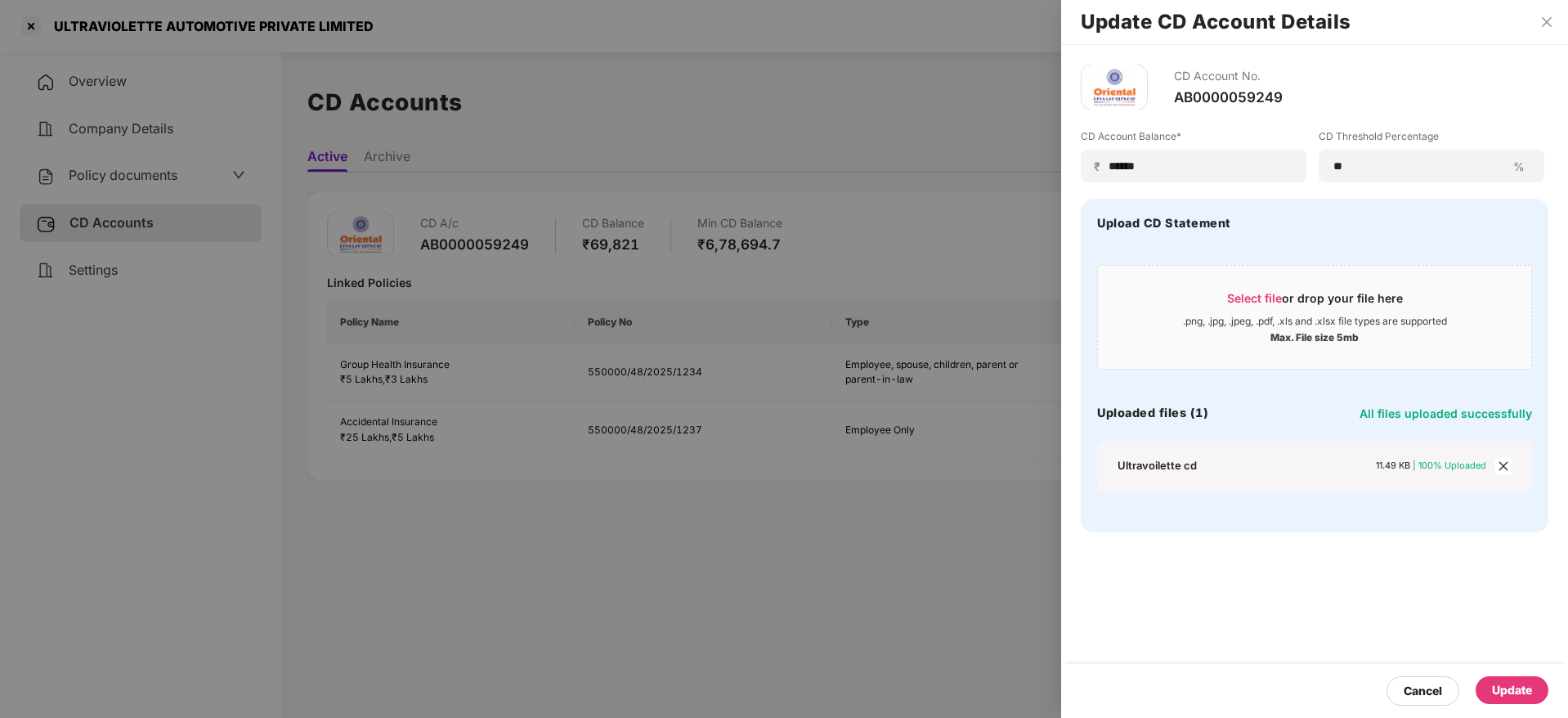
click at [1535, 694] on div "Update" at bounding box center [1512, 690] width 72 height 28
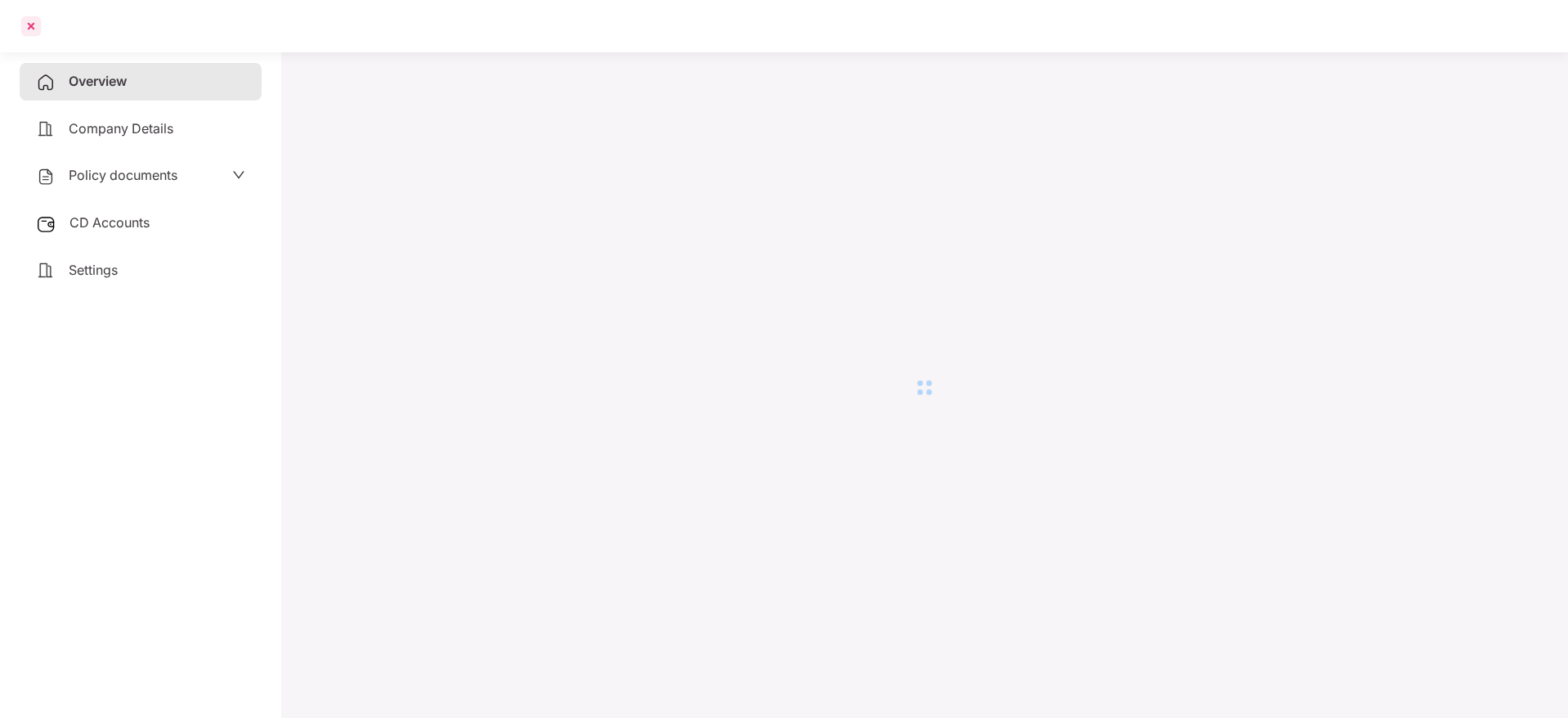
click at [28, 20] on div at bounding box center [31, 26] width 26 height 26
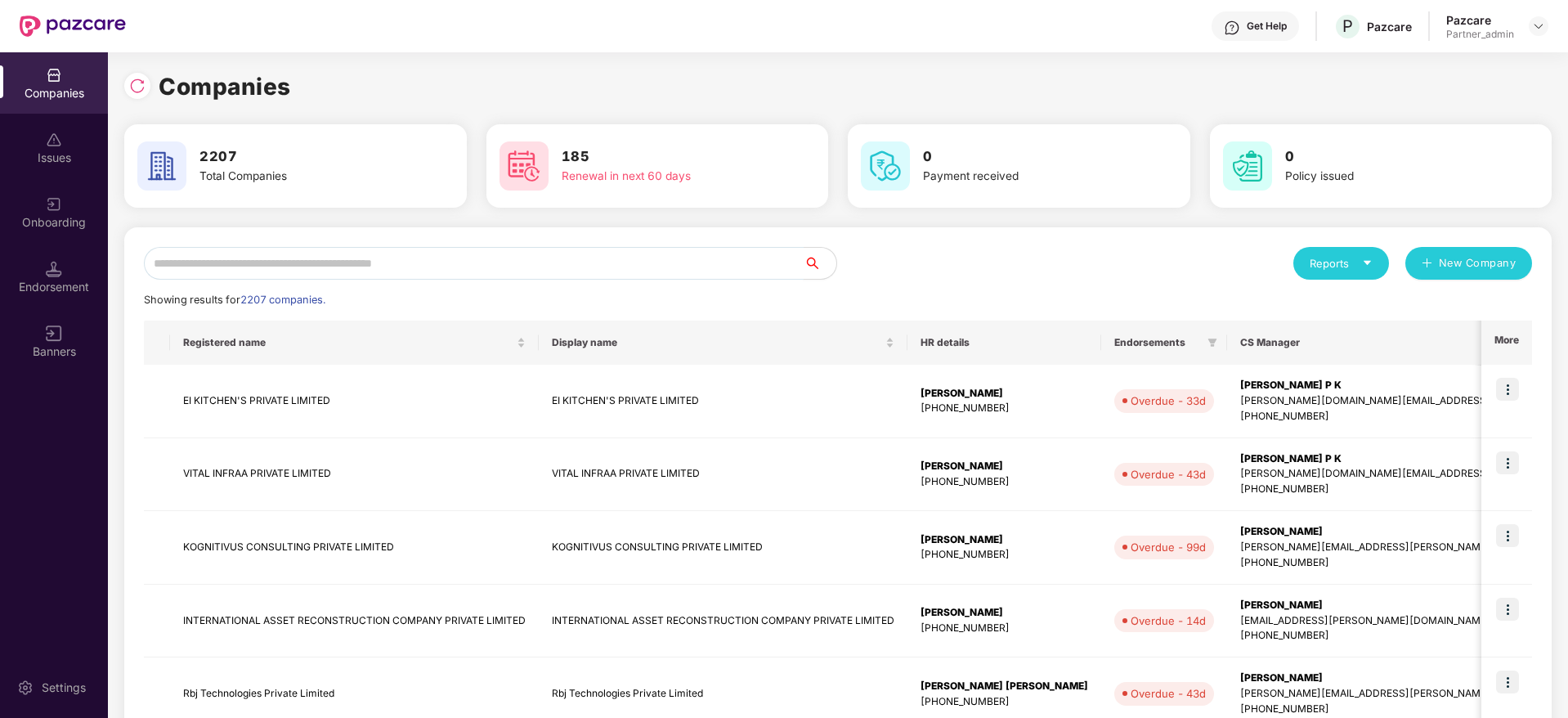
click at [252, 263] on input "text" at bounding box center [474, 263] width 660 height 33
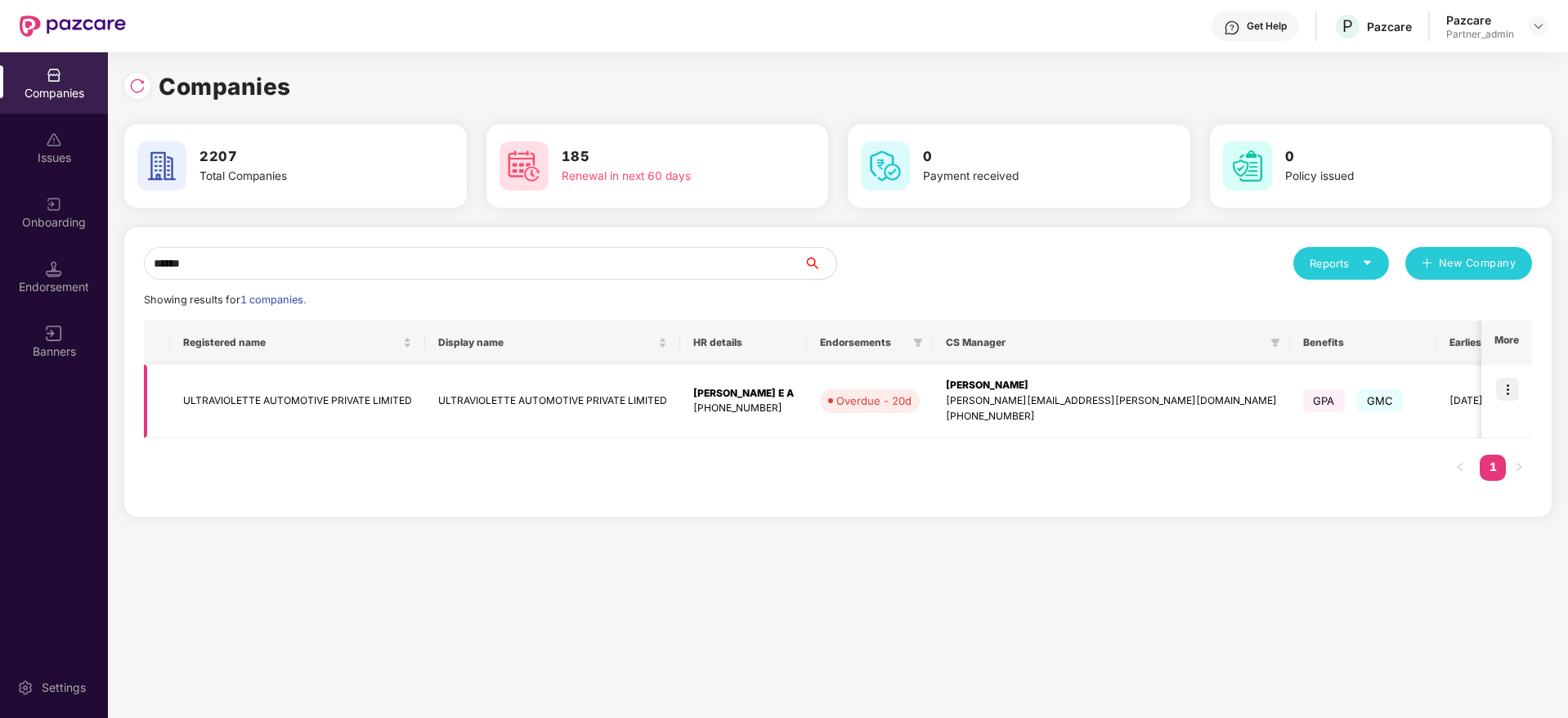
type input "******"
click at [1517, 384] on img at bounding box center [1508, 389] width 23 height 23
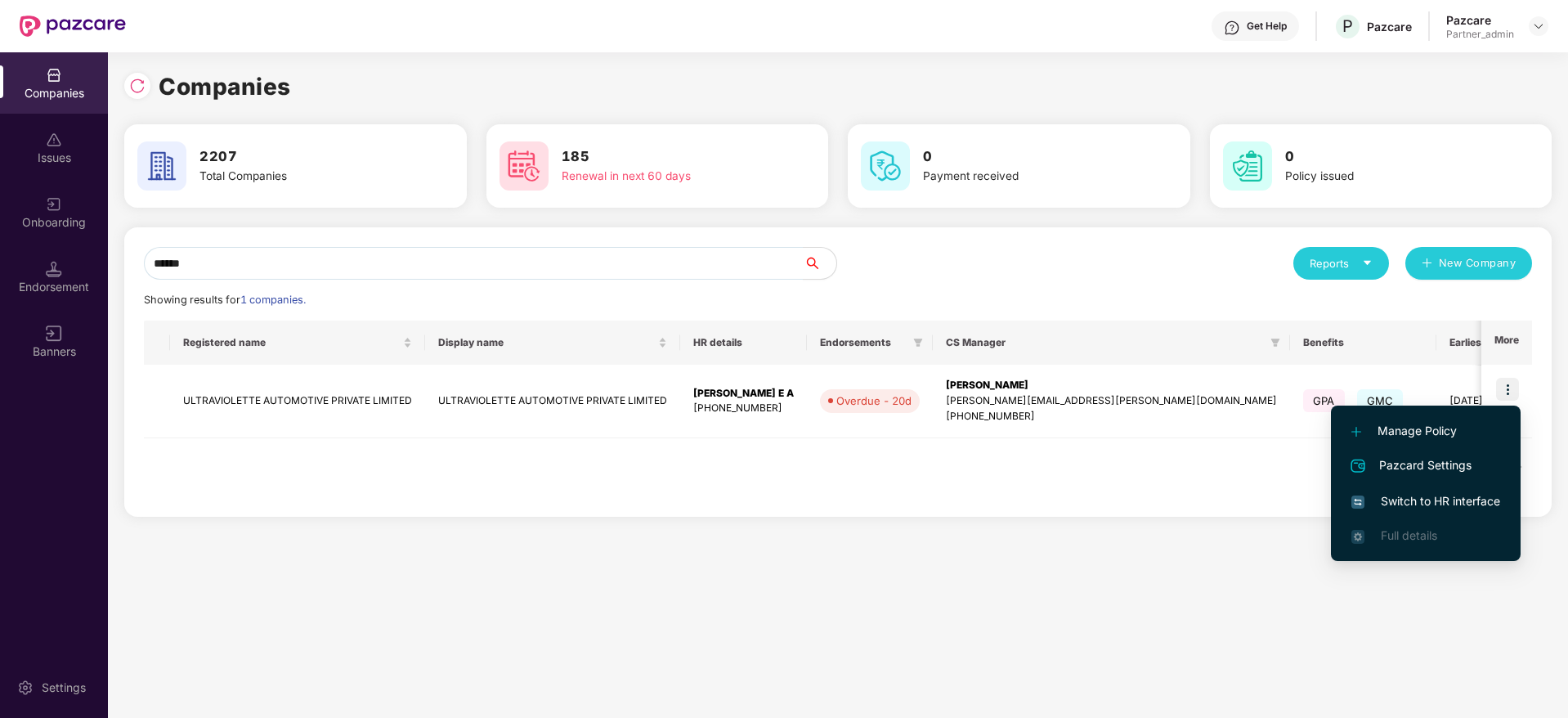
click at [1430, 508] on span "Switch to HR interface" at bounding box center [1426, 501] width 149 height 18
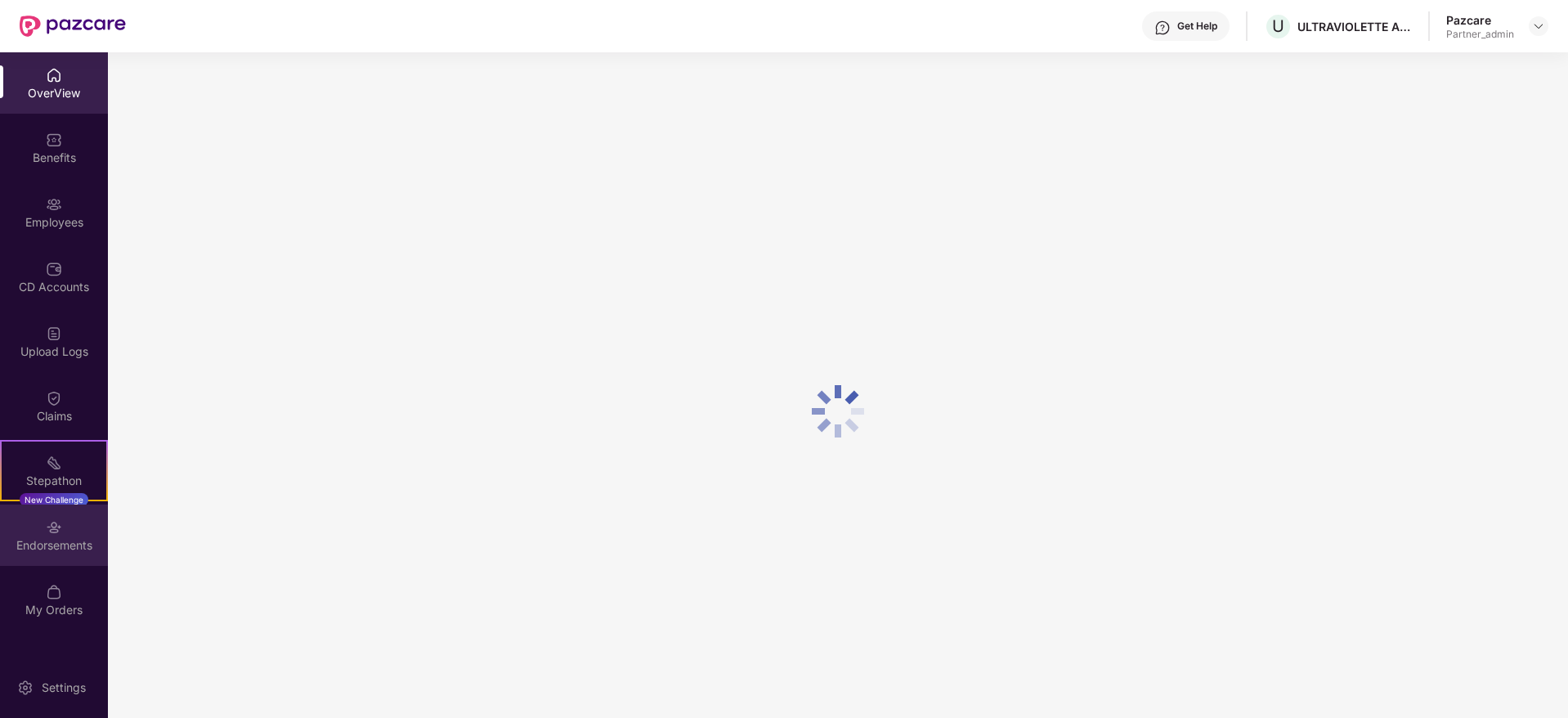
click at [61, 550] on div "Endorsements" at bounding box center [54, 545] width 108 height 17
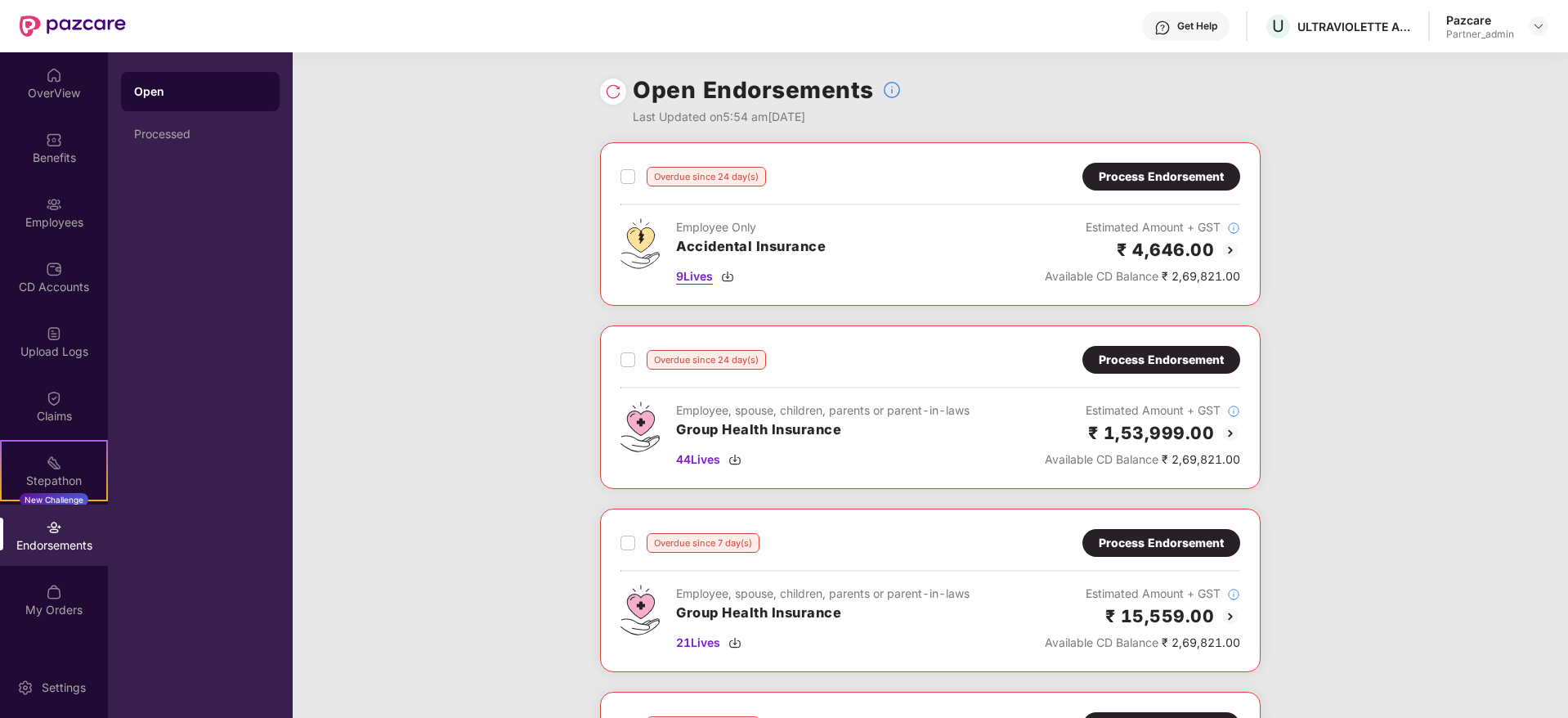
click at [732, 268] on div "9 Lives" at bounding box center [751, 276] width 150 height 18
click at [1496, 231] on div "Overdue since 24 day(s) Process Endorsement Employee Only Accidental Insurance …" at bounding box center [930, 509] width 1275 height 735
click at [1501, 325] on div "Overdue since 24 day(s) Process Endorsement Employee Only Accidental Insurance …" at bounding box center [930, 509] width 1275 height 735
click at [740, 460] on img at bounding box center [735, 460] width 13 height 13
click at [1527, 195] on div "Overdue since 24 day(s) Process Endorsement Employee Only Accidental Insurance …" at bounding box center [930, 509] width 1275 height 735
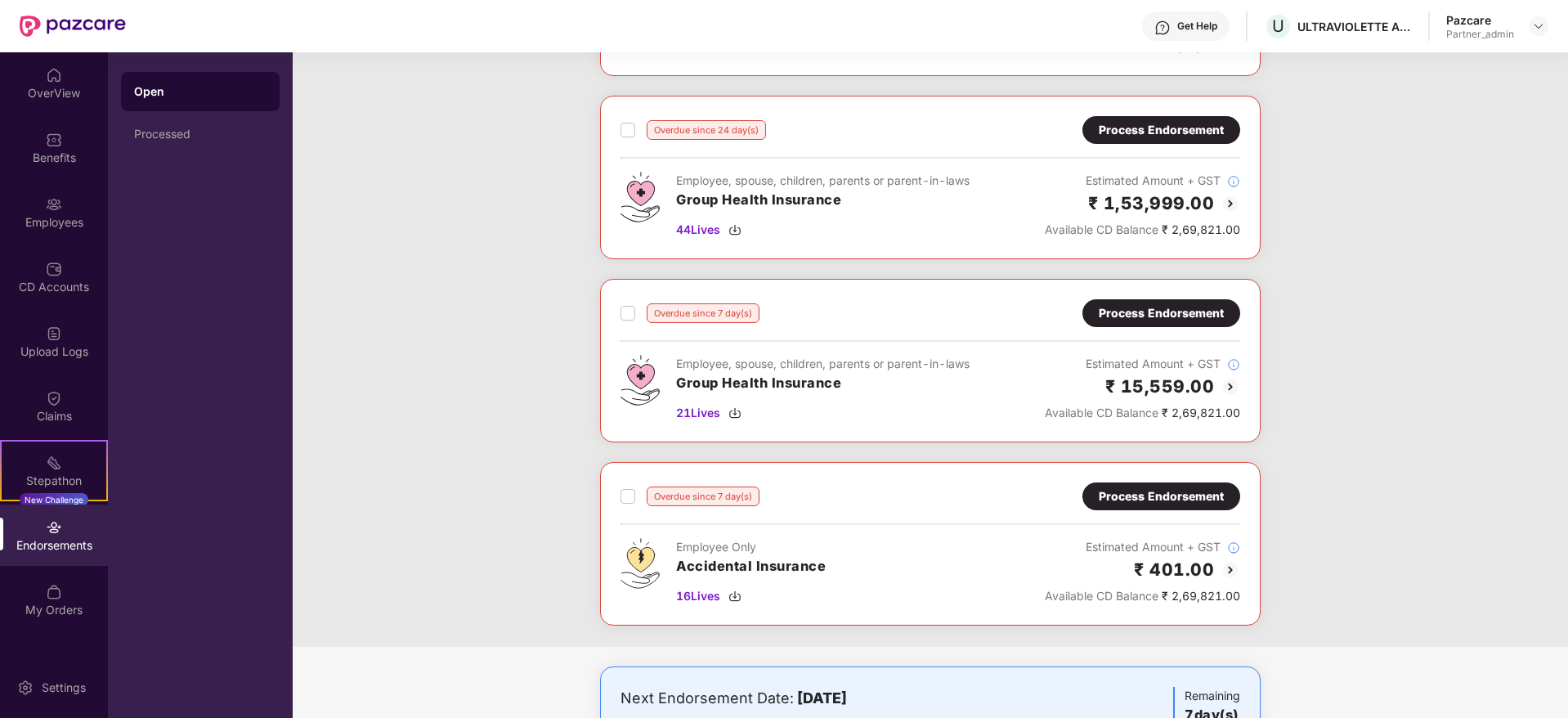
scroll to position [245, 0]
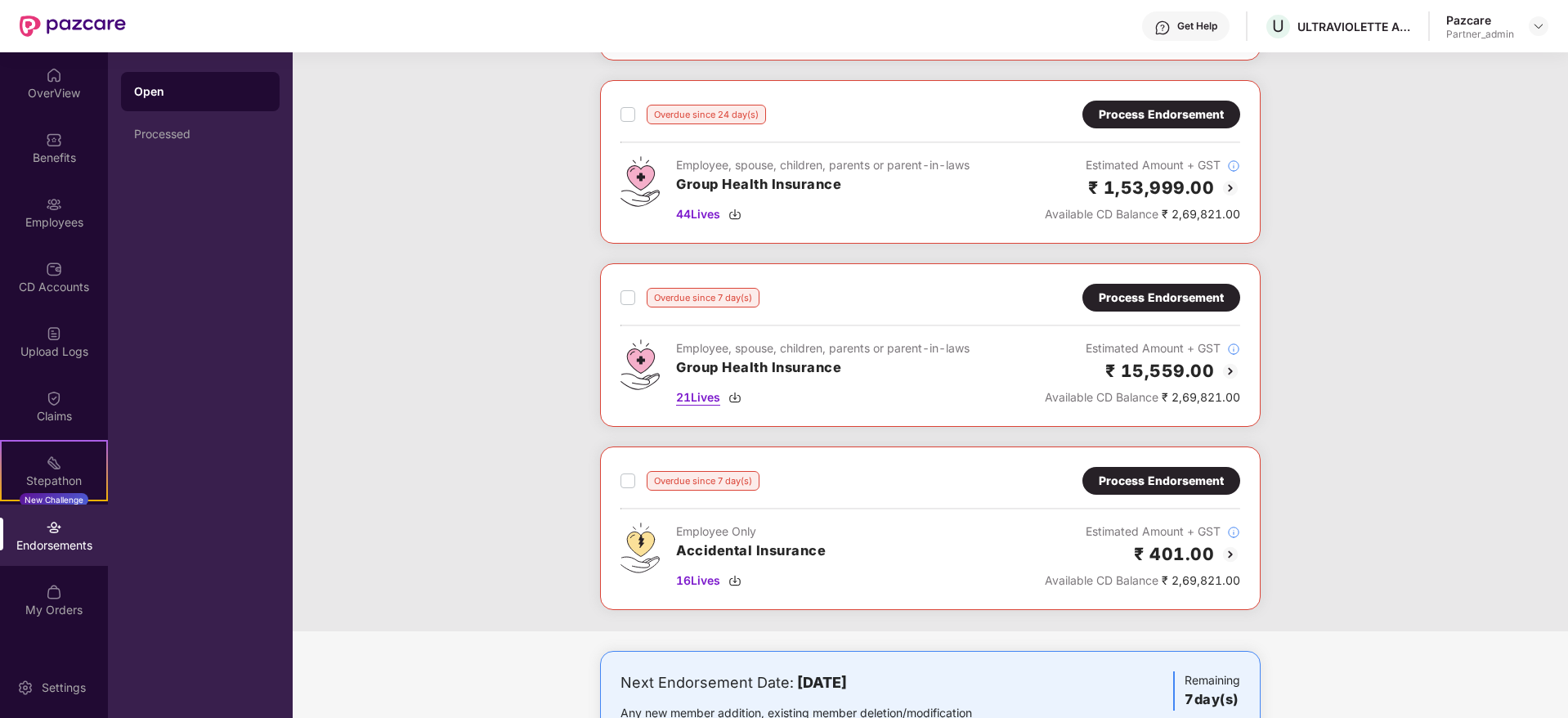
click at [737, 393] on img at bounding box center [735, 398] width 13 height 13
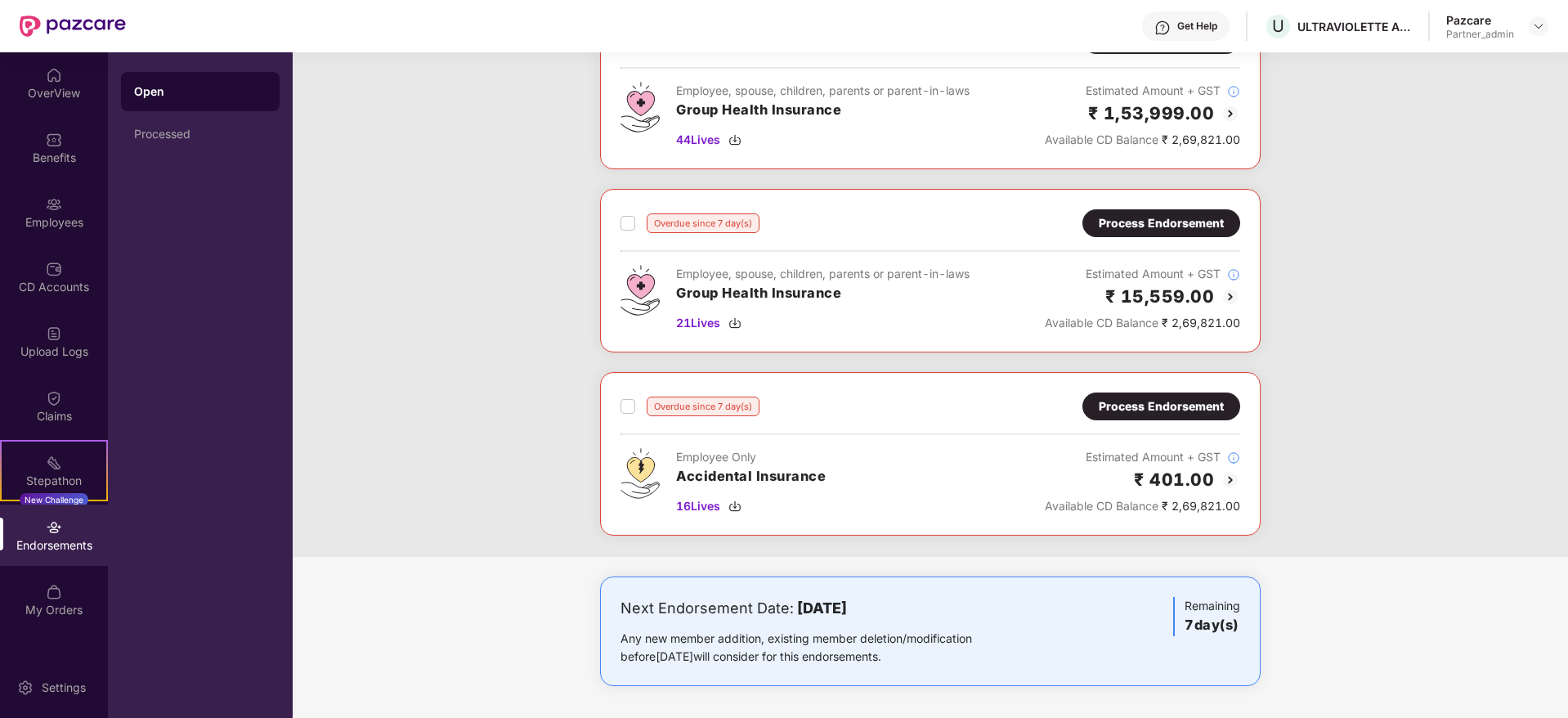
scroll to position [320, 0]
click at [735, 505] on img at bounding box center [735, 505] width 13 height 13
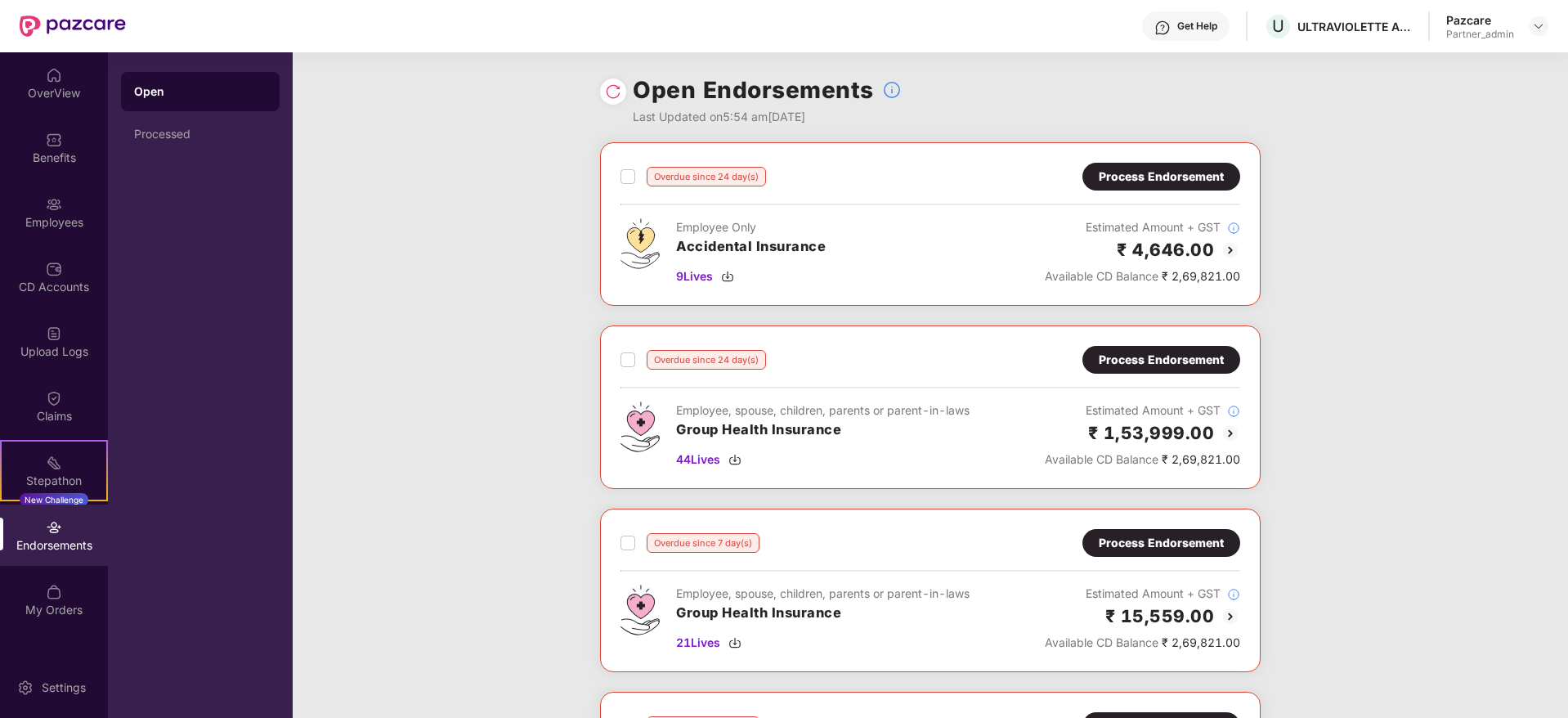
click at [1165, 184] on div "Process Endorsement" at bounding box center [1161, 176] width 125 height 18
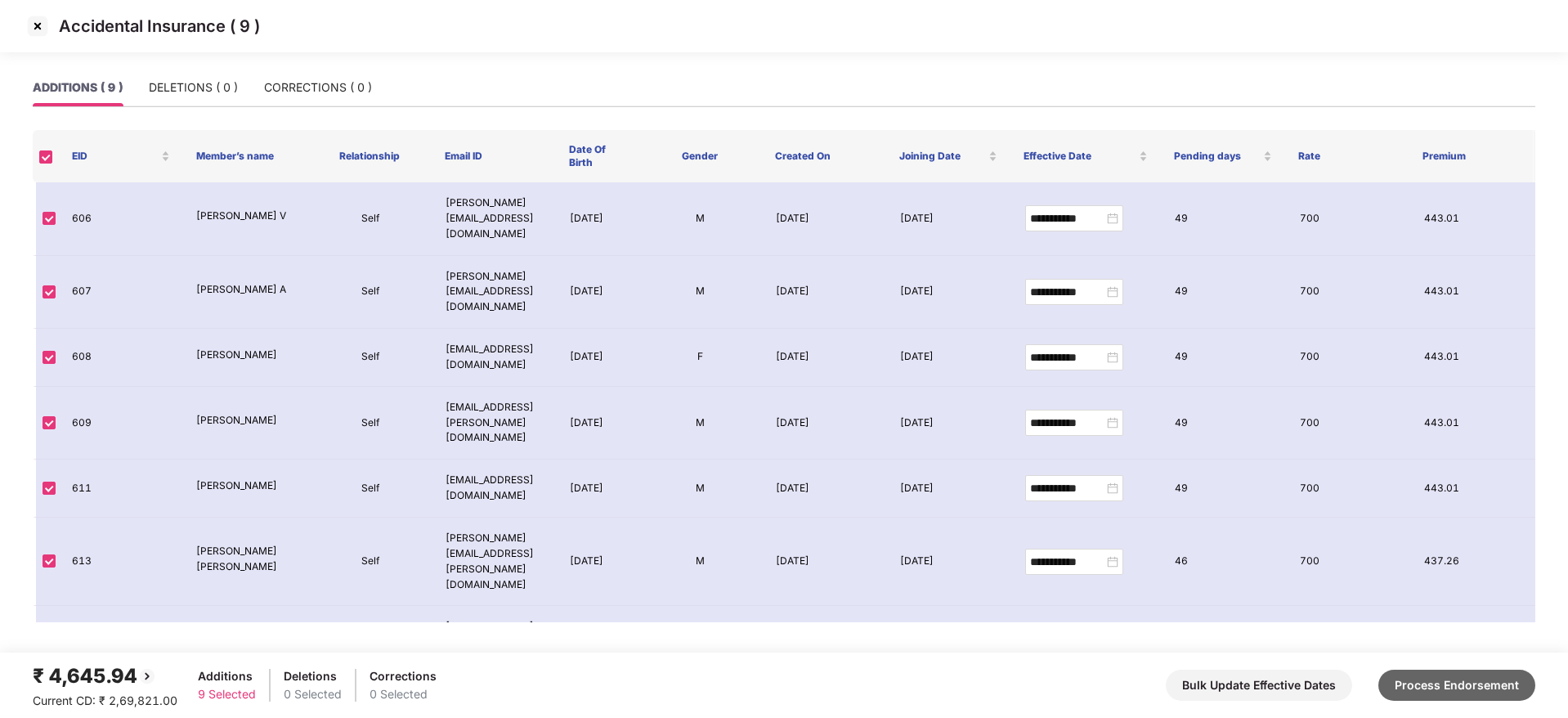
click at [1493, 676] on button "Process Endorsement" at bounding box center [1457, 685] width 157 height 31
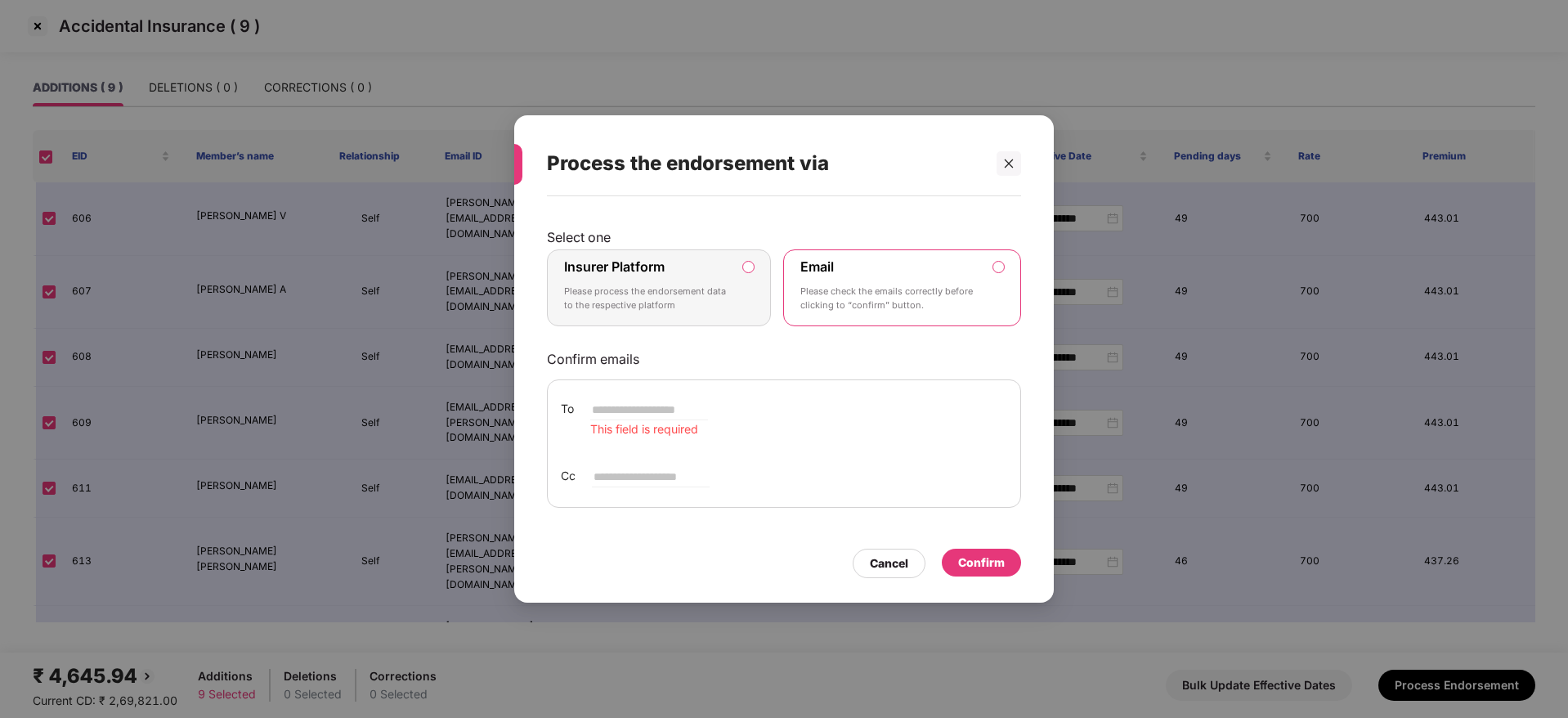
click at [686, 297] on p "Please process the endorsement data to the respective platform" at bounding box center [647, 298] width 167 height 29
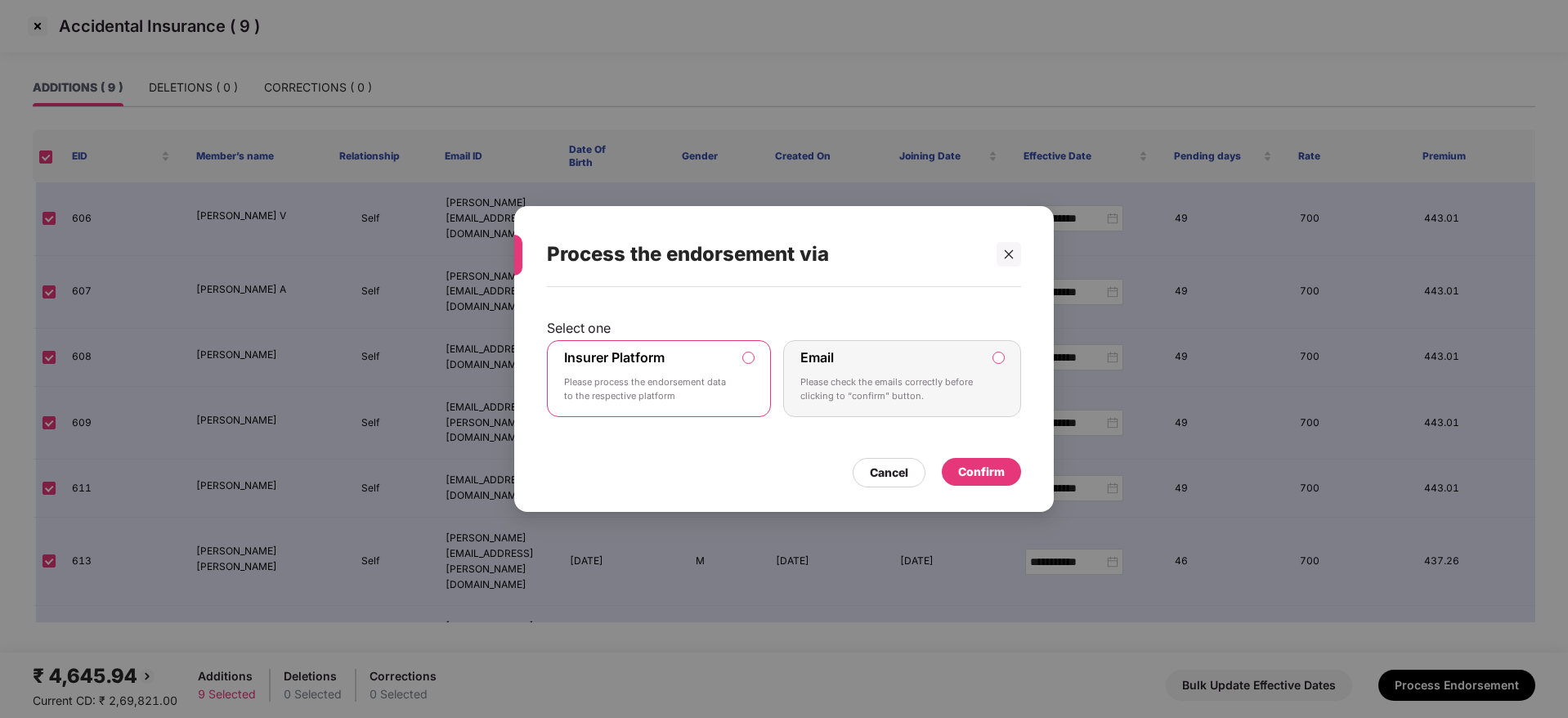
click at [989, 469] on div "Confirm" at bounding box center [982, 471] width 46 height 18
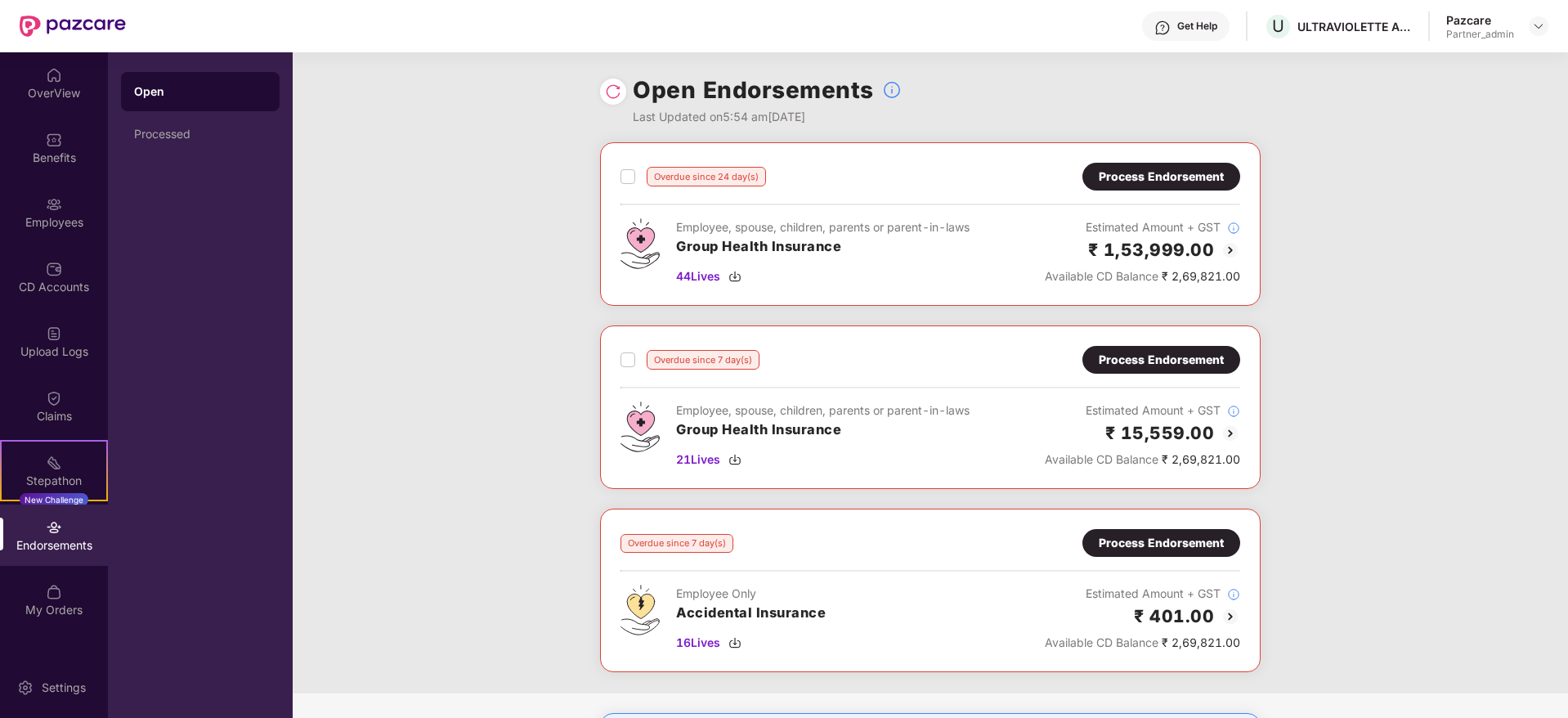
click at [1160, 178] on div "Process Endorsement" at bounding box center [1161, 176] width 125 height 18
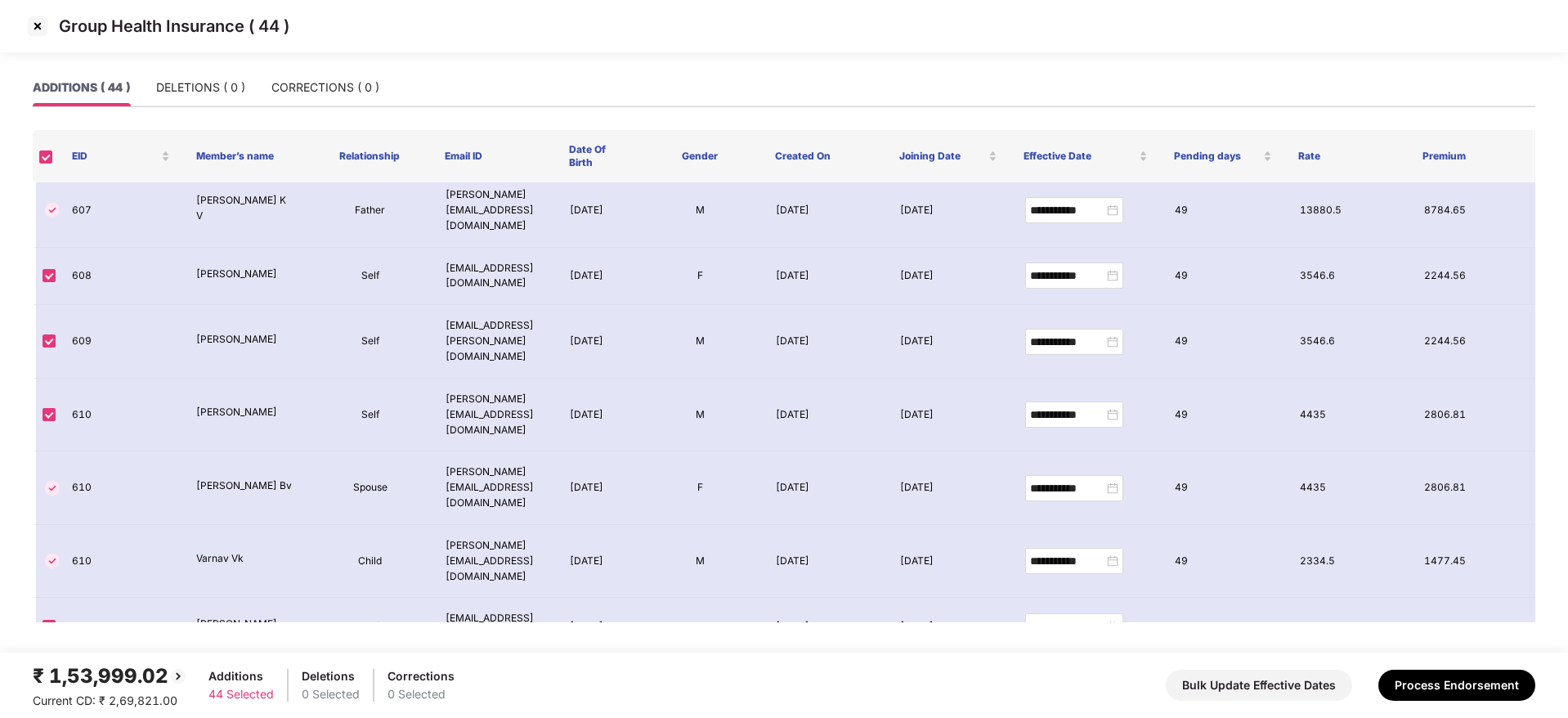
scroll to position [858, 0]
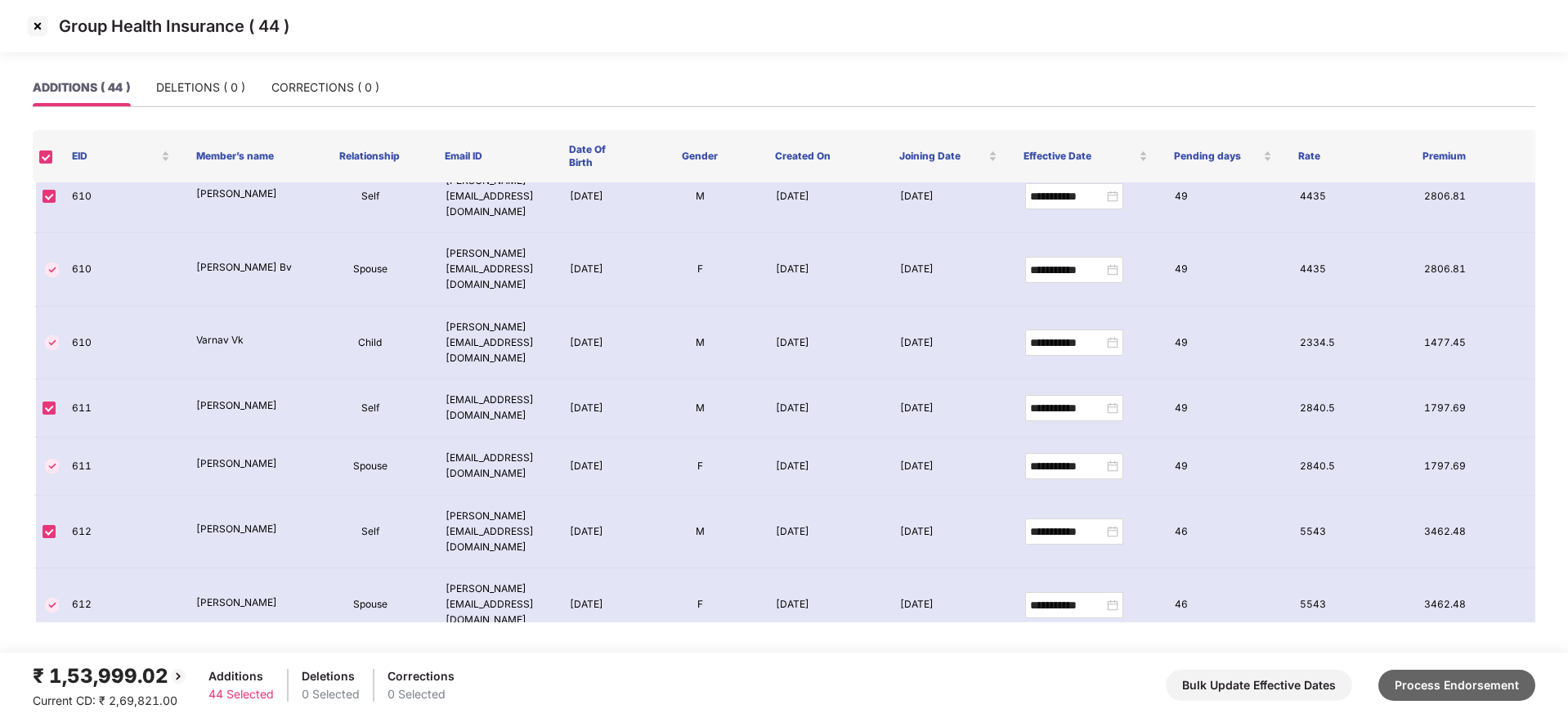
click at [1447, 678] on button "Process Endorsement" at bounding box center [1457, 685] width 157 height 31
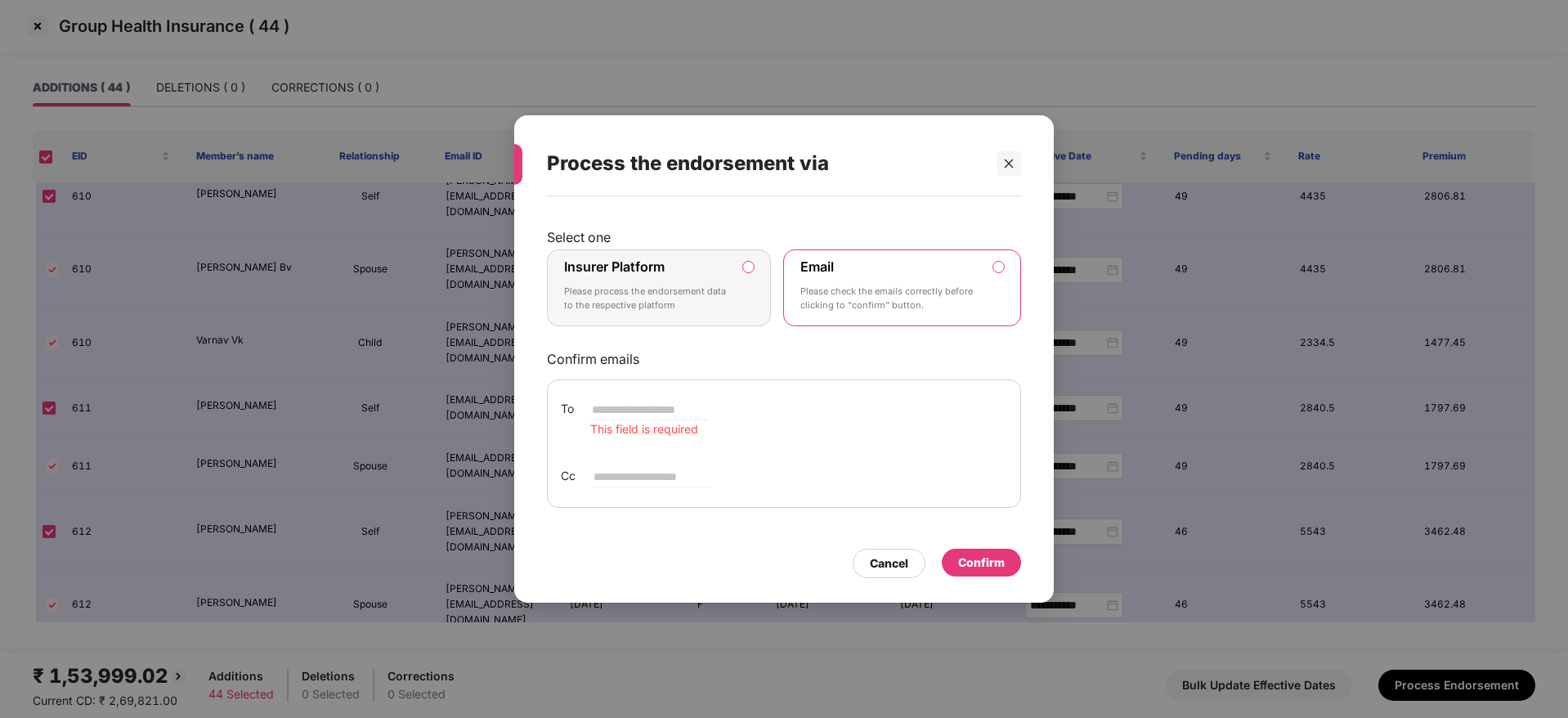
click at [599, 284] on p "Please process the endorsement data to the respective platform" at bounding box center [647, 298] width 167 height 29
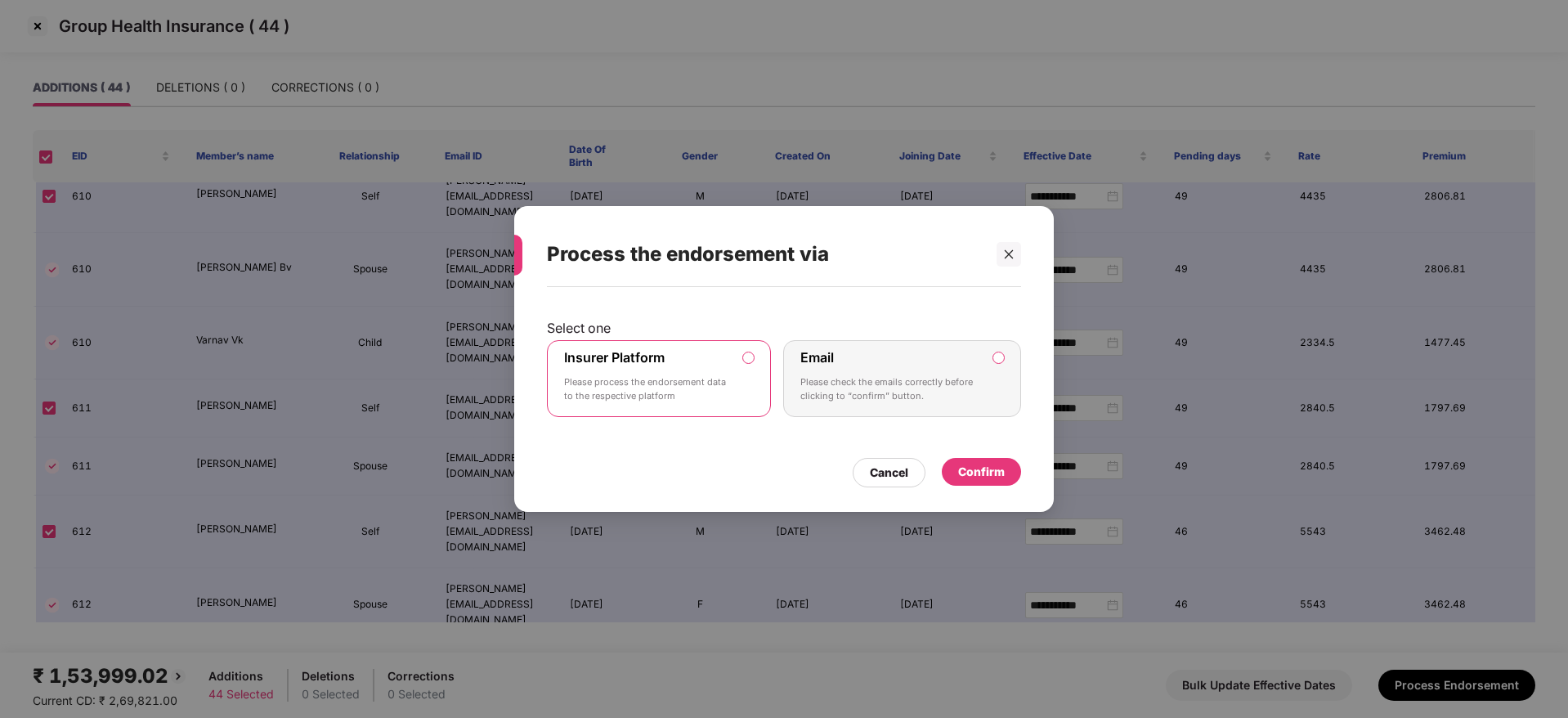
click at [1014, 482] on div "Confirm" at bounding box center [981, 472] width 79 height 28
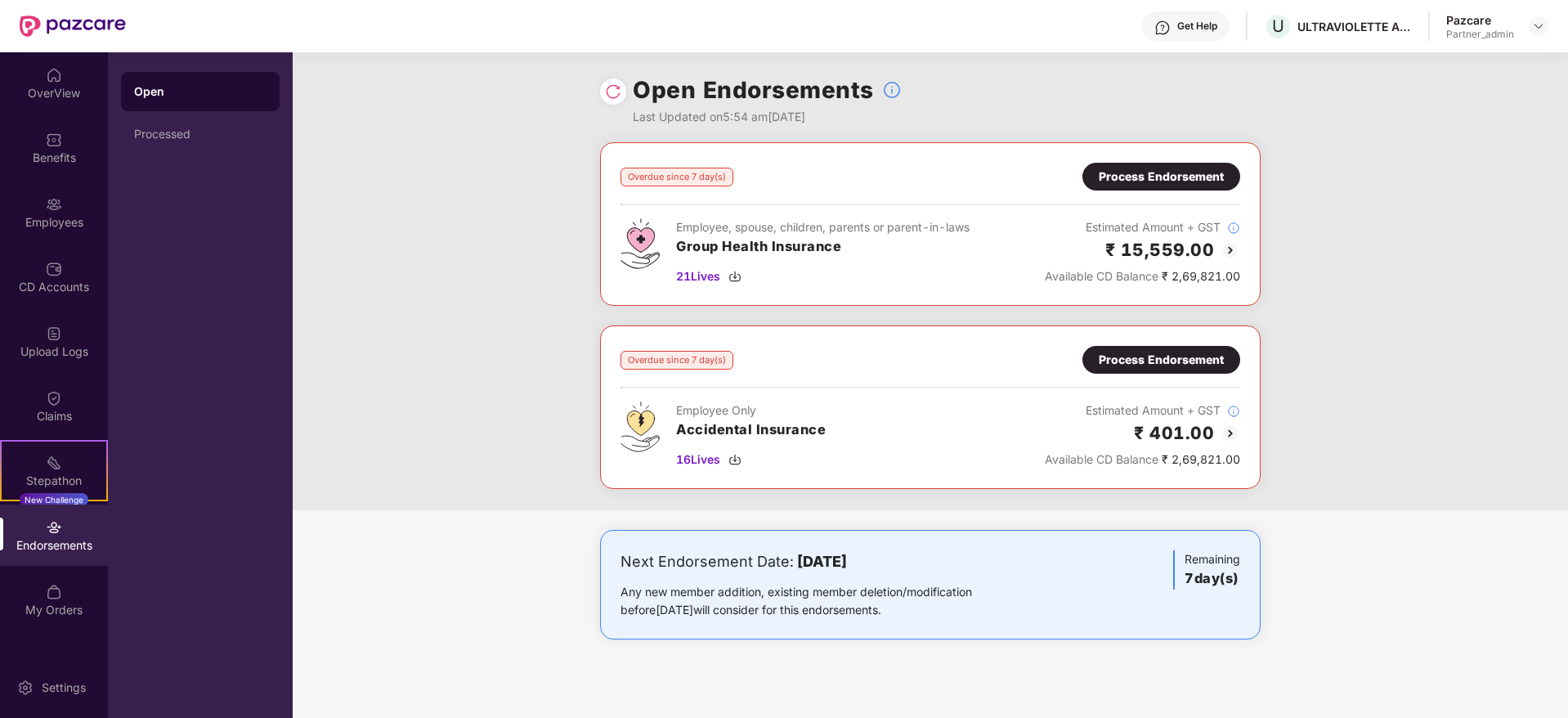
click at [1152, 171] on div "Process Endorsement" at bounding box center [1161, 176] width 125 height 18
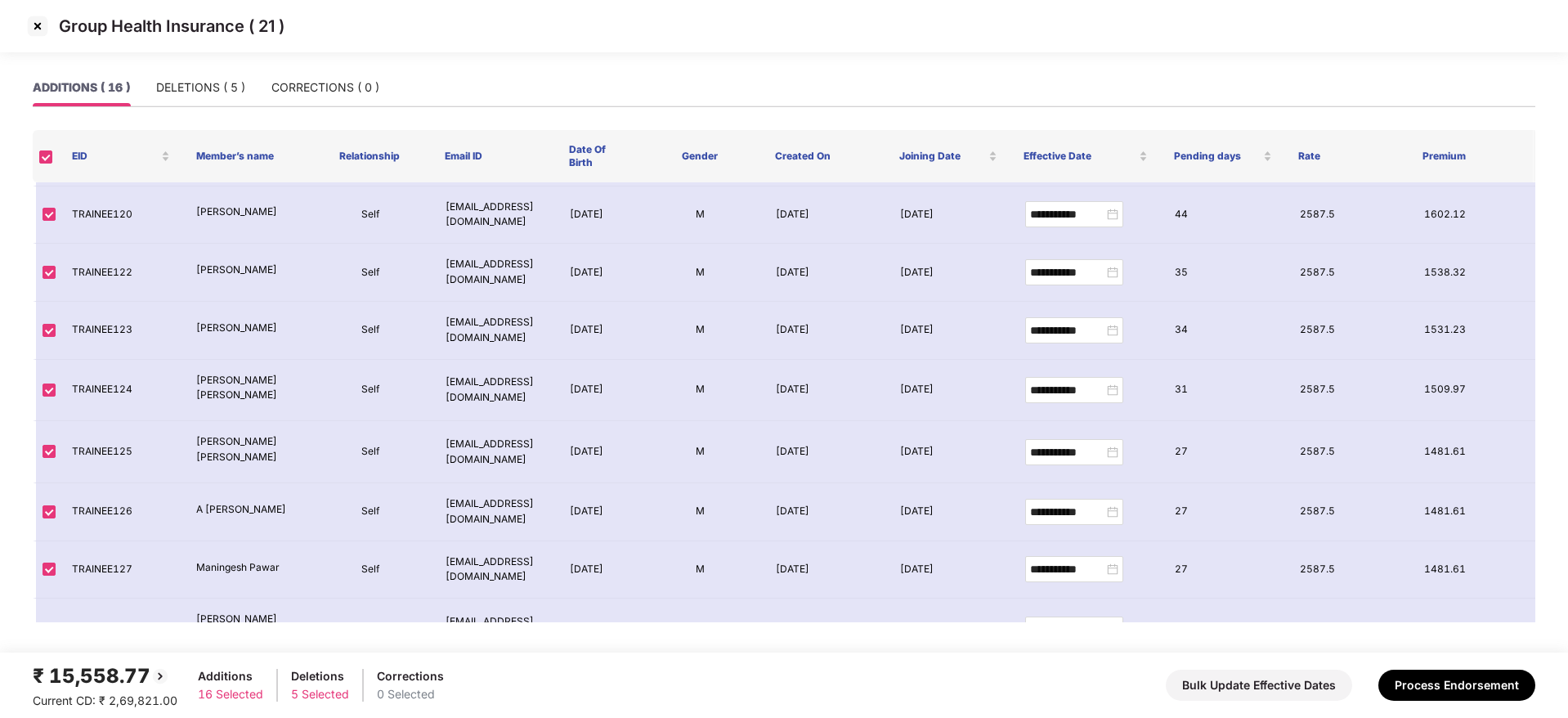
scroll to position [525, 0]
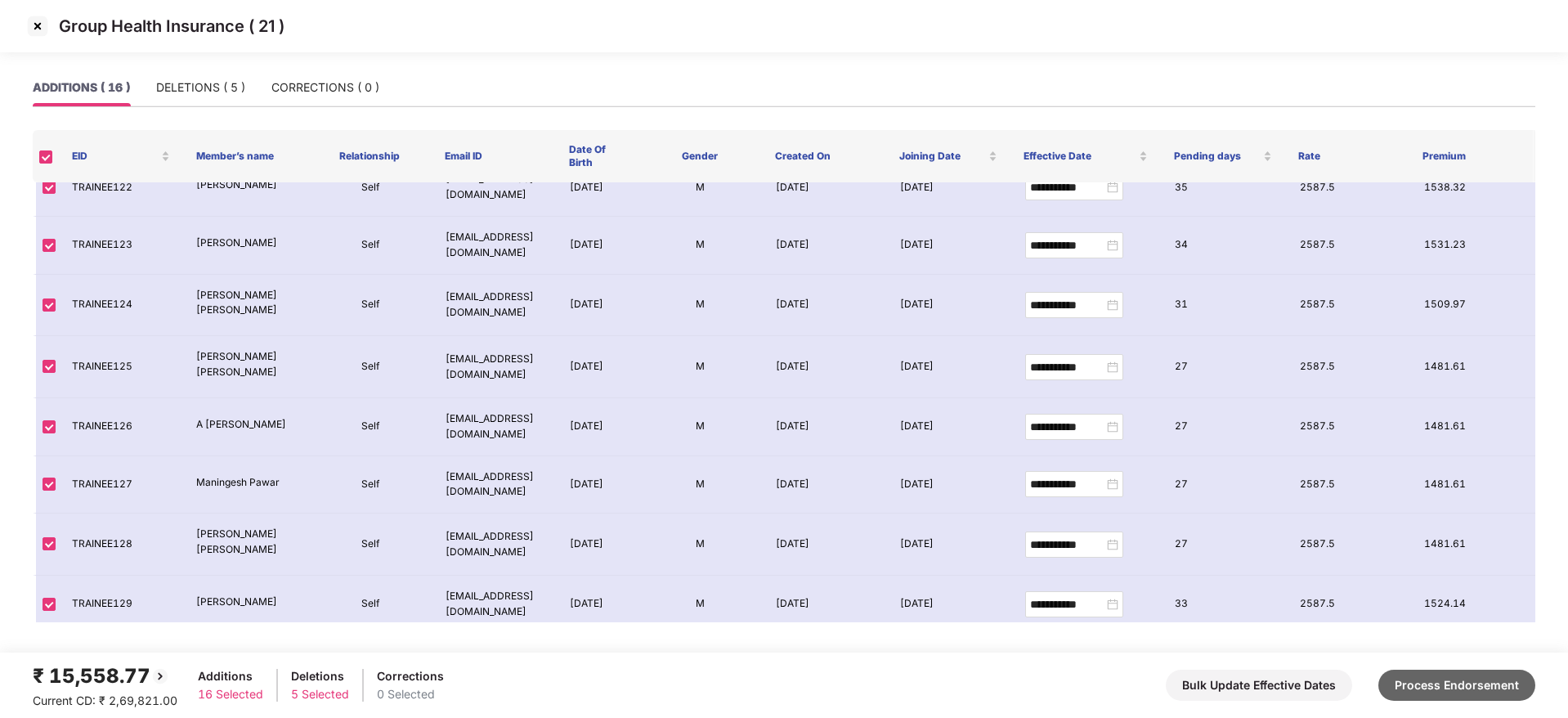
click at [1418, 681] on button "Process Endorsement" at bounding box center [1457, 685] width 157 height 31
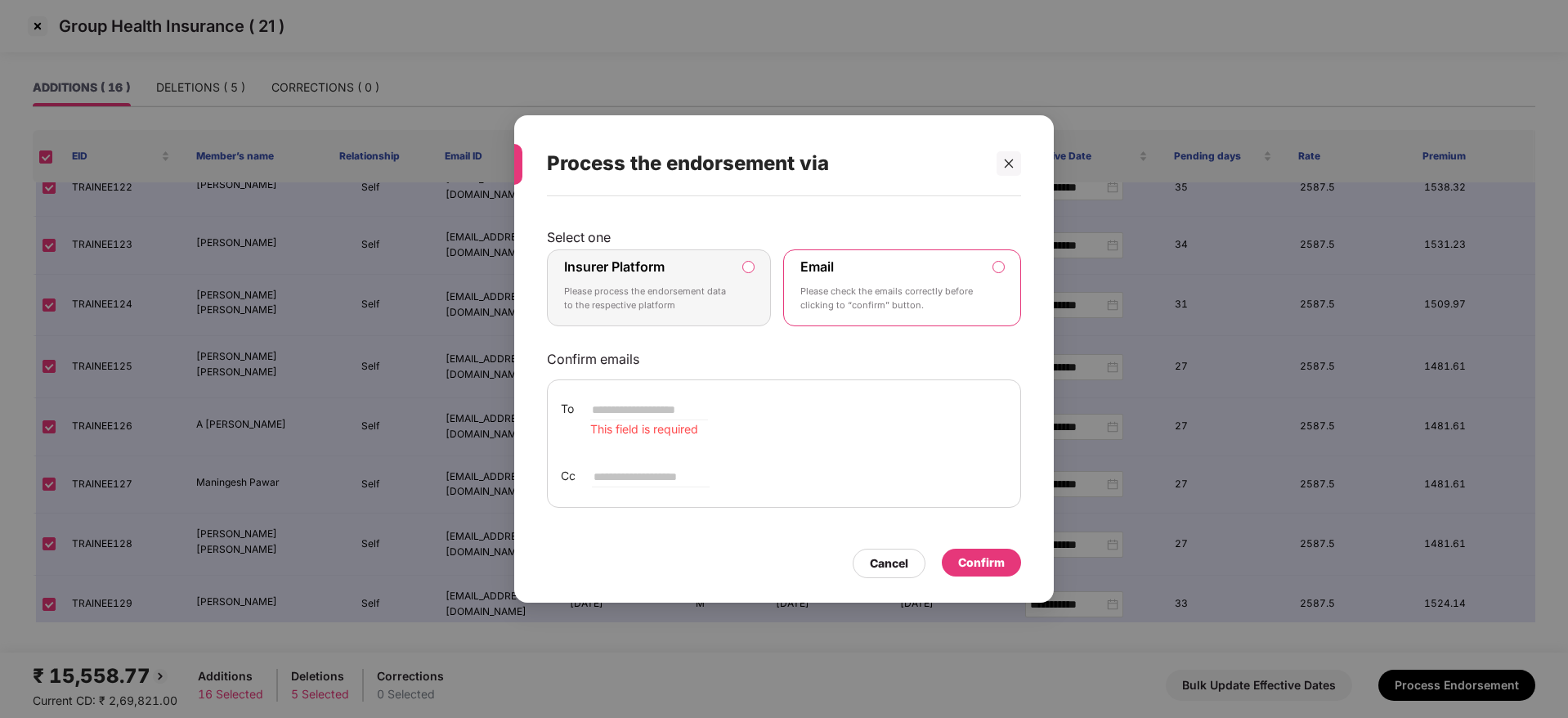
click at [707, 280] on div "Insurer Platform Please process the endorsement data to the respective platform" at bounding box center [647, 287] width 167 height 59
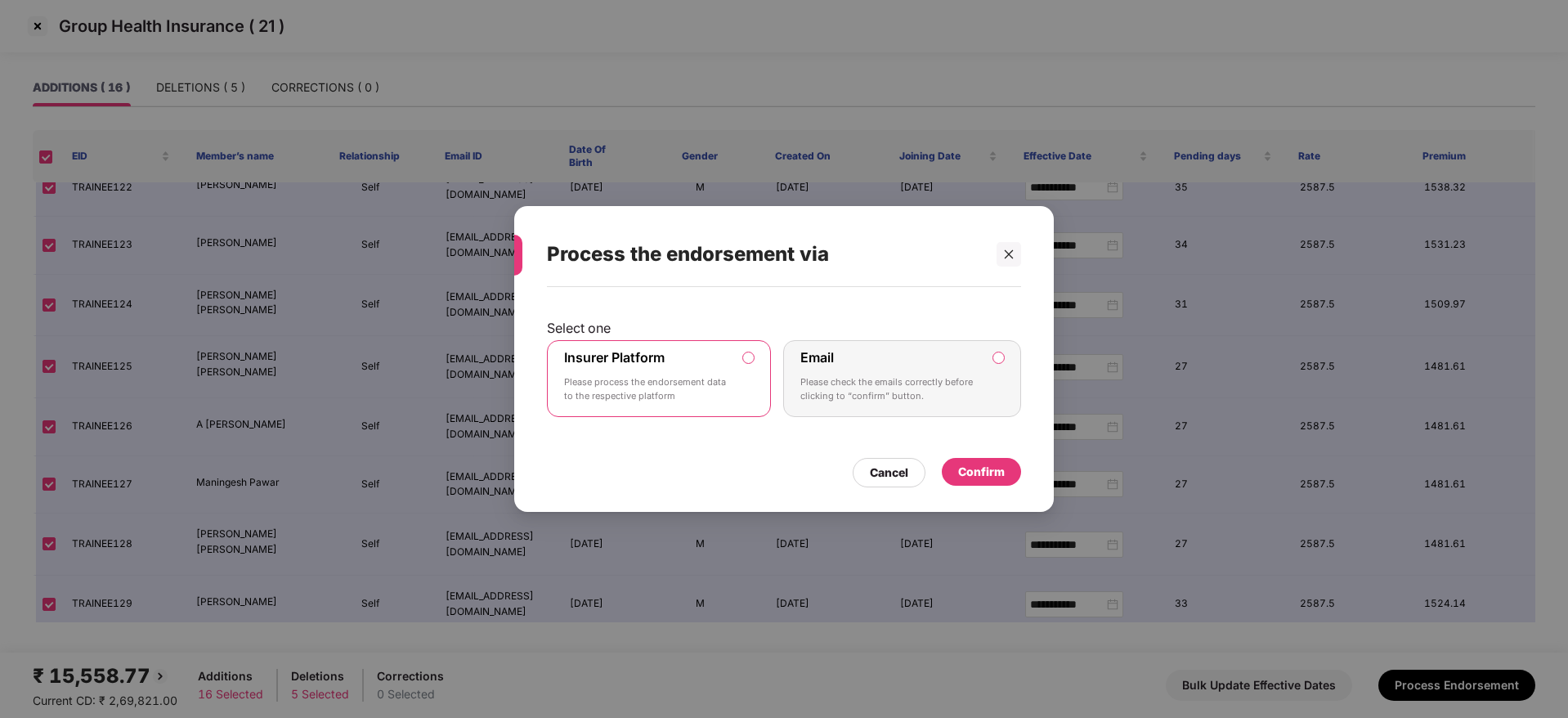
click at [987, 482] on div "Confirm" at bounding box center [981, 472] width 79 height 28
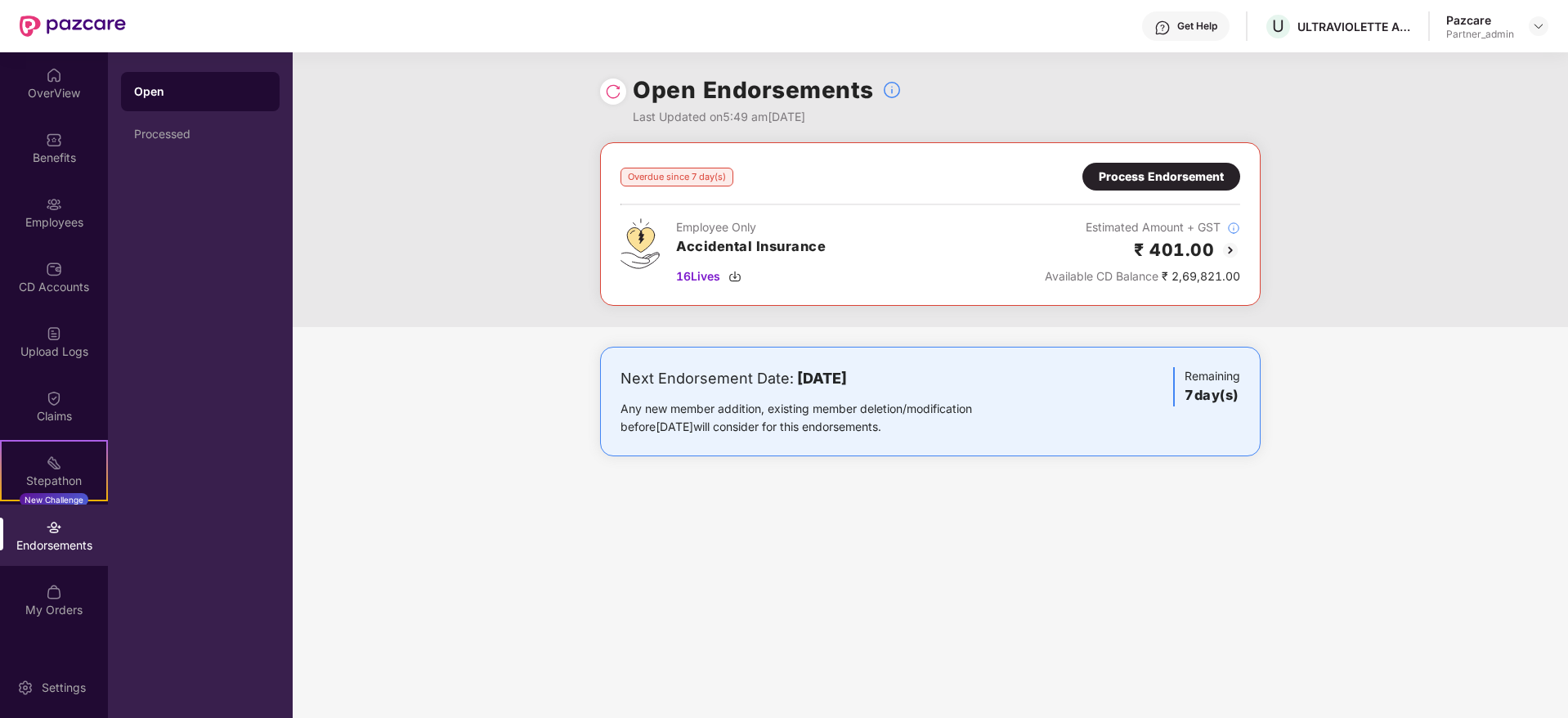
click at [1127, 173] on div "Process Endorsement" at bounding box center [1161, 176] width 125 height 18
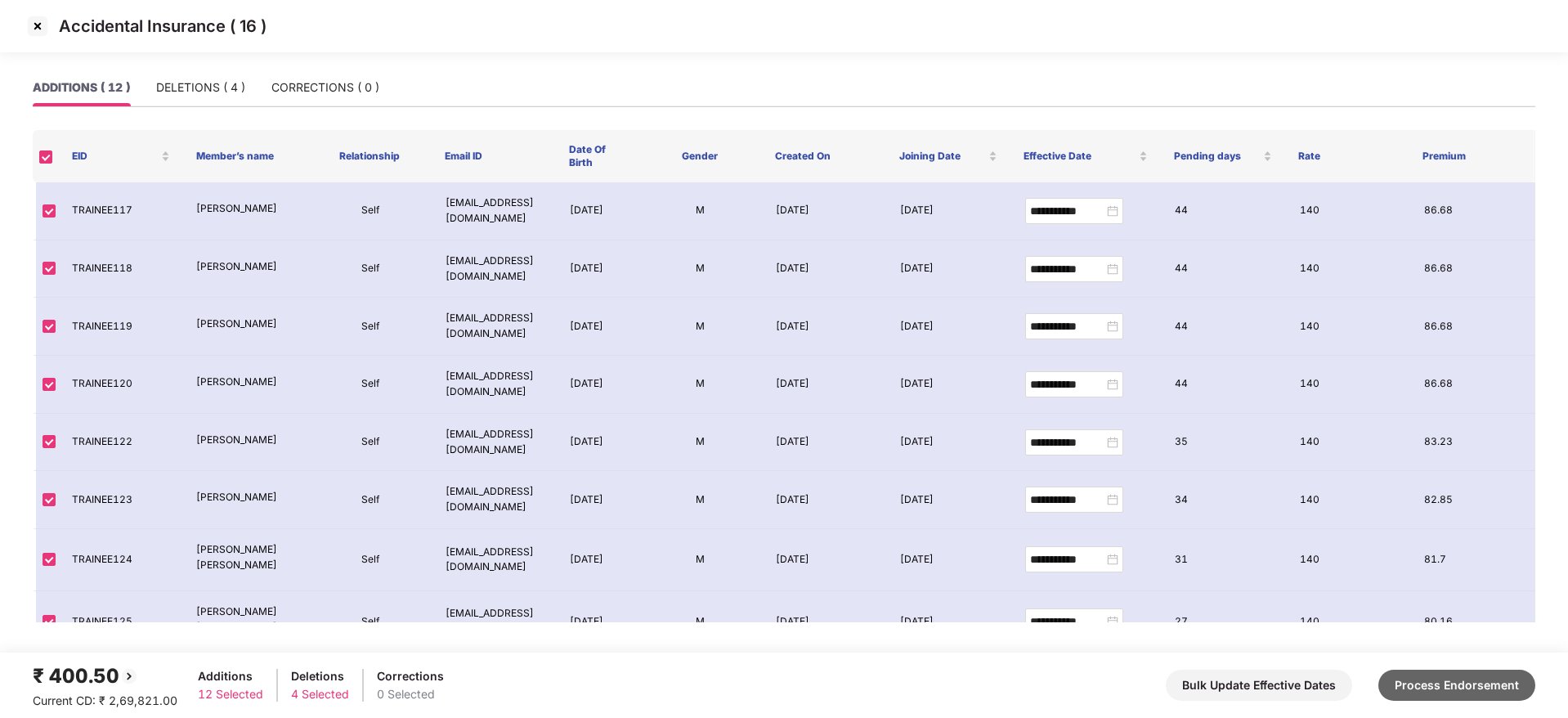
click at [1467, 674] on button "Process Endorsement" at bounding box center [1457, 685] width 157 height 31
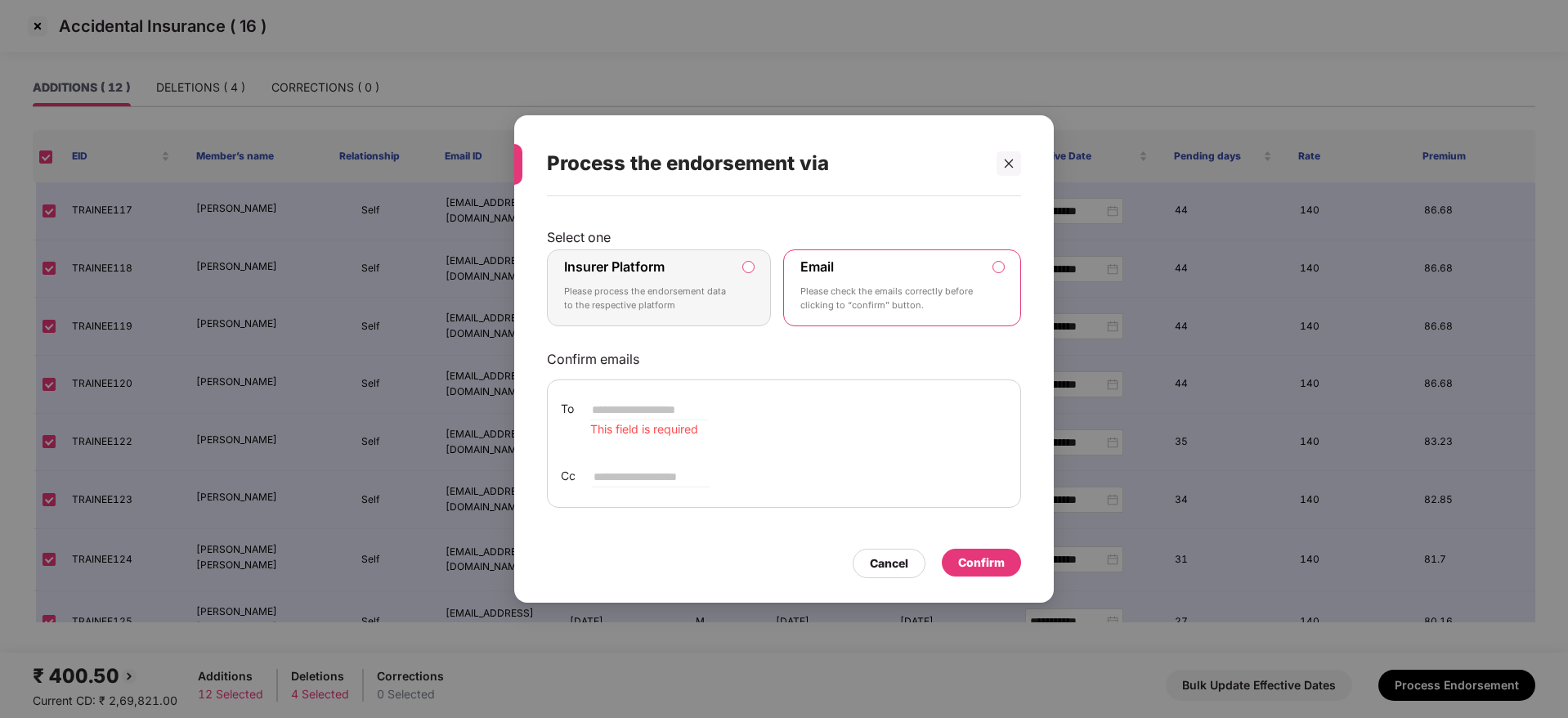
click at [721, 298] on p "Please process the endorsement data to the respective platform" at bounding box center [647, 298] width 167 height 29
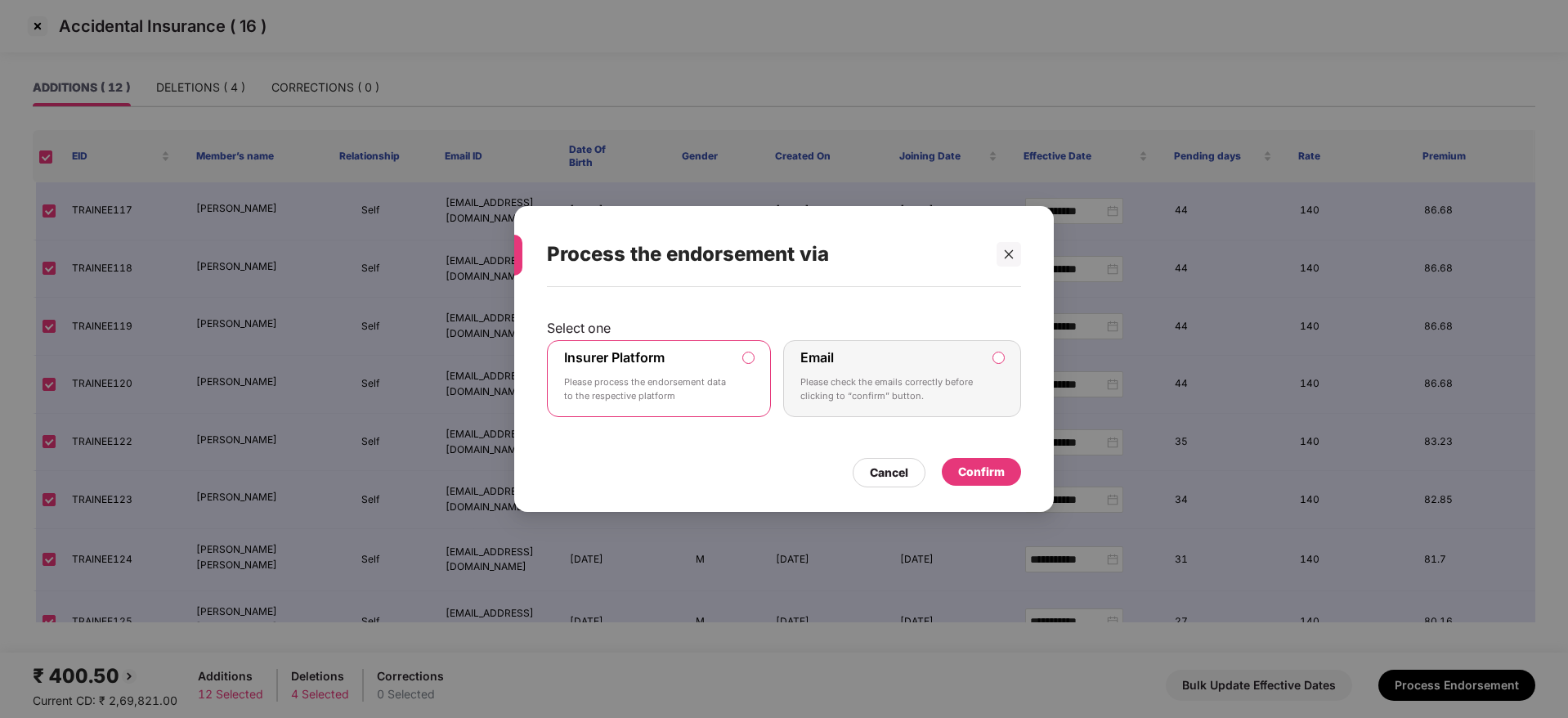
click at [984, 477] on div "Confirm" at bounding box center [982, 471] width 46 height 18
